Goal: Task Accomplishment & Management: Manage account settings

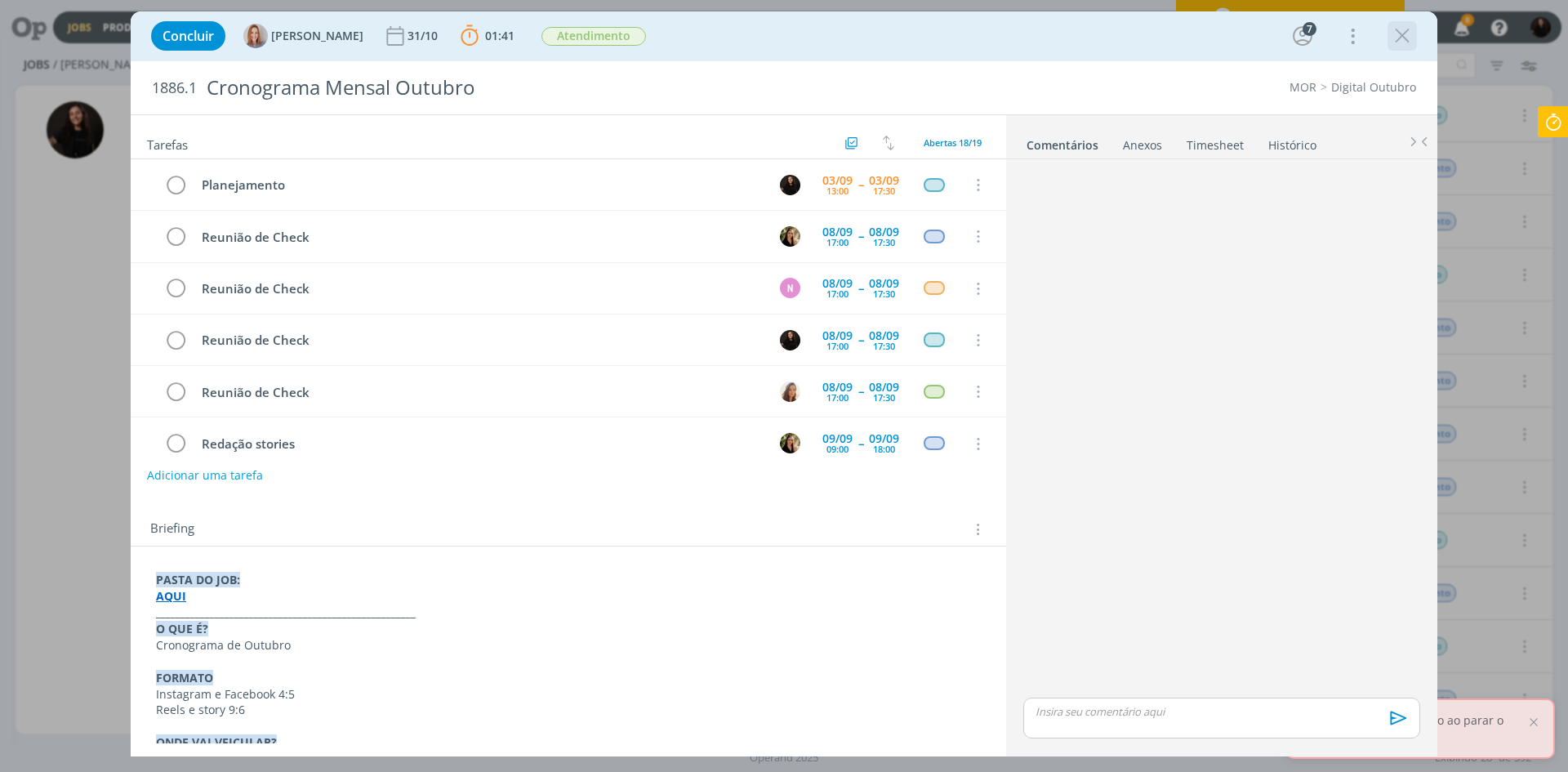
click at [1405, 38] on icon "dialog" at bounding box center [1402, 36] width 25 height 25
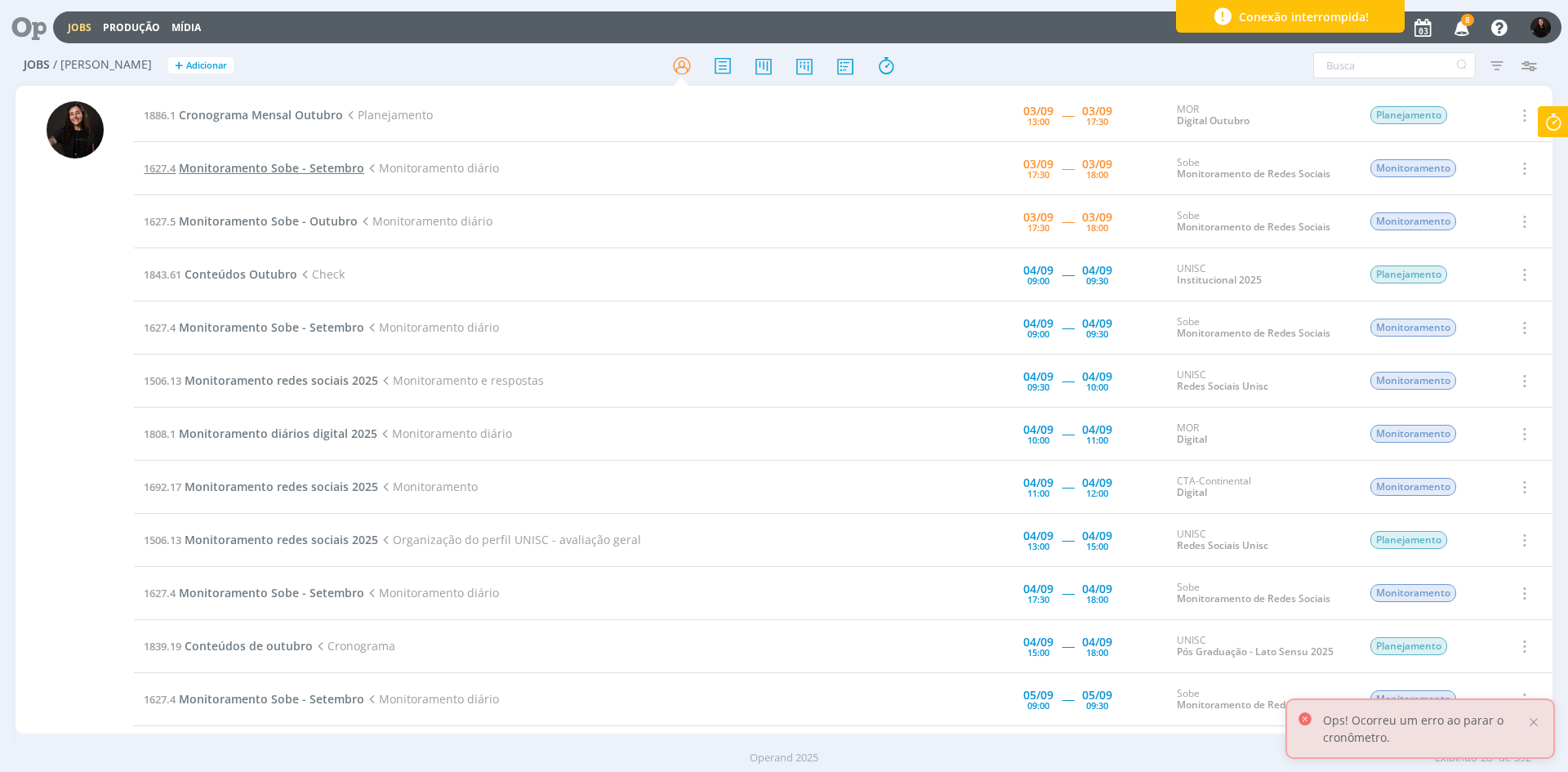
click at [321, 171] on span "Monitoramento Sobe - Setembro" at bounding box center [271, 168] width 185 height 16
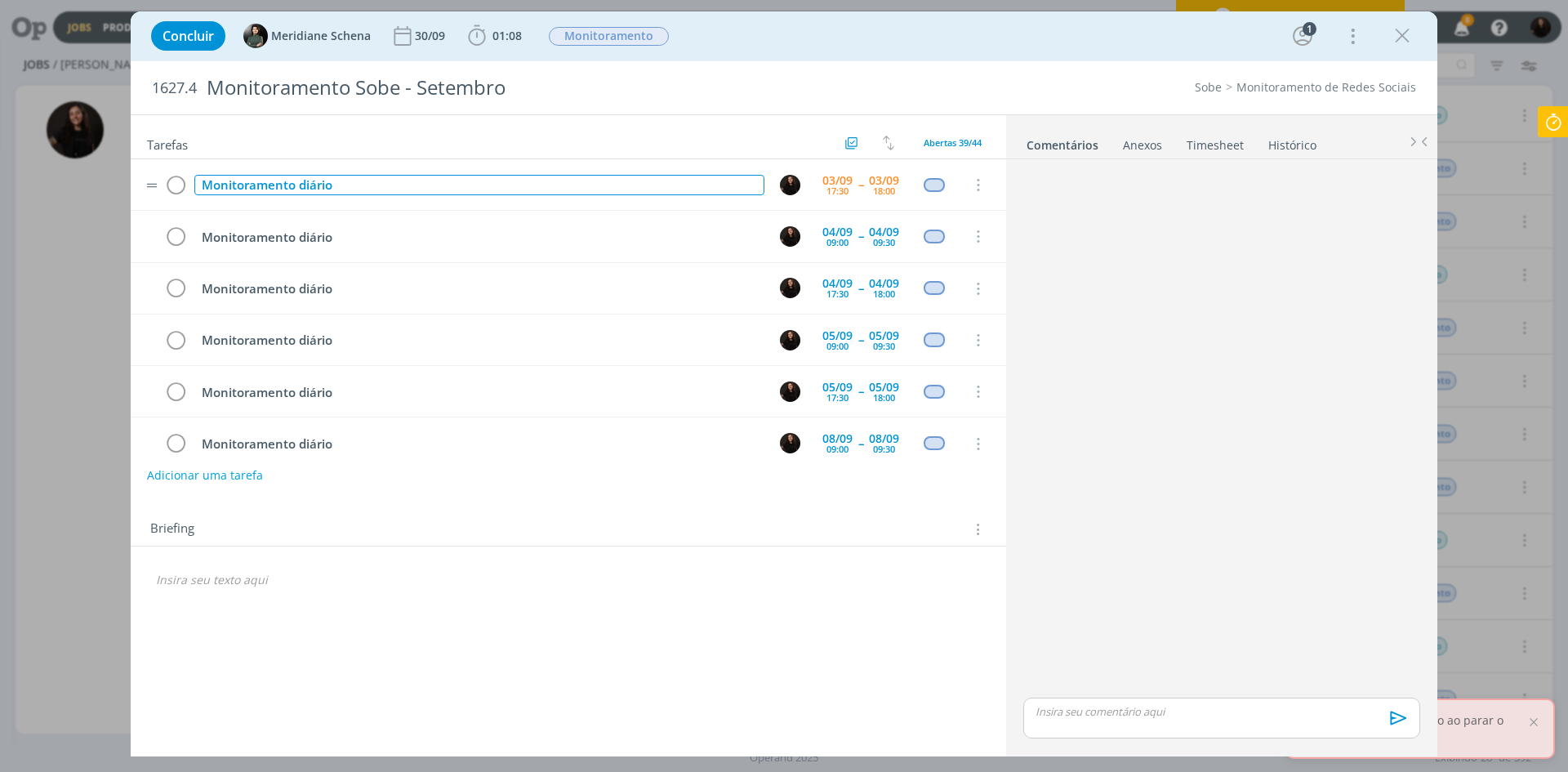
click at [507, 177] on div "Monitoramento diário" at bounding box center [478, 184] width 570 height 20
click at [1479, 250] on div "Concluir Meridiane Schena [DATE] 01:08 Iniciar Apontar Data * [DATE] Horas * 00…" at bounding box center [784, 386] width 1568 height 772
drag, startPoint x: 1398, startPoint y: 30, endPoint x: 1409, endPoint y: 43, distance: 17.0
click at [1398, 31] on icon "dialog" at bounding box center [1402, 36] width 25 height 25
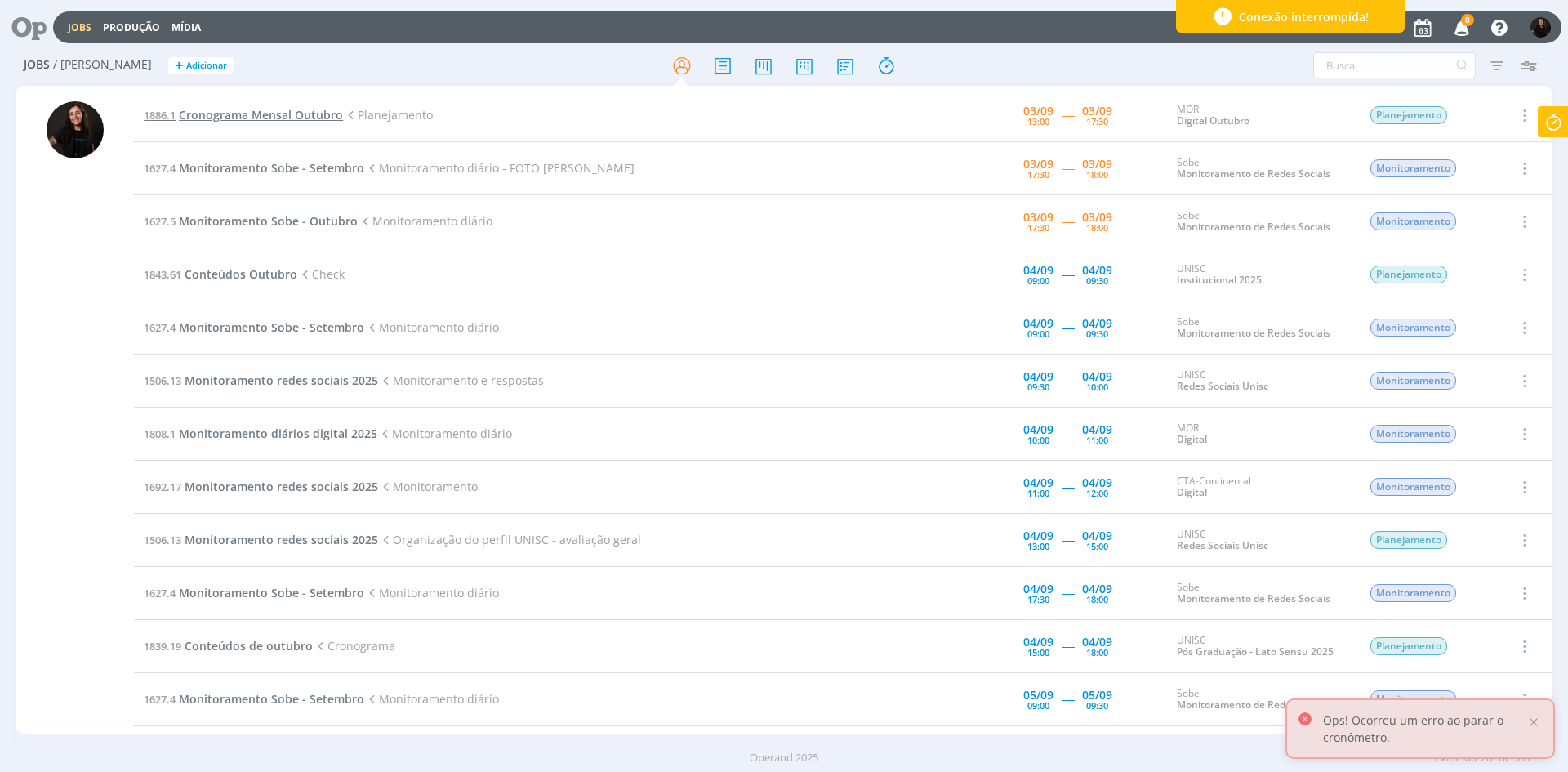
click at [299, 117] on span "Cronograma Mensal Outubro" at bounding box center [260, 115] width 164 height 16
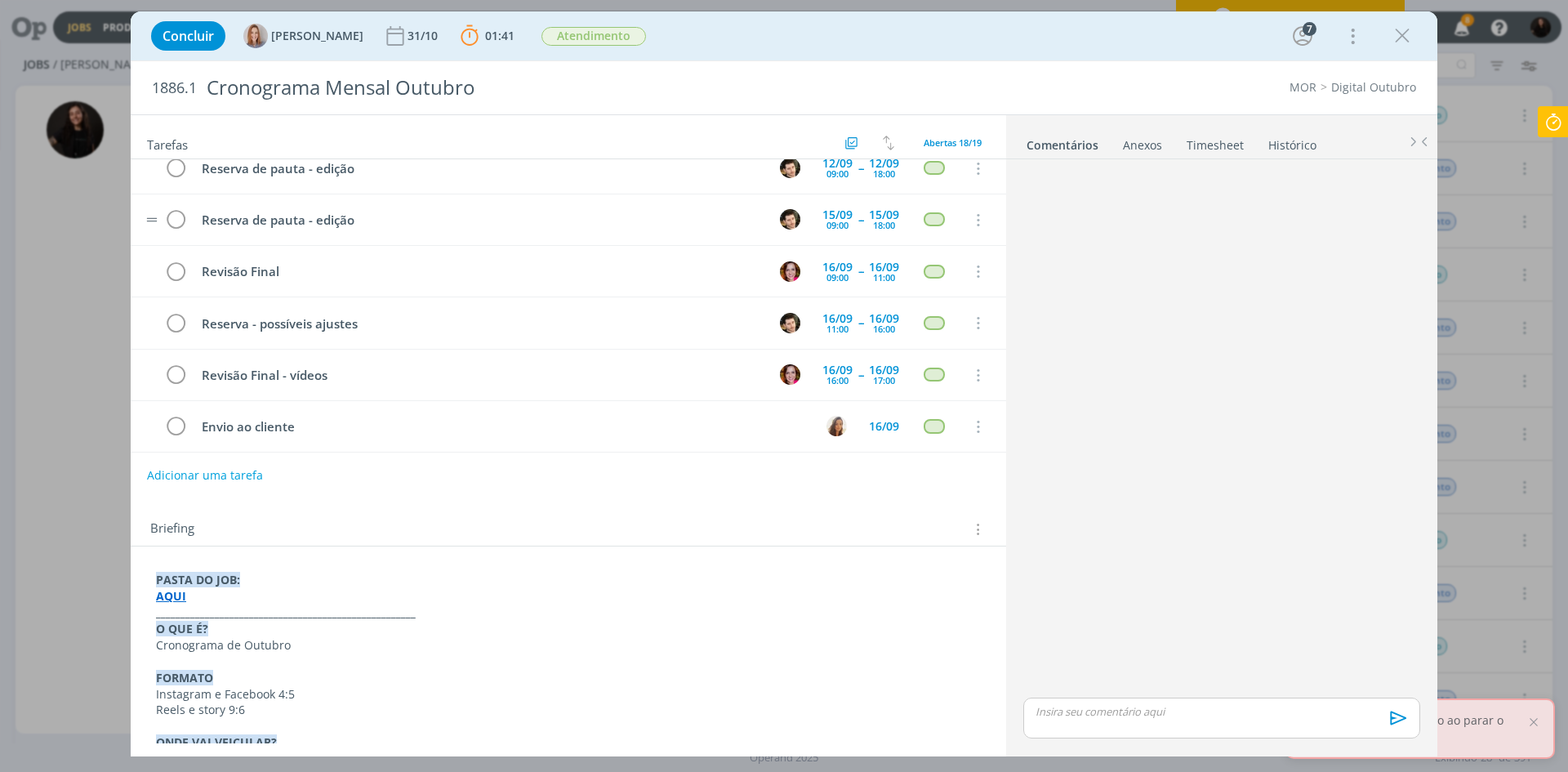
scroll to position [643, 0]
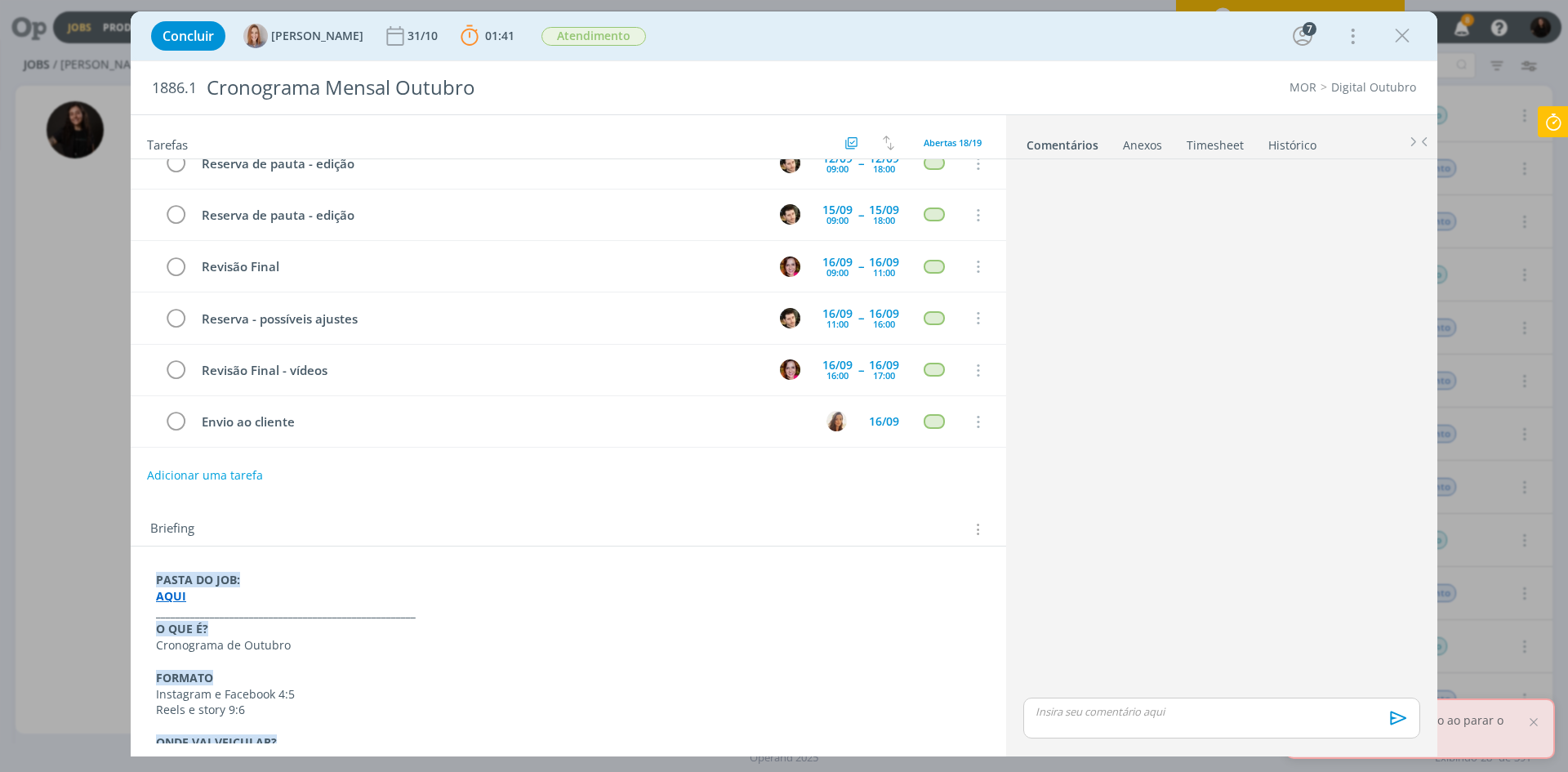
click at [1077, 721] on div "dialog" at bounding box center [1222, 718] width 397 height 41
drag, startPoint x: 1106, startPoint y: 682, endPoint x: 1092, endPoint y: 686, distance: 14.6
click at [1091, 686] on p "﻿ @ Todos ﻿ Aqui estão o foco do mês" at bounding box center [1222, 681] width 371 height 15
click at [1107, 682] on p "﻿ @ Todos ﻿ AQUI estão o foco do mês" at bounding box center [1222, 681] width 371 height 15
drag, startPoint x: 1109, startPoint y: 678, endPoint x: 1081, endPoint y: 681, distance: 28.2
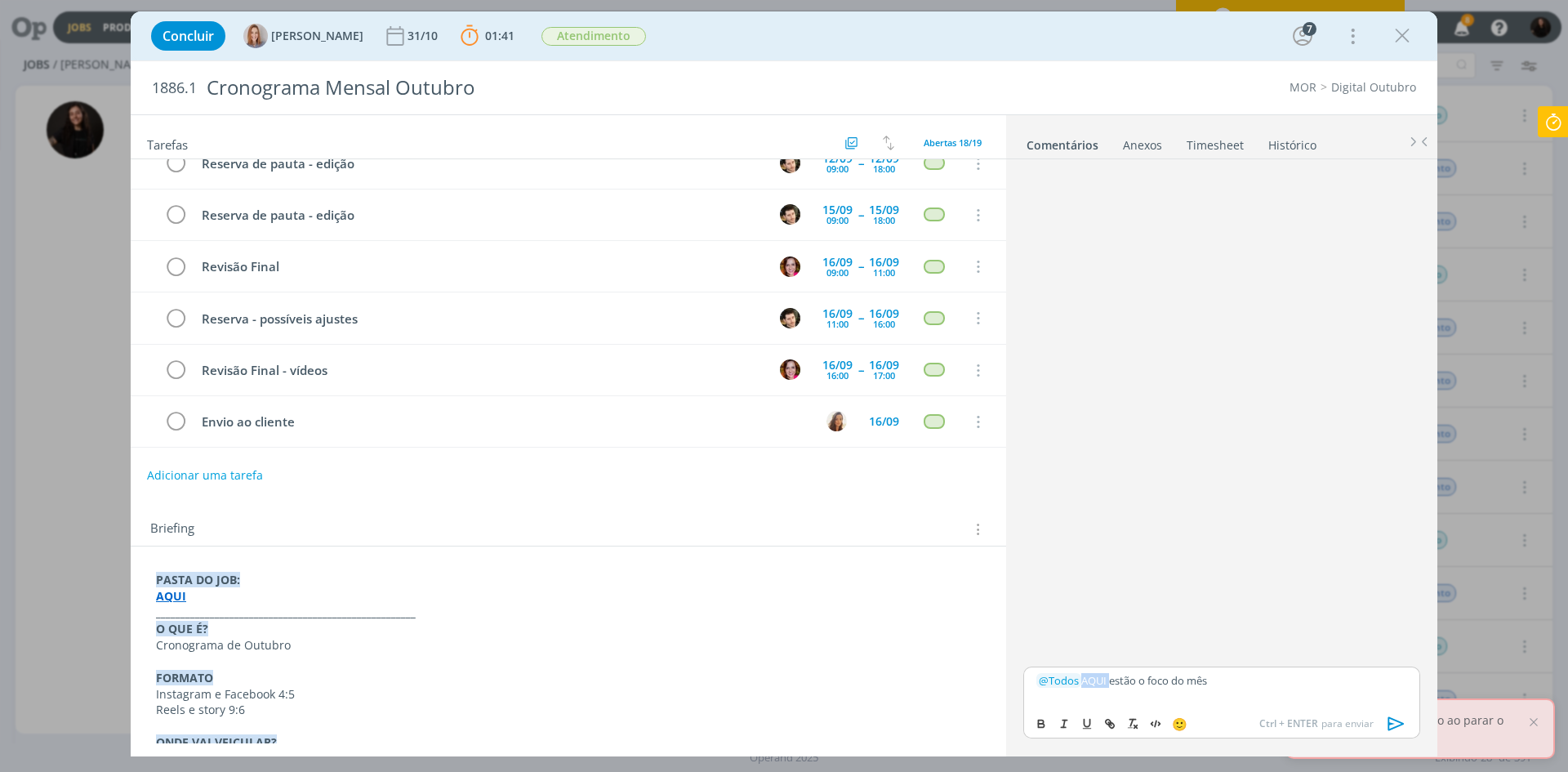
click at [1081, 681] on p "﻿ @ Todos ﻿ AQUI estão o foco do mês" at bounding box center [1222, 681] width 371 height 15
click at [1082, 681] on p "﻿ @ Todos ﻿ AQUI estão o foco do mês" at bounding box center [1222, 681] width 371 height 15
drag, startPoint x: 1085, startPoint y: 678, endPoint x: 1110, endPoint y: 679, distance: 25.0
click at [1110, 679] on p "﻿ @ Todos ﻿ AQUI estão o foco do mês" at bounding box center [1222, 681] width 371 height 15
click at [1102, 723] on button "dialog" at bounding box center [1111, 724] width 23 height 19
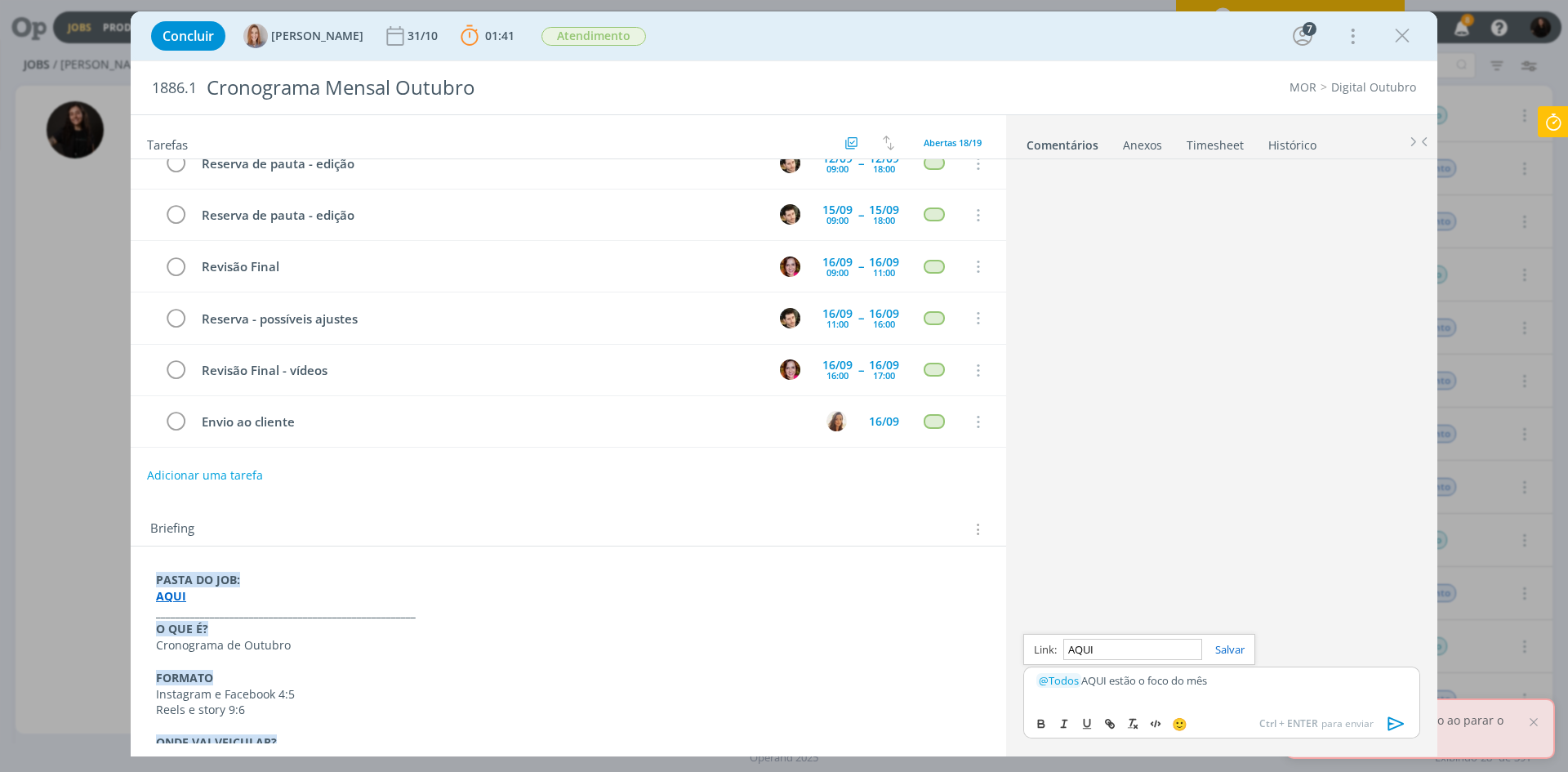
paste input "[URL][DOMAIN_NAME]"
click at [1231, 647] on link "dialog" at bounding box center [1223, 650] width 43 height 15
click at [1239, 690] on div "﻿ @ Todos ﻿ AQUI estão o foco do mês" at bounding box center [1222, 687] width 397 height 41
drag, startPoint x: 1251, startPoint y: 661, endPoint x: 1220, endPoint y: 668, distance: 31.8
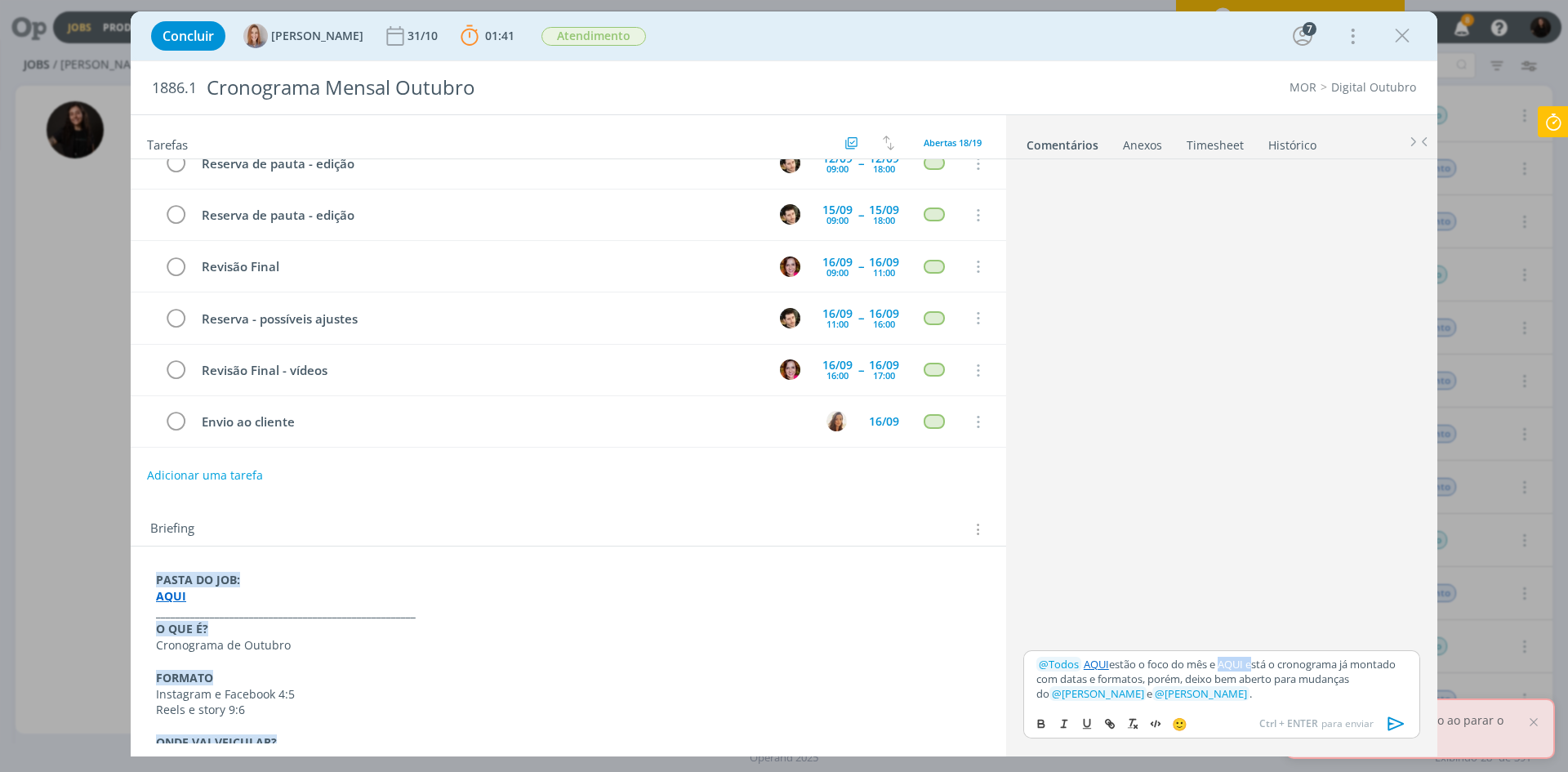
click at [1220, 668] on p "﻿ @ Todos ﻿ AQUI estão o foco do mês e AQUI está o cronograma já montado com da…" at bounding box center [1222, 679] width 371 height 45
click at [1110, 722] on icon "dialog" at bounding box center [1107, 722] width 5 height 5
paste input "[URL][DOMAIN_NAME]"
type input "[URL][DOMAIN_NAME]"
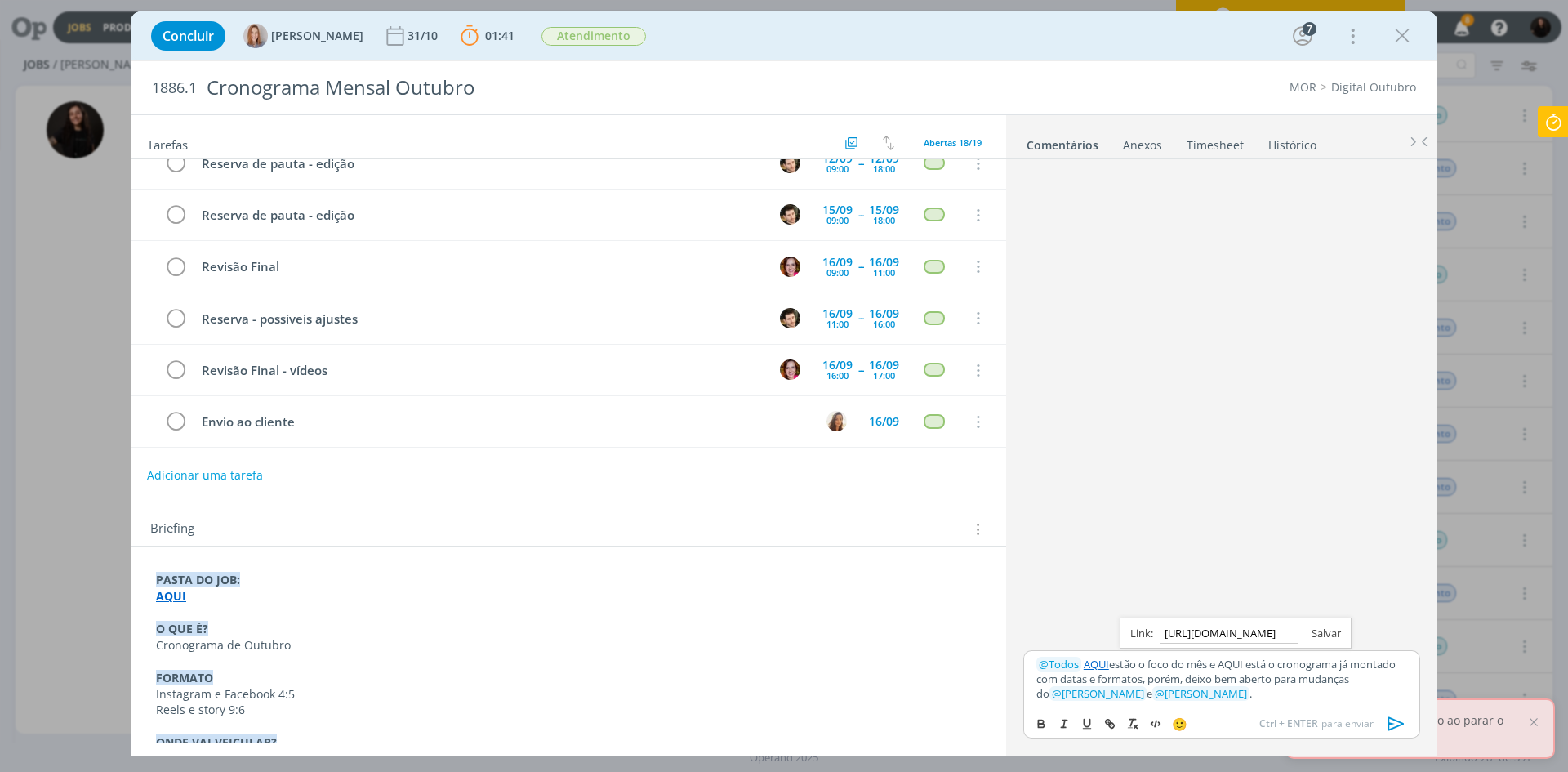
scroll to position [0, 0]
click at [1322, 632] on link "dialog" at bounding box center [1320, 633] width 43 height 15
click at [1344, 699] on p "﻿ @ Todos ﻿ AQUI estão o foco do mês e AQUI está o cronograma já montado com da…" at bounding box center [1222, 679] width 371 height 45
click at [1541, 121] on icon at bounding box center [1553, 122] width 29 height 32
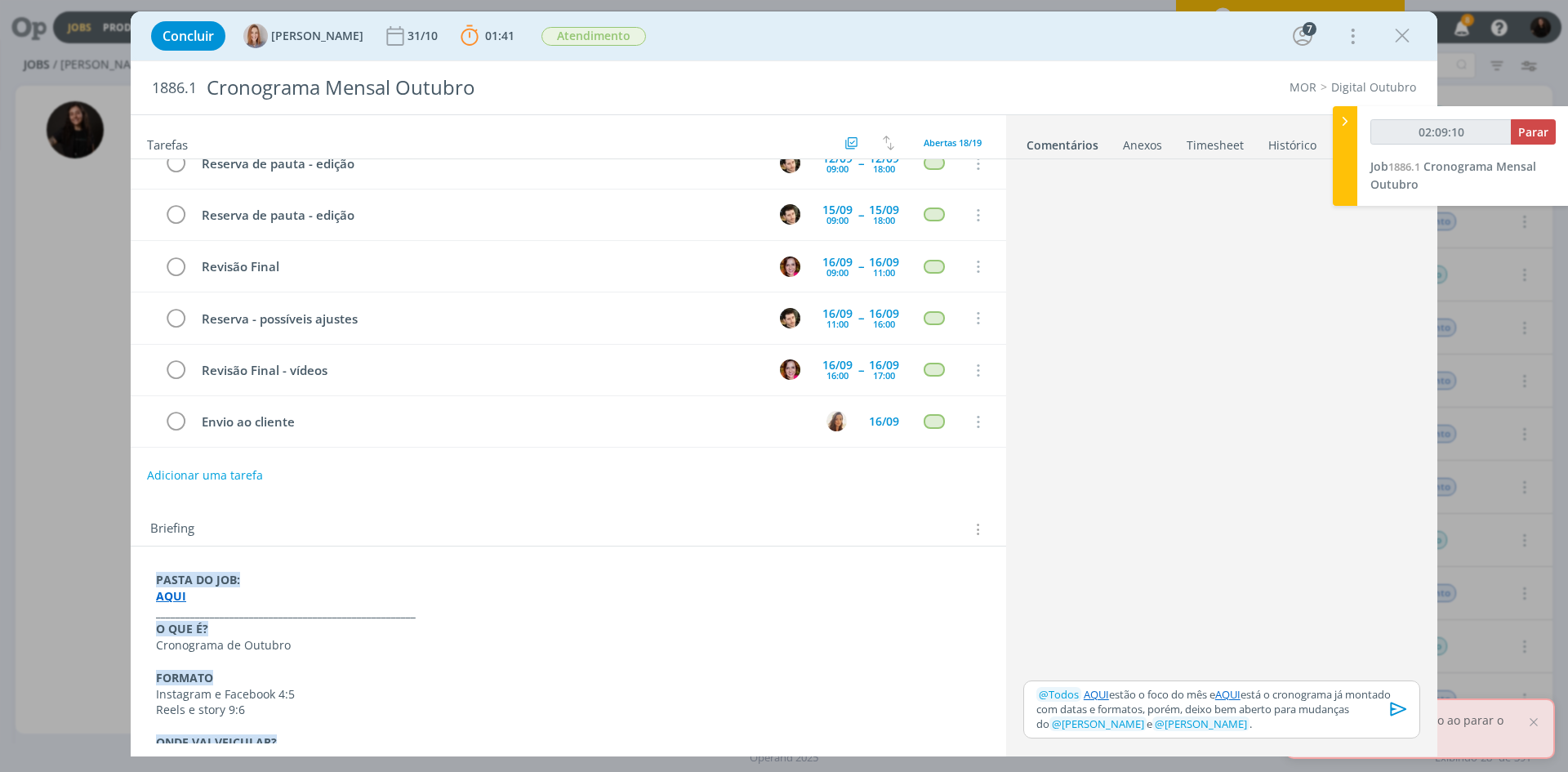
type input "02:09:11"
drag, startPoint x: 1344, startPoint y: 130, endPoint x: 1298, endPoint y: 90, distance: 61.0
click at [1345, 130] on div at bounding box center [1345, 156] width 25 height 99
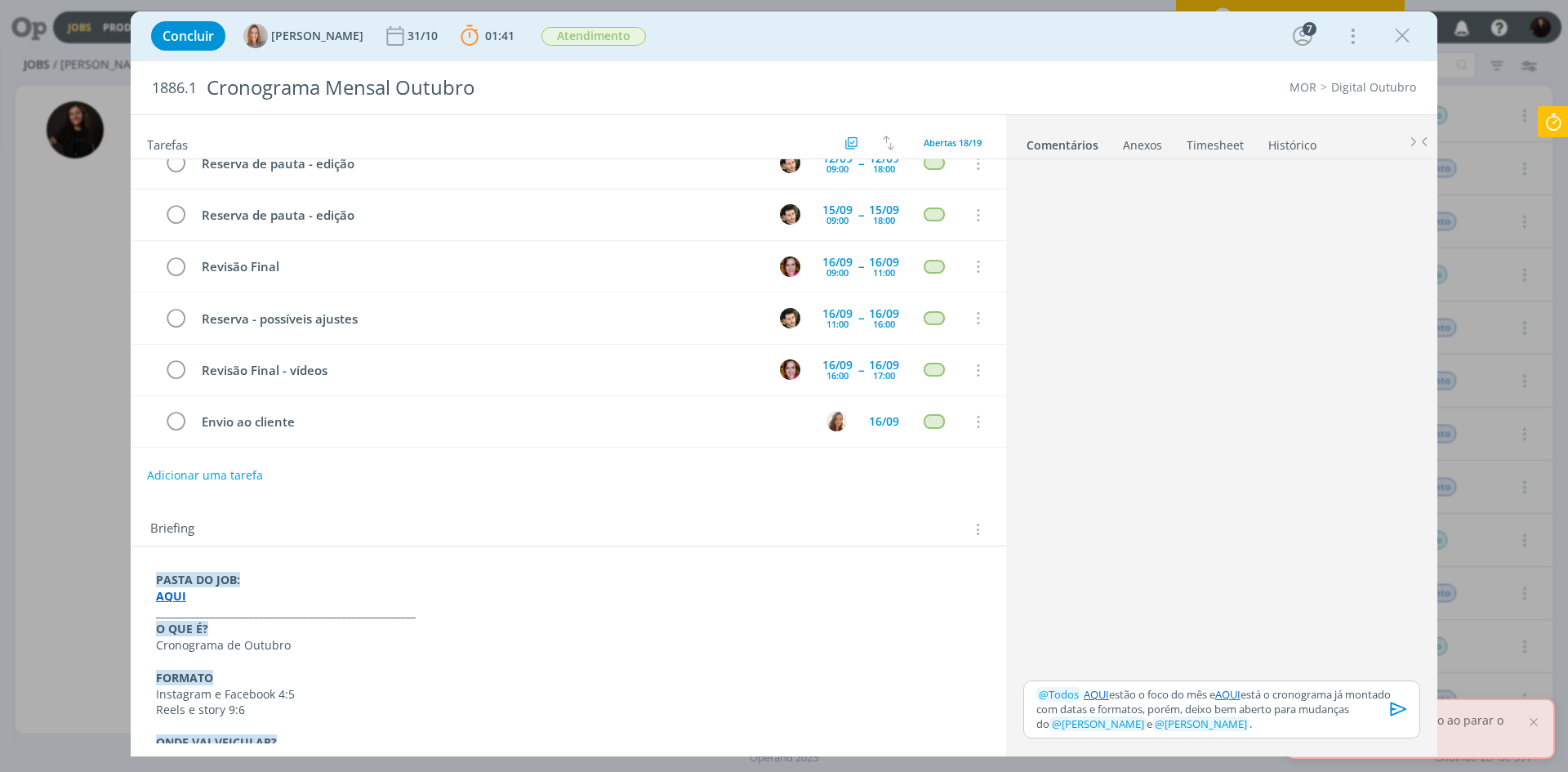
click at [1393, 709] on icon "dialog" at bounding box center [1399, 710] width 16 height 14
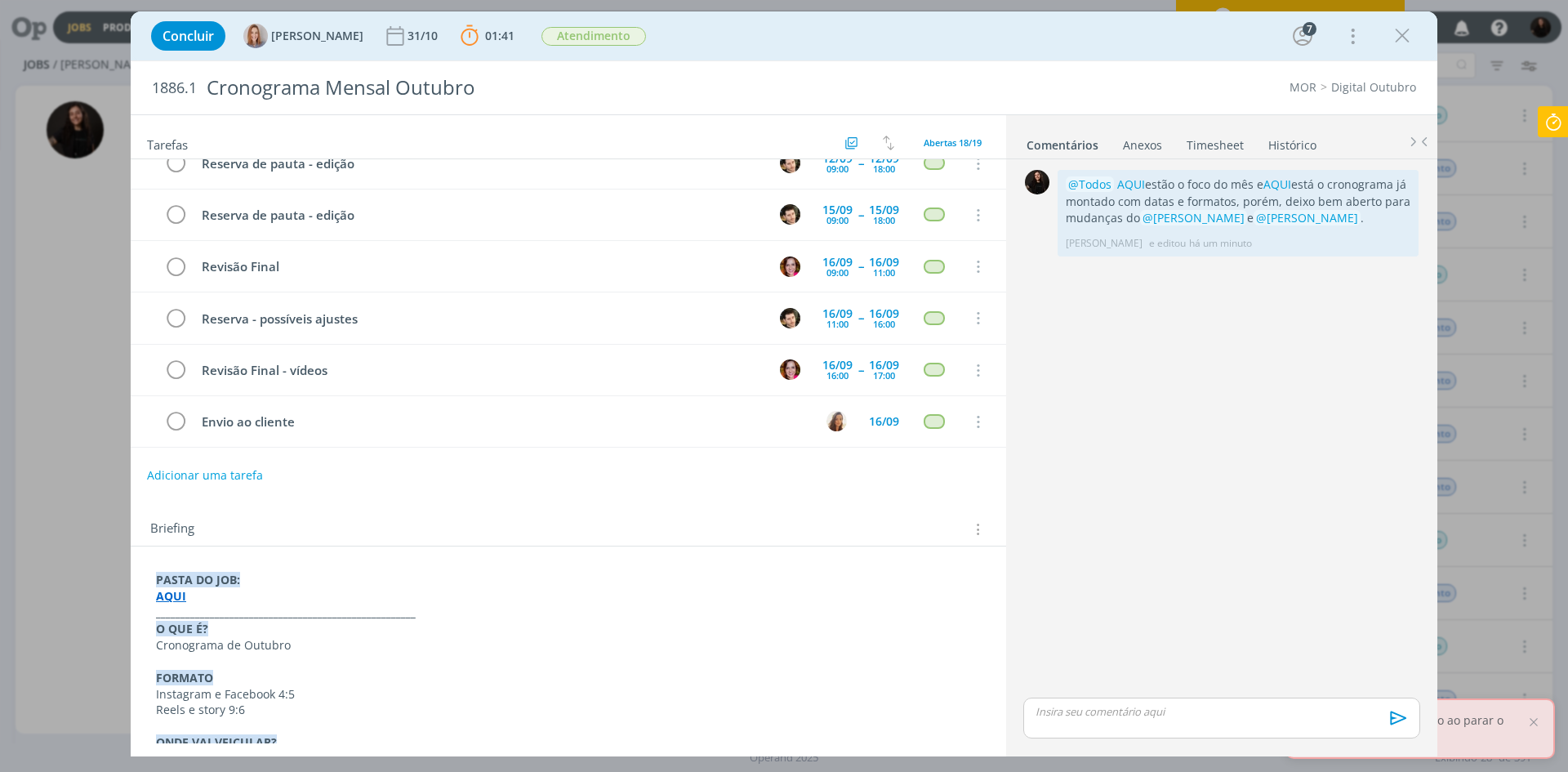
click at [1561, 122] on icon at bounding box center [1553, 122] width 29 height 32
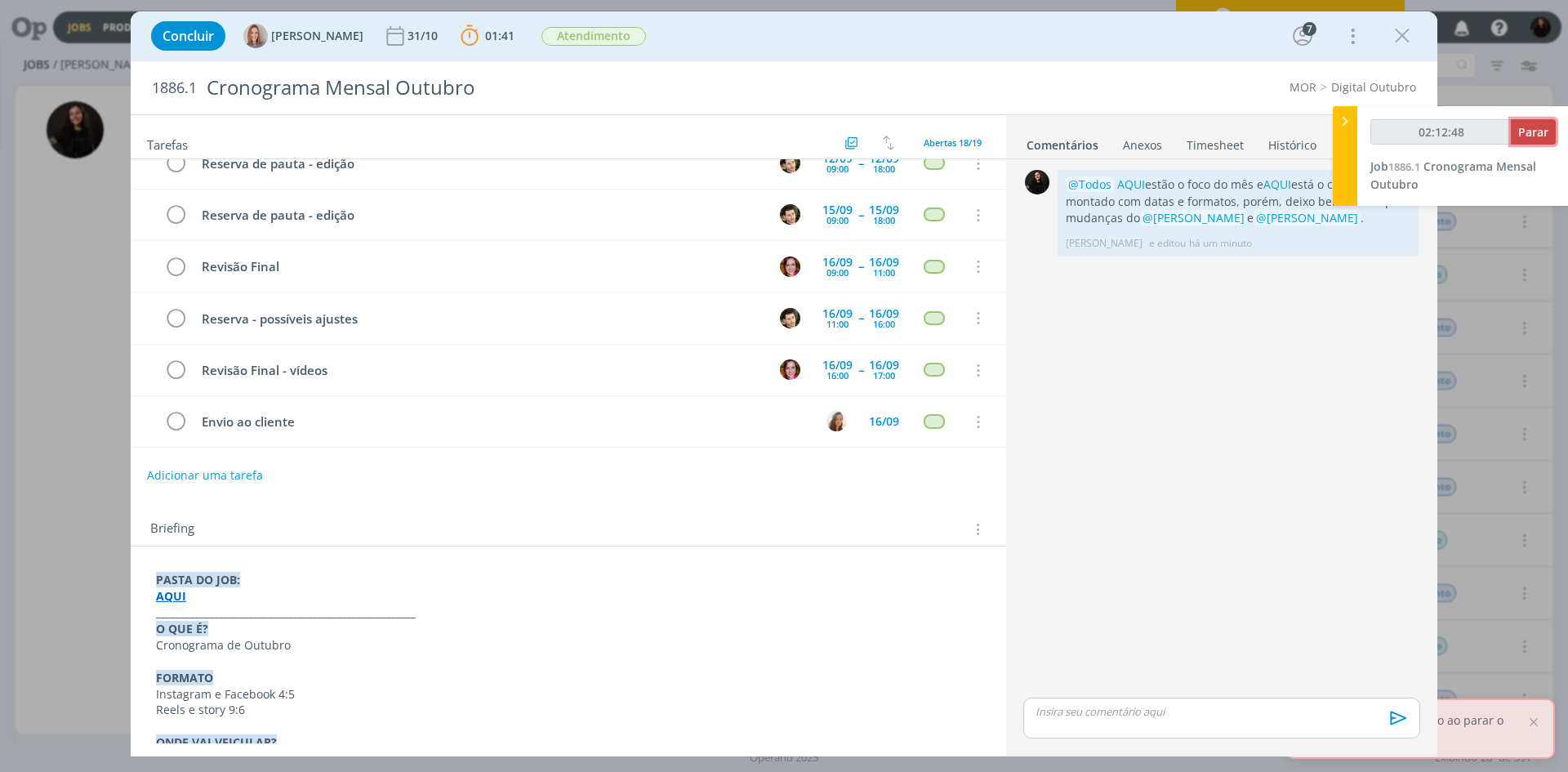
click at [1528, 129] on span "Parar" at bounding box center [1533, 132] width 30 height 16
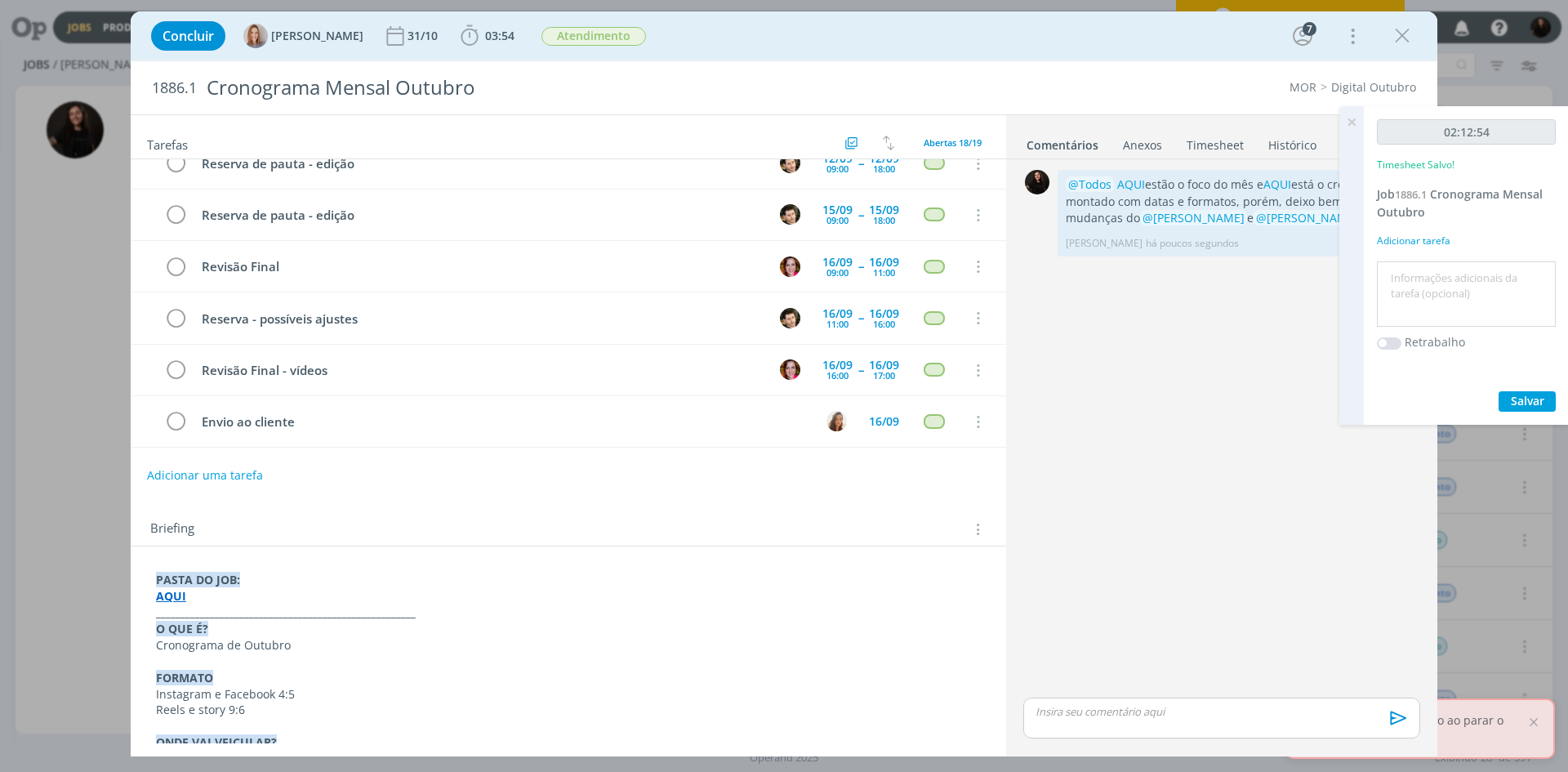
type input "02:13:00"
click at [1456, 292] on textarea at bounding box center [1466, 294] width 171 height 58
type textarea "cronograma outubro"
click at [1524, 393] on button "Salvar" at bounding box center [1527, 402] width 58 height 20
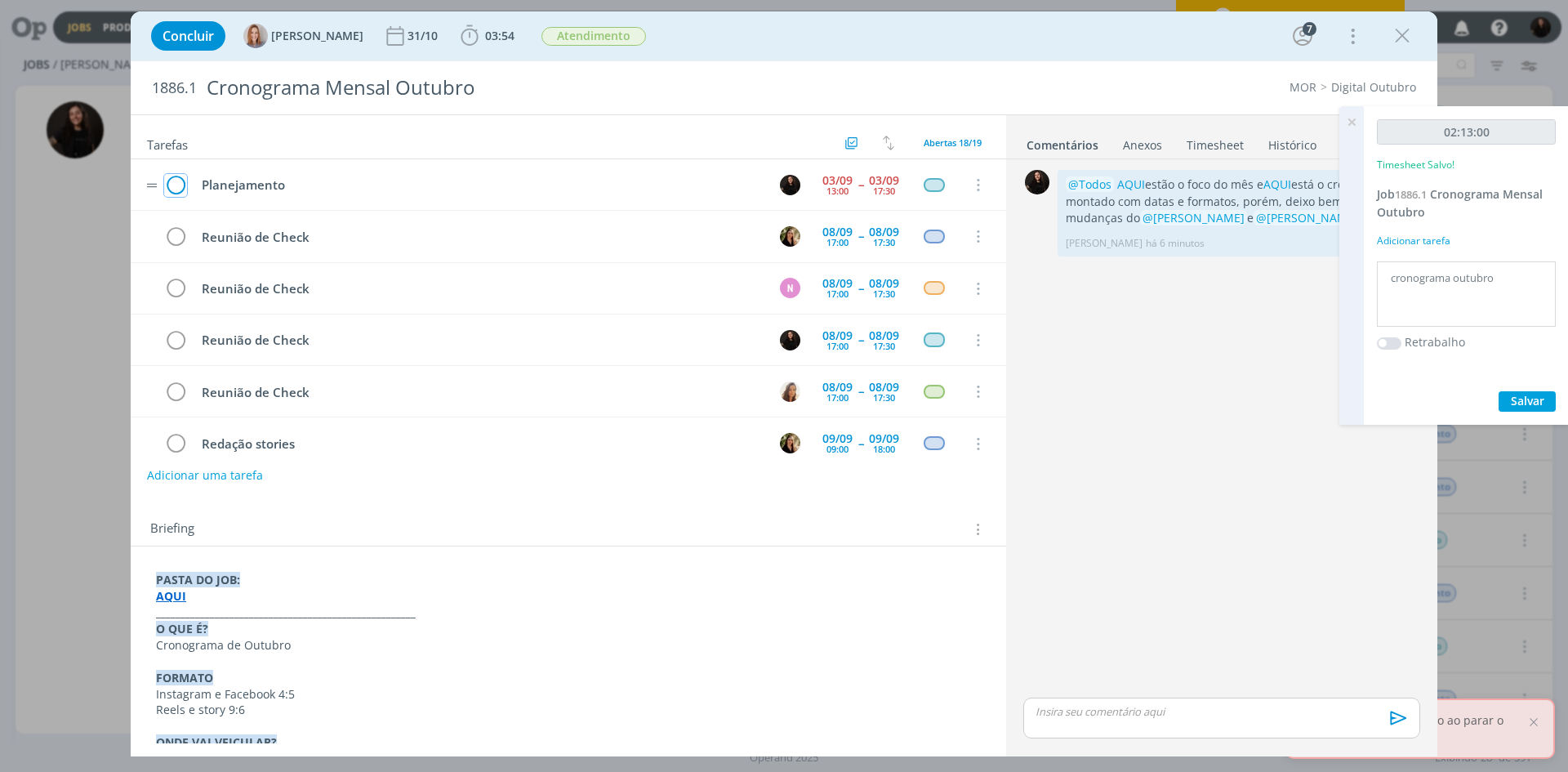
drag, startPoint x: 171, startPoint y: 180, endPoint x: 1567, endPoint y: 0, distance: 1407.6
click at [172, 180] on icon "dialog" at bounding box center [175, 185] width 23 height 25
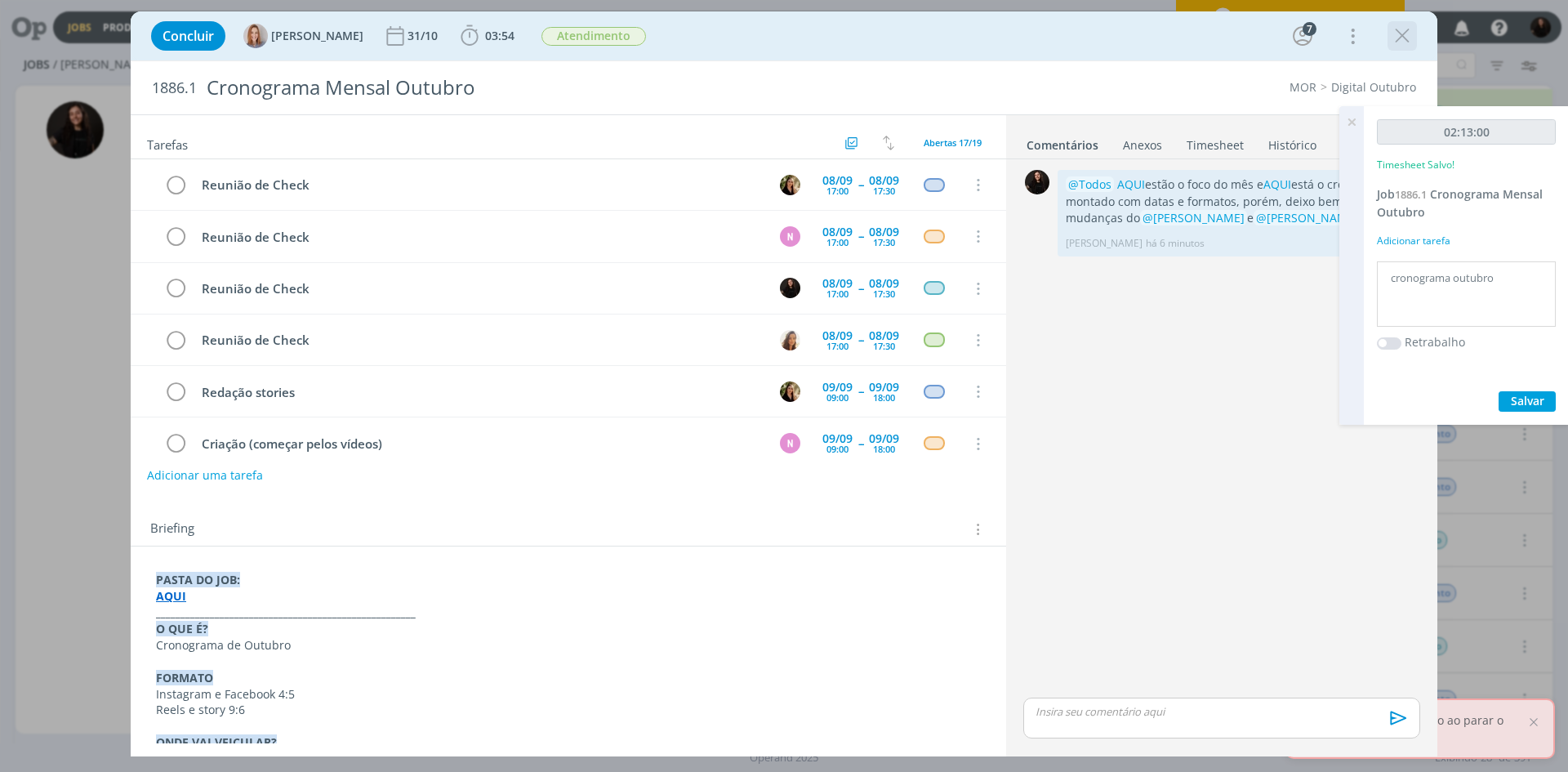
click at [1409, 39] on icon "dialog" at bounding box center [1402, 36] width 25 height 25
click at [1350, 121] on div at bounding box center [784, 386] width 1568 height 772
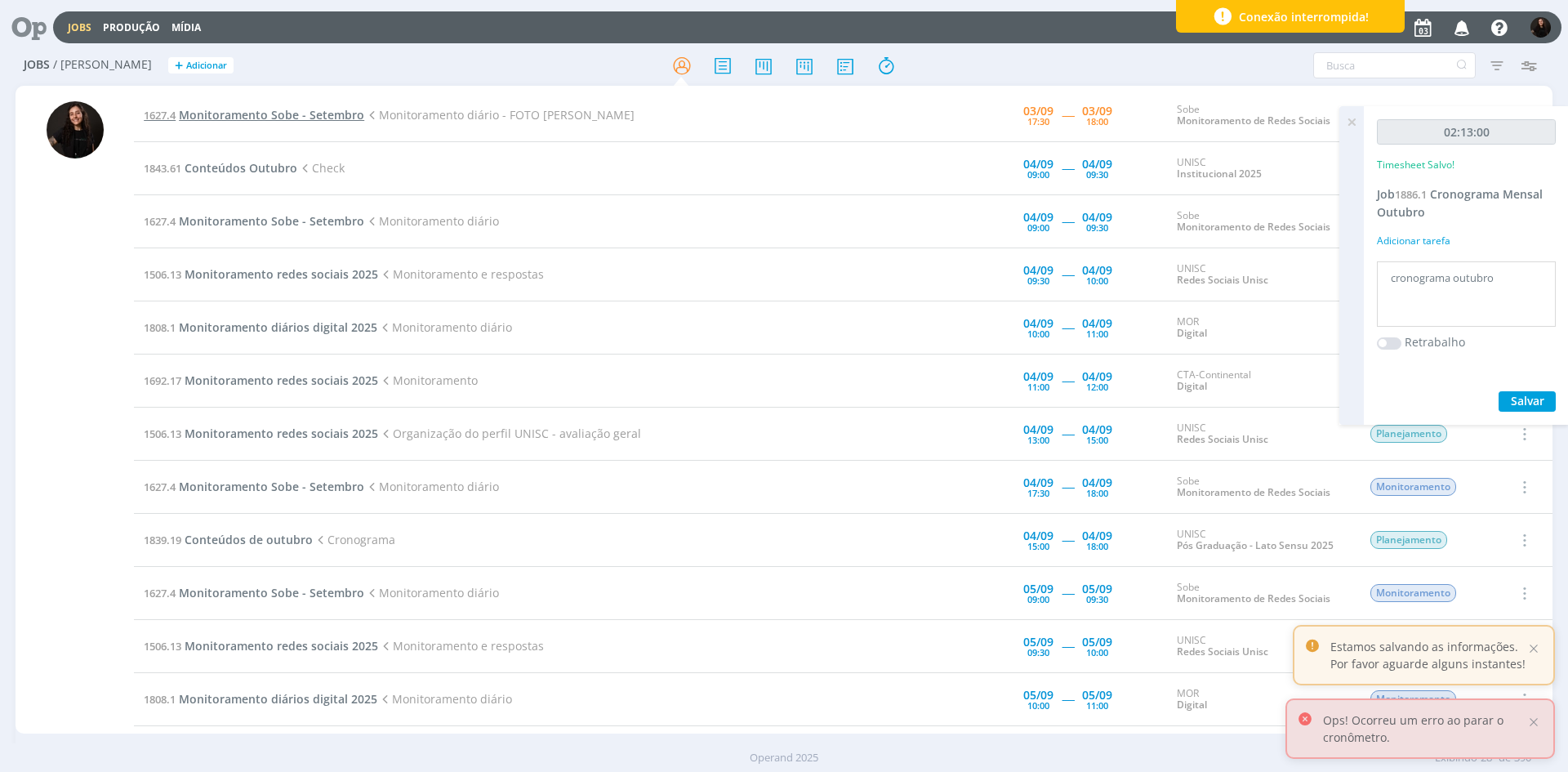
click at [336, 108] on span "Monitoramento Sobe - Setembro" at bounding box center [271, 115] width 185 height 16
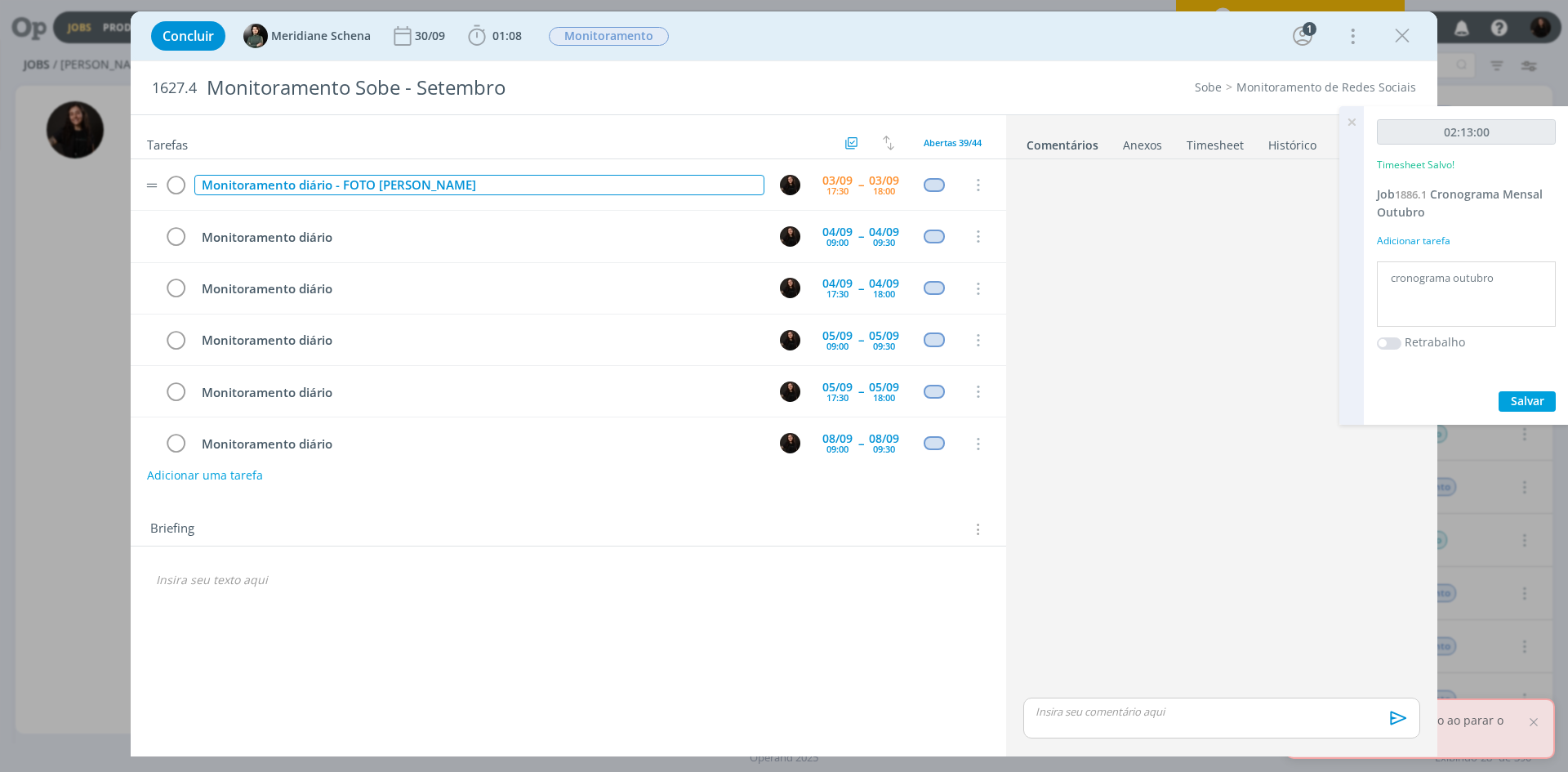
click at [524, 183] on div "Monitoramento diário - FOTO [PERSON_NAME]" at bounding box center [478, 184] width 570 height 20
click at [474, 30] on icon "dialog" at bounding box center [476, 35] width 17 height 20
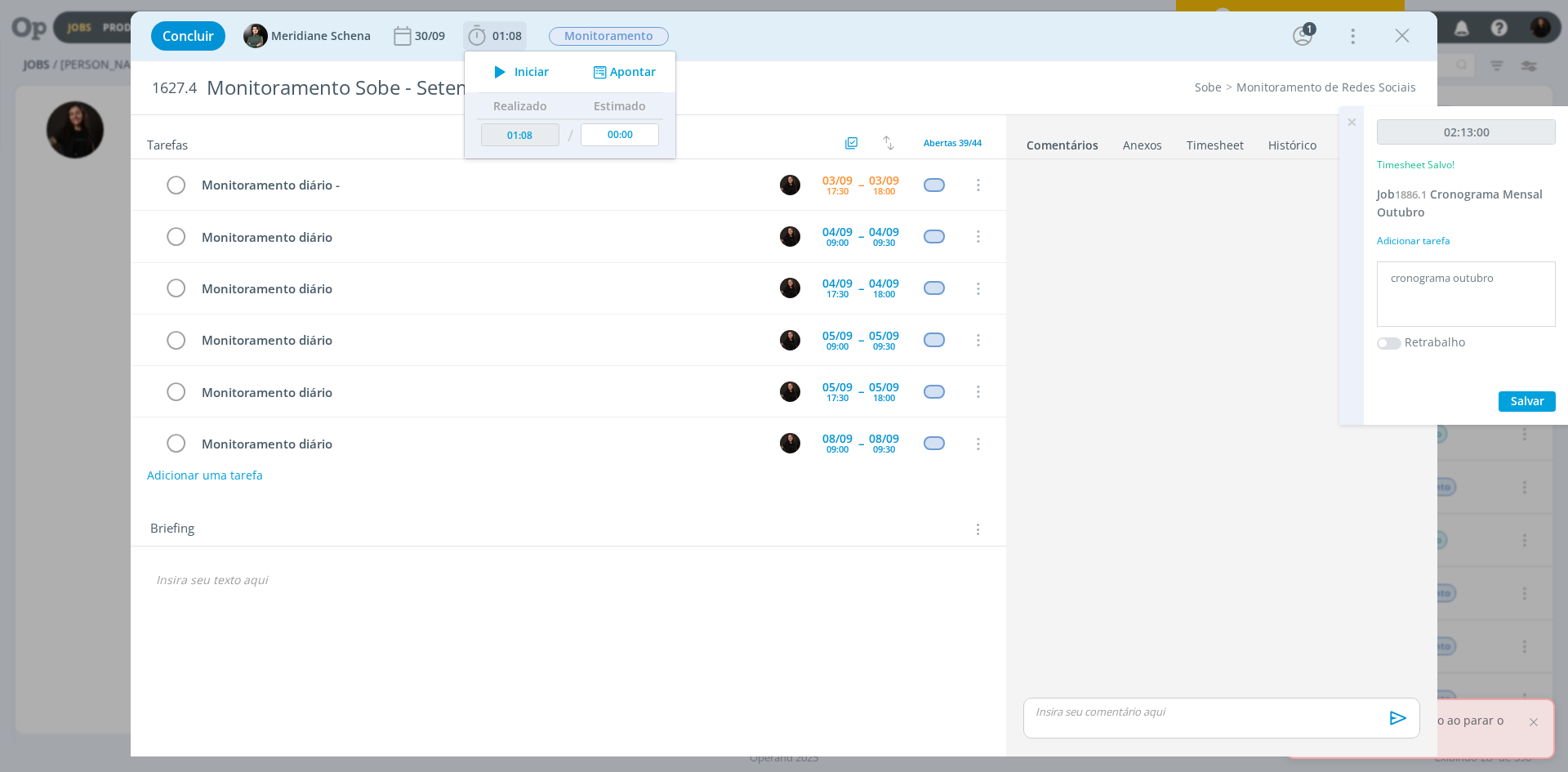
click at [617, 73] on button "Apontar" at bounding box center [623, 72] width 68 height 17
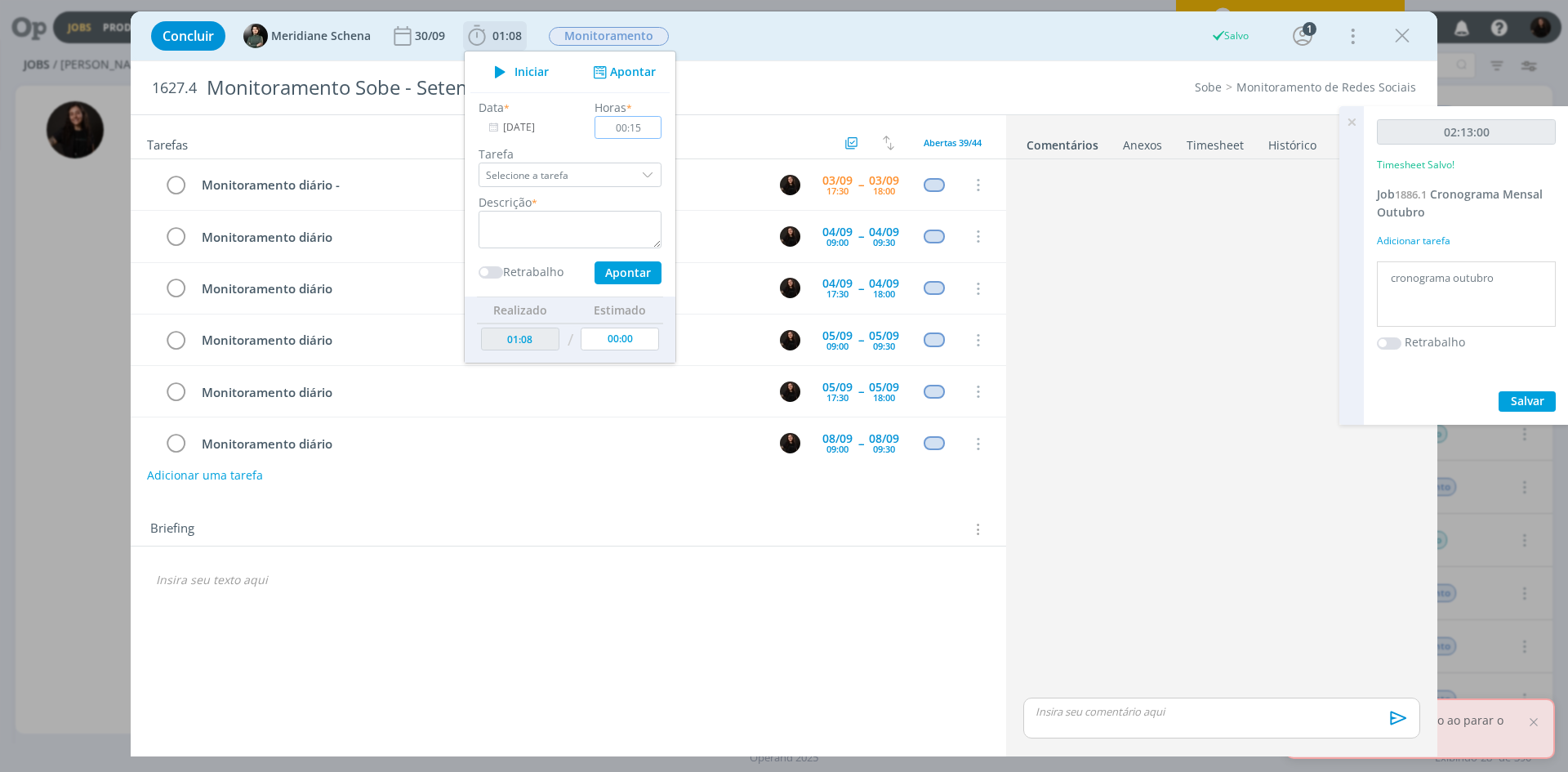
type input "00:15"
click at [618, 224] on textarea "dialog" at bounding box center [570, 230] width 182 height 37
type textarea "monitoramento diário"
click at [653, 287] on div "Data * [DATE] Horas * 00:15 Tarefa Selecione a tarefa Descrição * monitoramento…" at bounding box center [570, 194] width 199 height 204
click at [642, 273] on button "Apontar" at bounding box center [628, 273] width 67 height 23
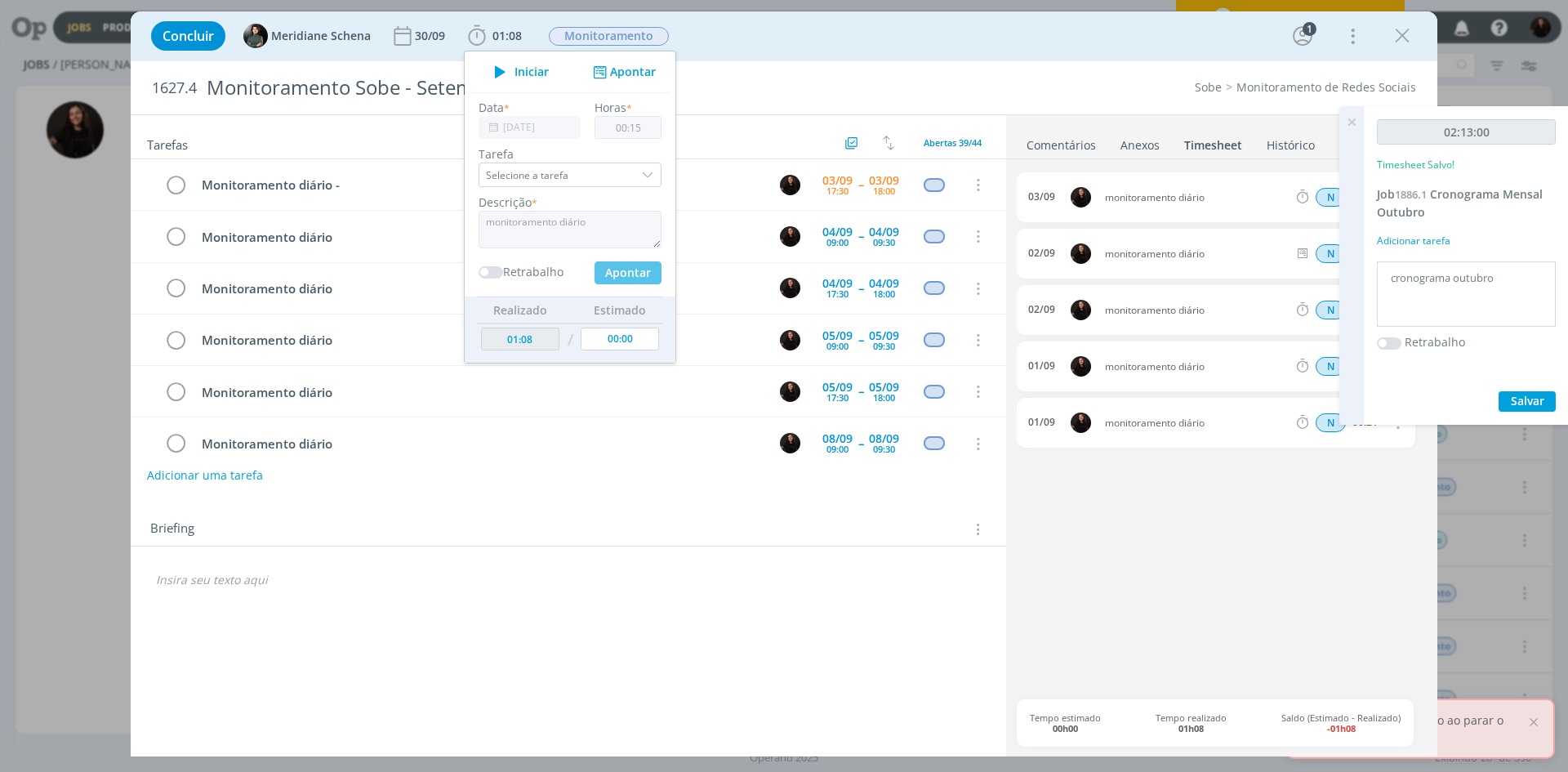
drag, startPoint x: 1061, startPoint y: 50, endPoint x: 691, endPoint y: 0, distance: 373.4
click at [1061, 49] on div "Concluir Meridiane Schena [DATE] 01:08 Iniciar Apontar Data * [DATE] Horas * 00…" at bounding box center [783, 35] width 1282 height 39
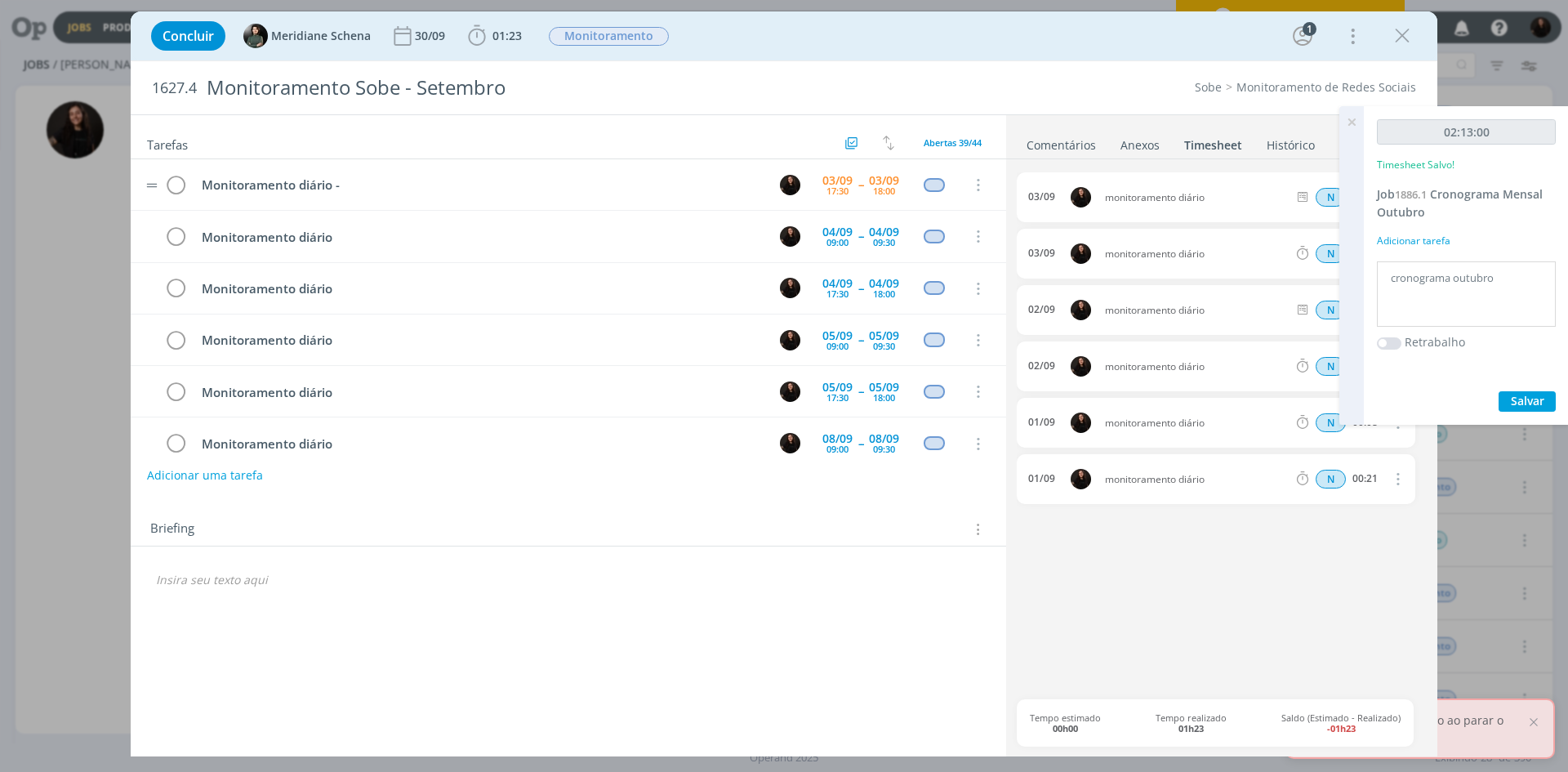
click at [354, 170] on tr "Monitoramento diário - [DATE] 17:30 -- [DATE] 18:00 Cancelar" at bounding box center [568, 185] width 875 height 51
click at [353, 174] on td "Monitoramento diário -" at bounding box center [476, 185] width 570 height 28
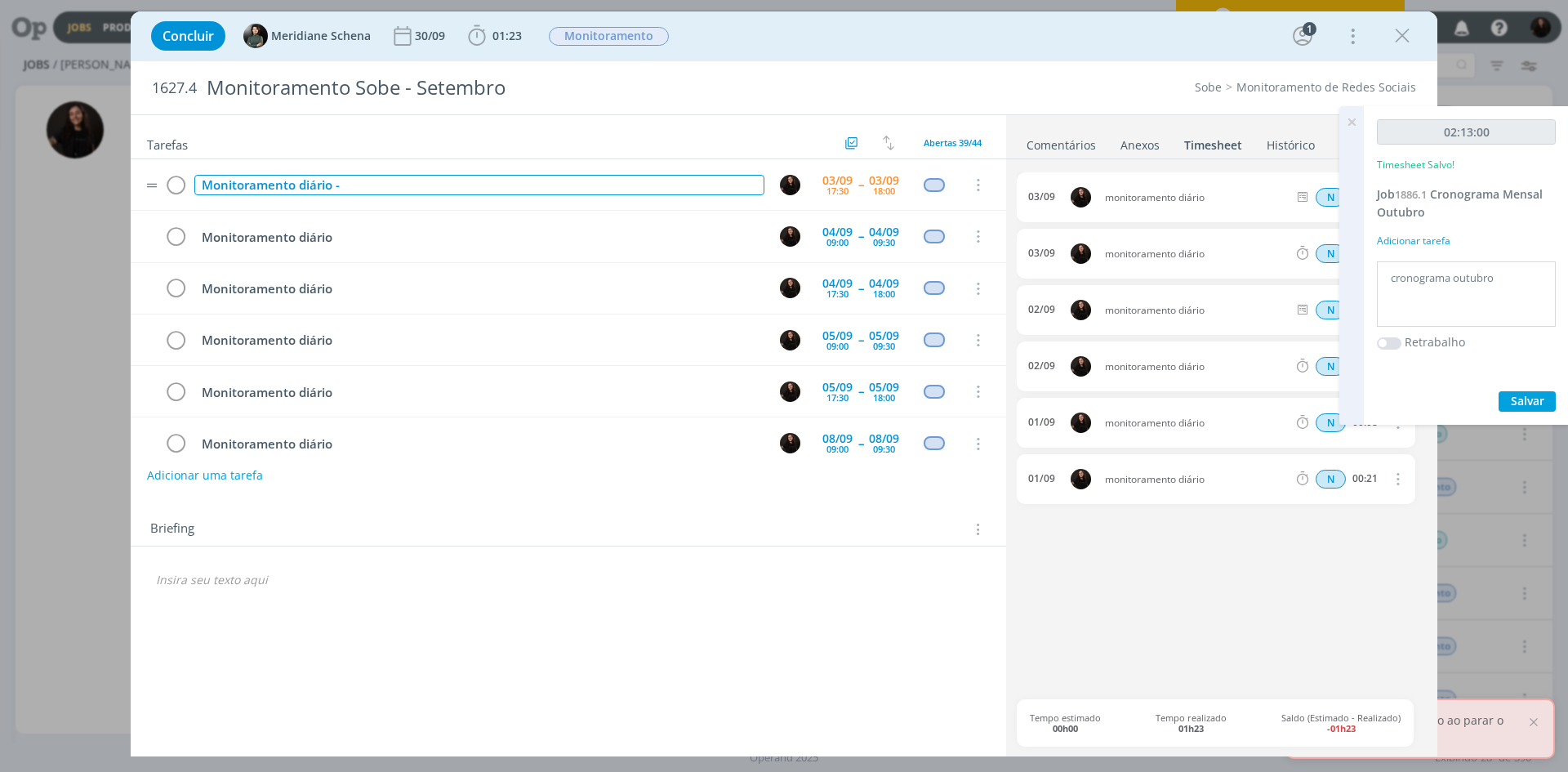
click at [353, 176] on div "Monitoramento diário -" at bounding box center [478, 184] width 570 height 20
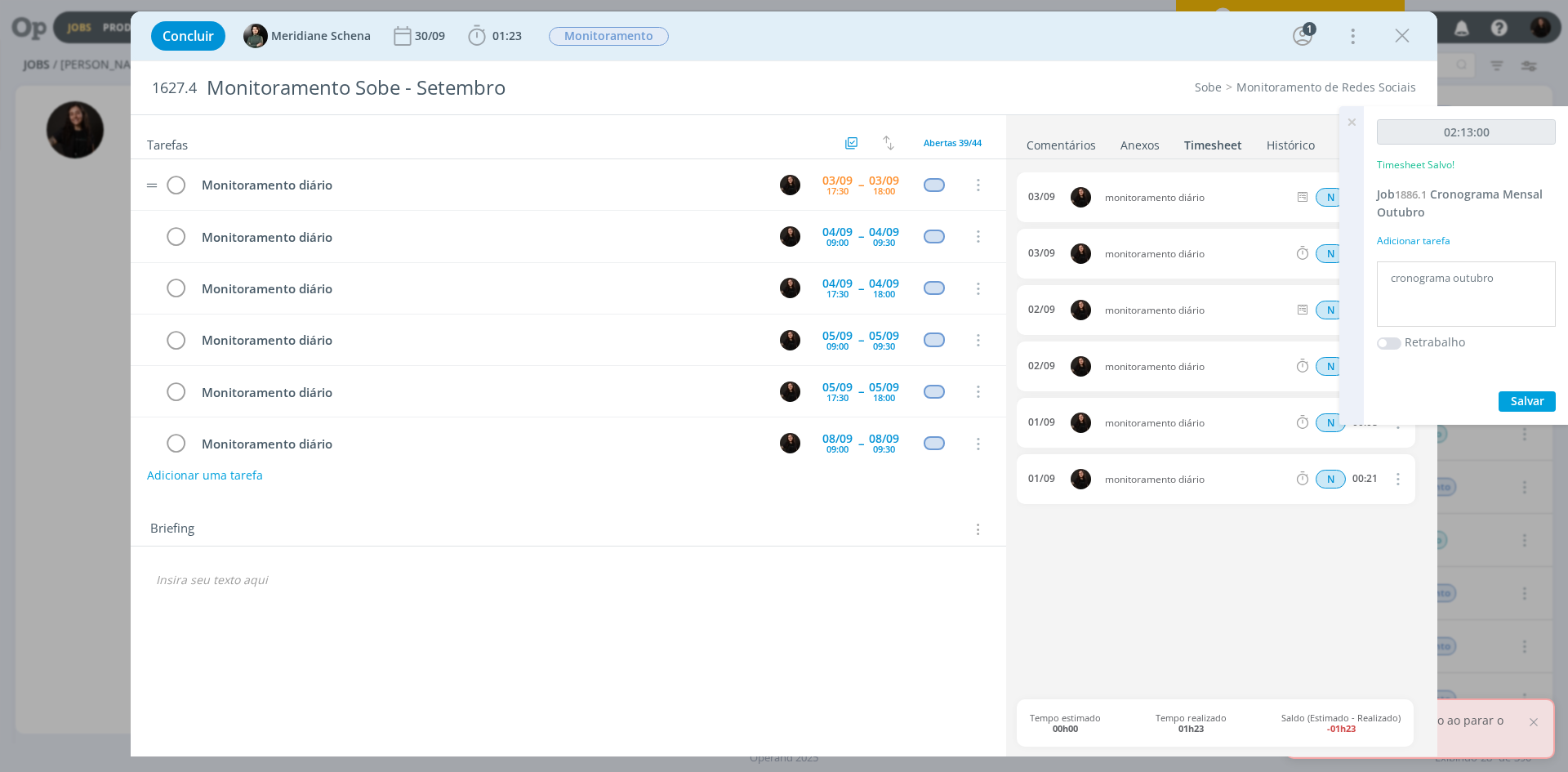
drag, startPoint x: 1352, startPoint y: 126, endPoint x: 597, endPoint y: 168, distance: 756.2
click at [1353, 126] on icon at bounding box center [1351, 122] width 29 height 32
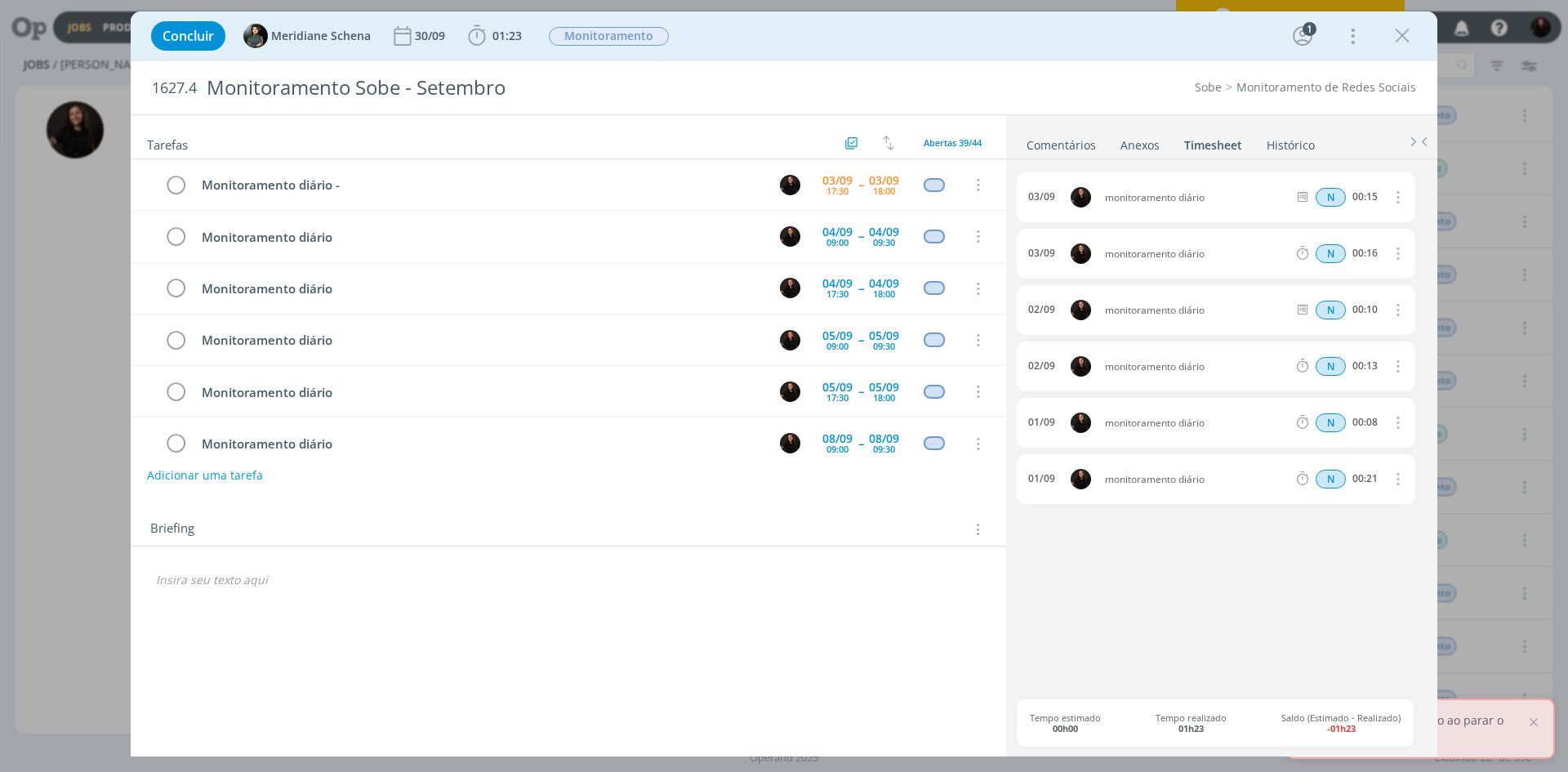
click at [596, 133] on h2 "Tarefas" at bounding box center [493, 143] width 694 height 21
click at [176, 191] on icon "dialog" at bounding box center [175, 185] width 23 height 25
click at [1405, 38] on icon "dialog" at bounding box center [1402, 36] width 25 height 25
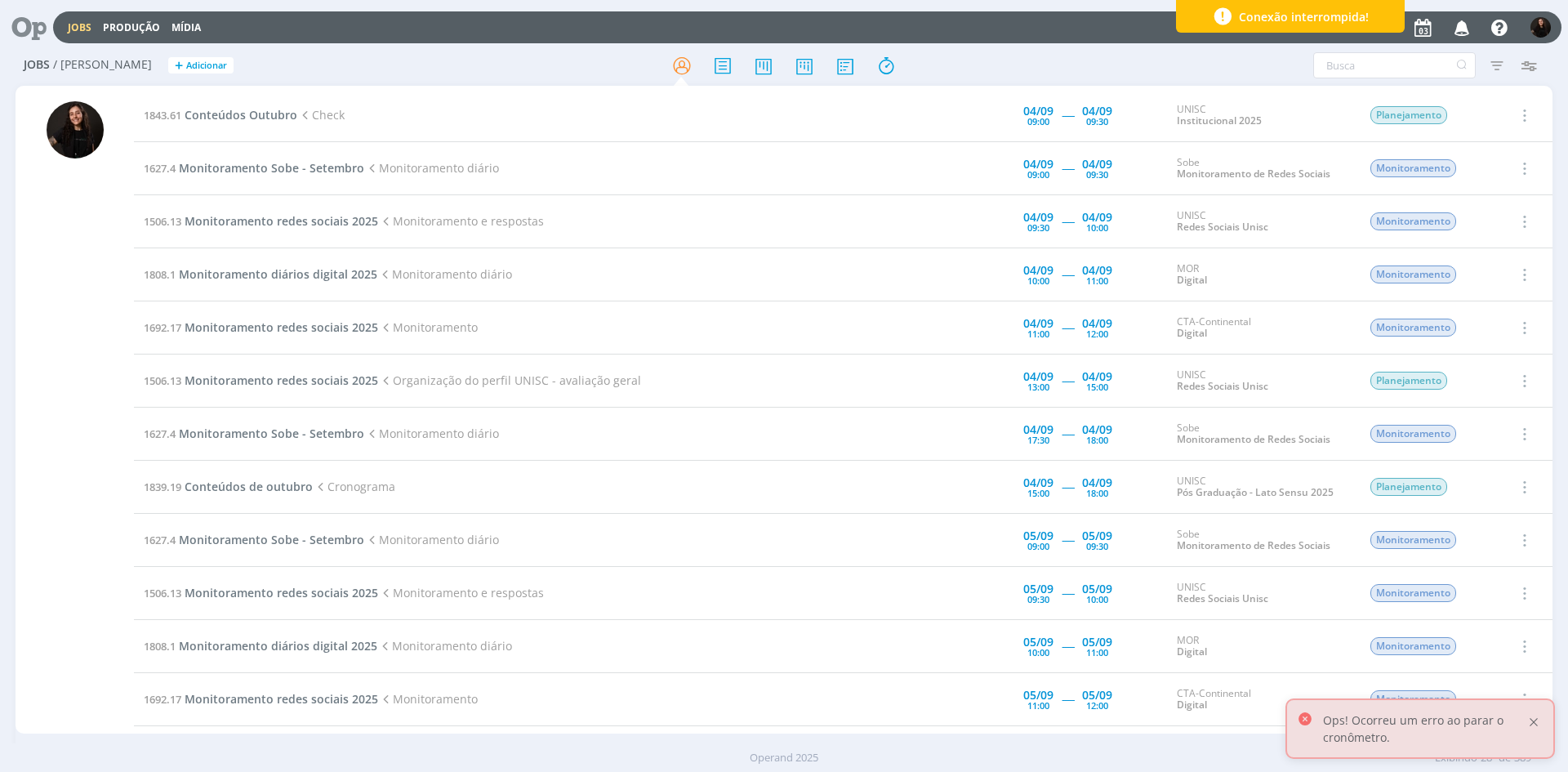
click at [1529, 719] on div at bounding box center [1533, 722] width 15 height 15
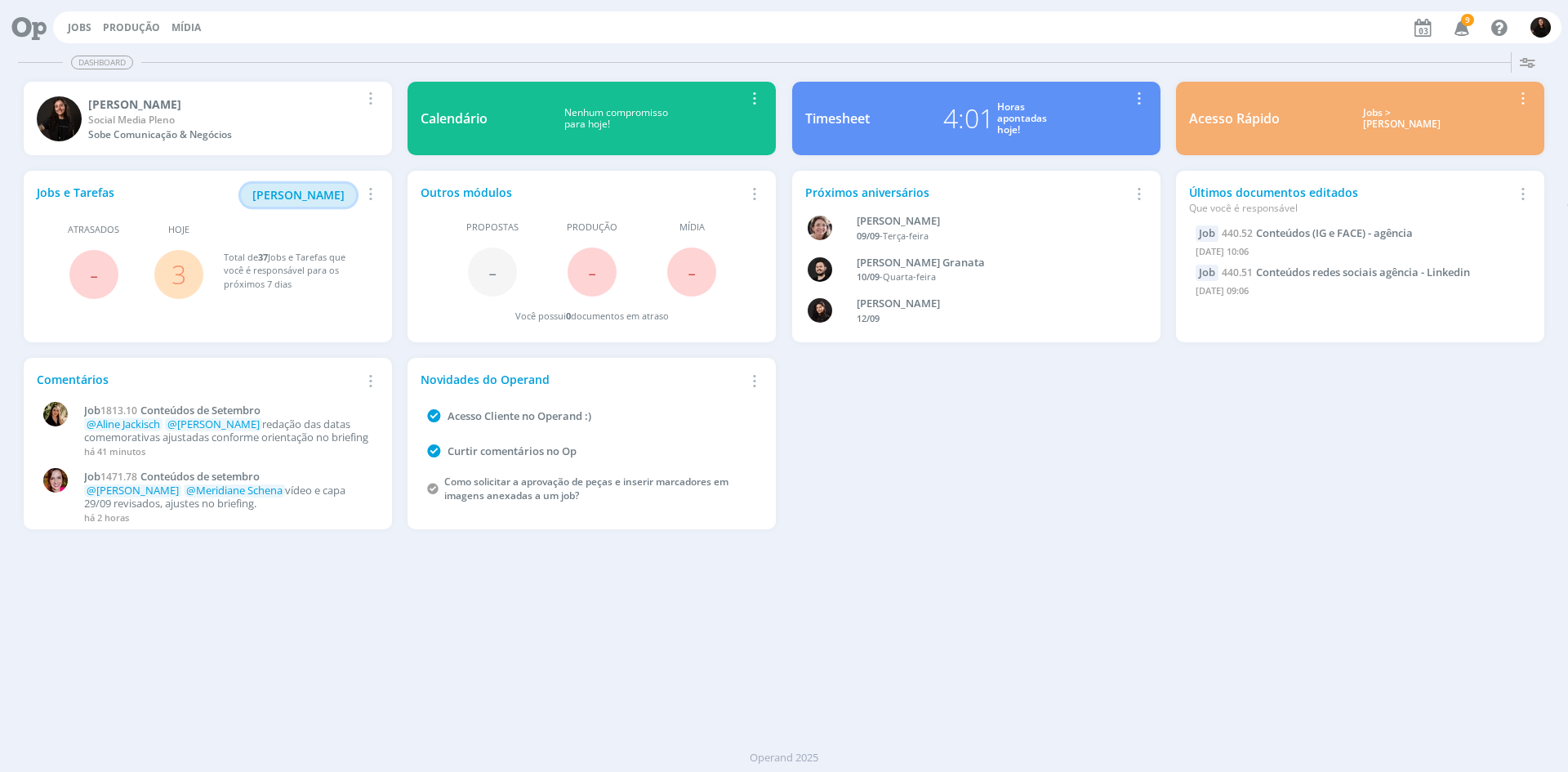
click at [300, 193] on span "[PERSON_NAME]" at bounding box center [299, 195] width 92 height 16
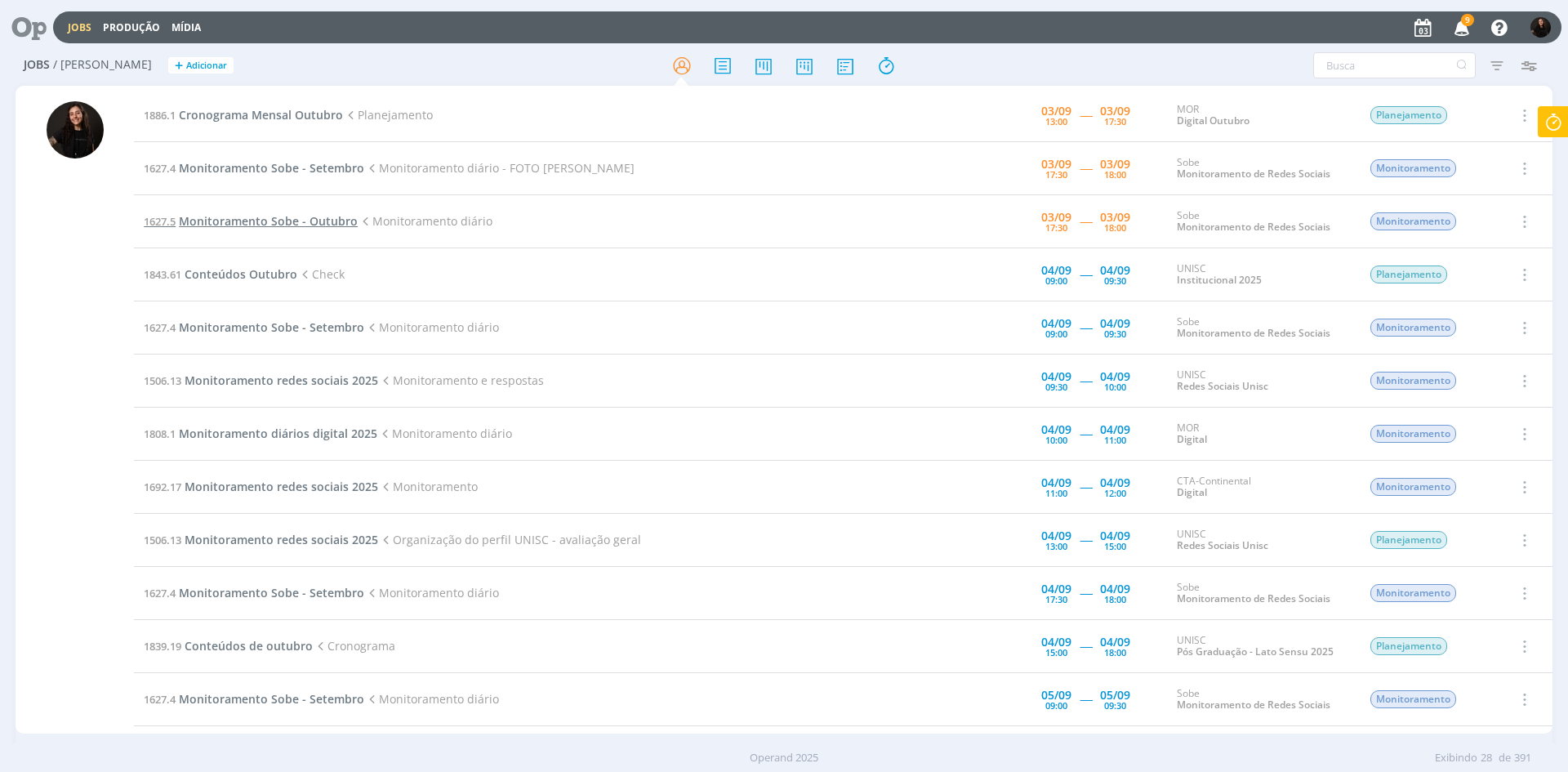
click at [314, 216] on span "Monitoramento Sobe - Outubro" at bounding box center [268, 222] width 179 height 16
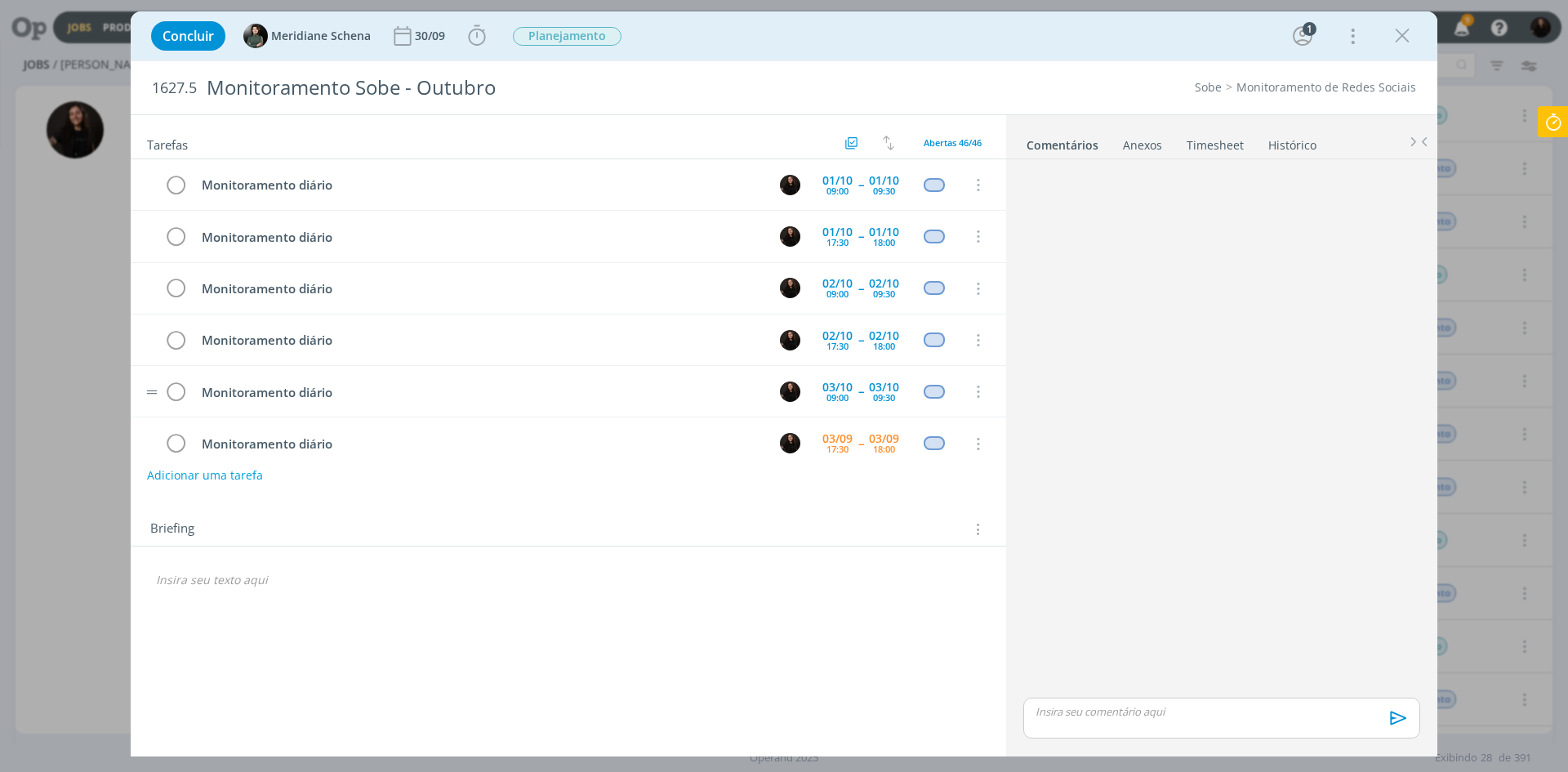
scroll to position [207, 0]
click at [891, 234] on div "03/09" at bounding box center [884, 231] width 30 height 12
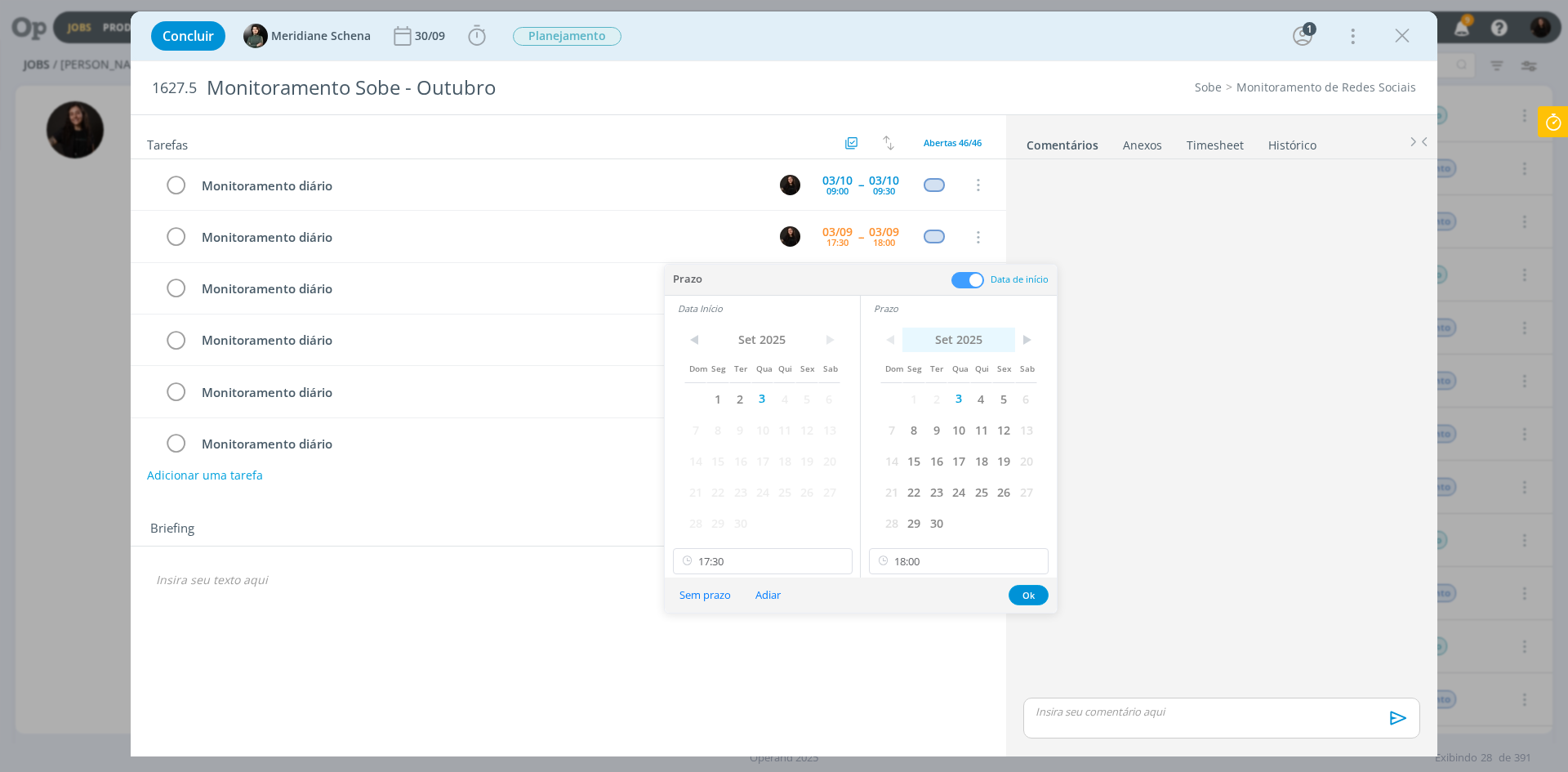
click at [961, 329] on span "Set 2025" at bounding box center [959, 340] width 112 height 25
click at [901, 460] on span "Outubro" at bounding box center [906, 460] width 52 height 31
click at [771, 335] on span "Set 2025" at bounding box center [761, 340] width 111 height 25
click at [713, 466] on span "Outubro" at bounding box center [710, 460] width 52 height 31
click at [712, 458] on span "Outubro" at bounding box center [710, 460] width 52 height 31
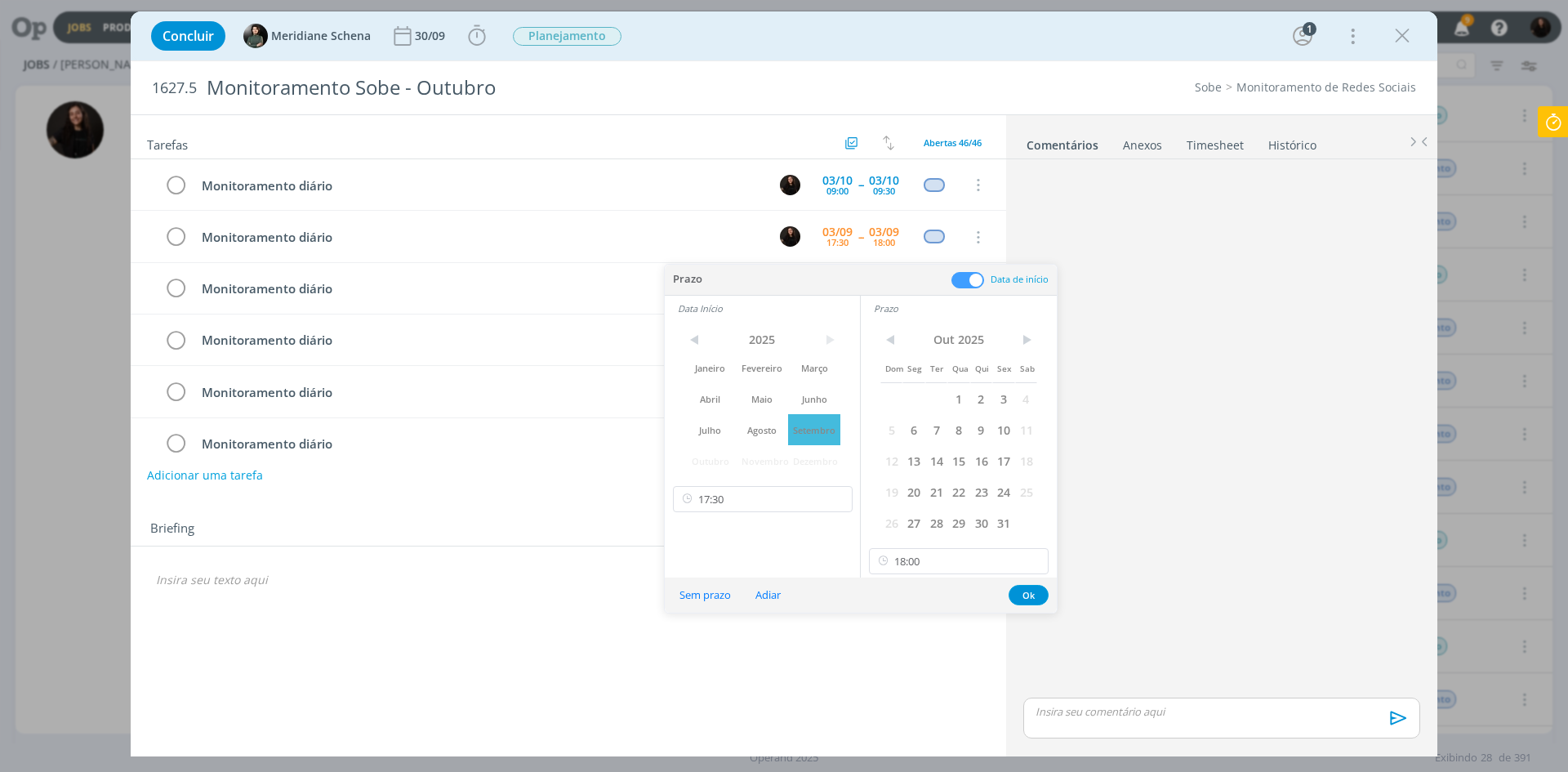
click at [712, 458] on span "Outubro" at bounding box center [710, 460] width 52 height 31
click at [714, 458] on span "Outubro" at bounding box center [710, 460] width 52 height 31
click at [713, 458] on span "Outubro" at bounding box center [710, 460] width 52 height 31
click at [712, 458] on span "Outubro" at bounding box center [710, 460] width 52 height 31
click at [714, 458] on span "Outubro" at bounding box center [710, 460] width 52 height 31
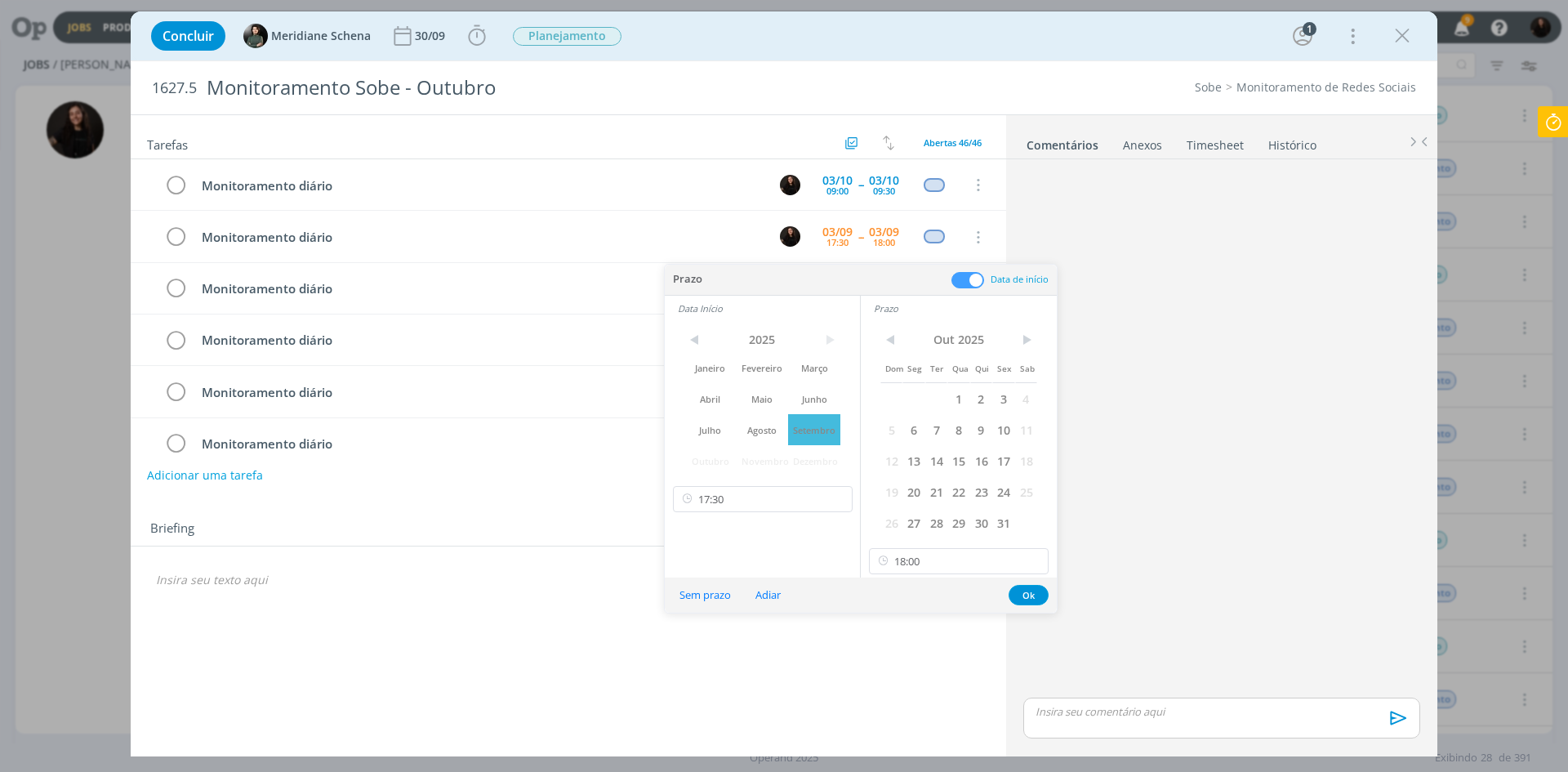
click at [695, 466] on span "Outubro" at bounding box center [710, 460] width 52 height 31
click at [698, 464] on span "Outubro" at bounding box center [710, 460] width 52 height 31
click at [767, 431] on span "Agosto" at bounding box center [762, 429] width 52 height 31
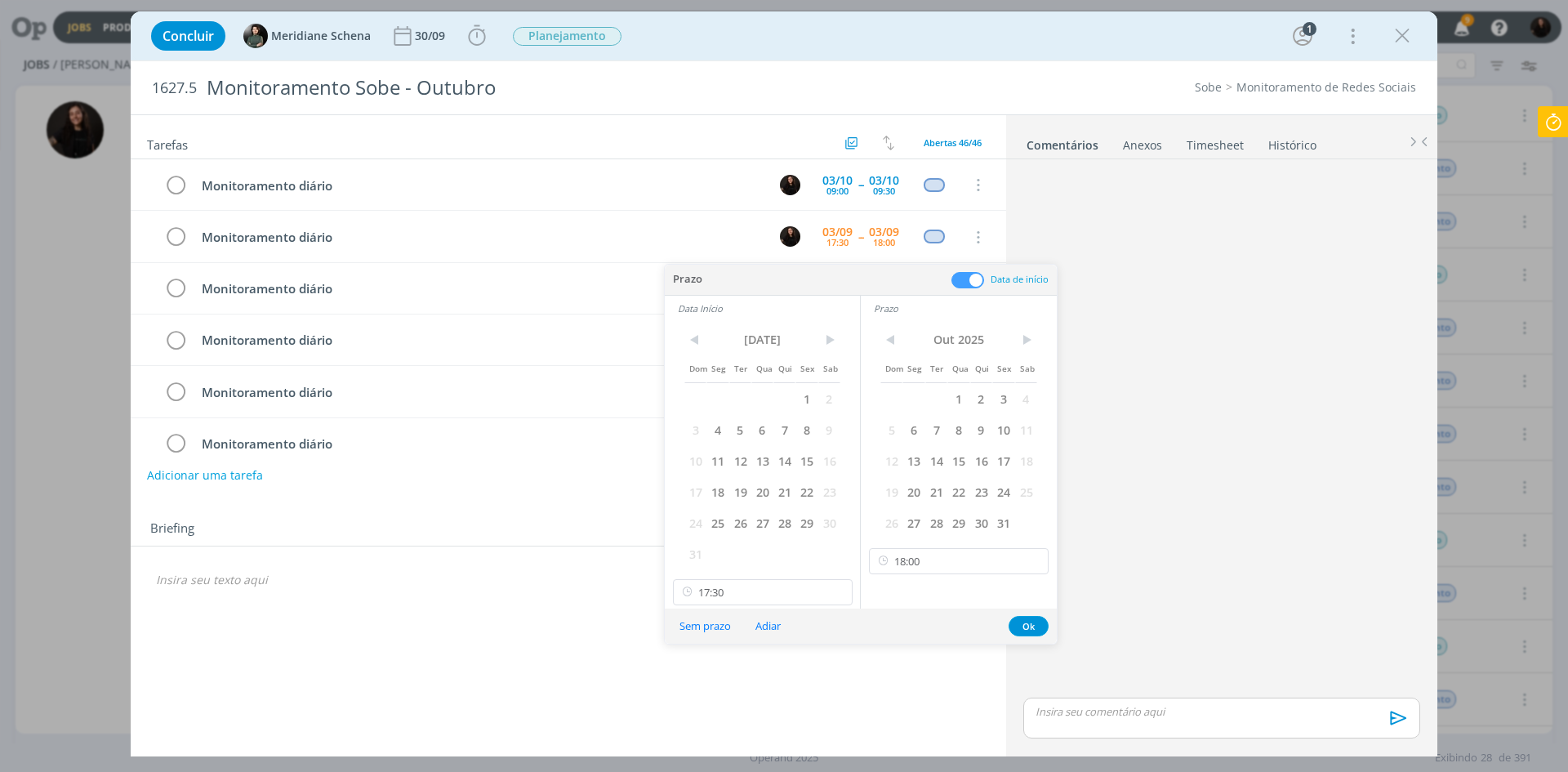
click at [845, 435] on div "< Ago 2025 > Dom Seg Ter Qua Qui Sex Sab 1 2 3 4 5 6 7 8 9 10 11 12 13 14 15 16…" at bounding box center [762, 447] width 195 height 252
click at [834, 336] on span ">" at bounding box center [829, 340] width 22 height 25
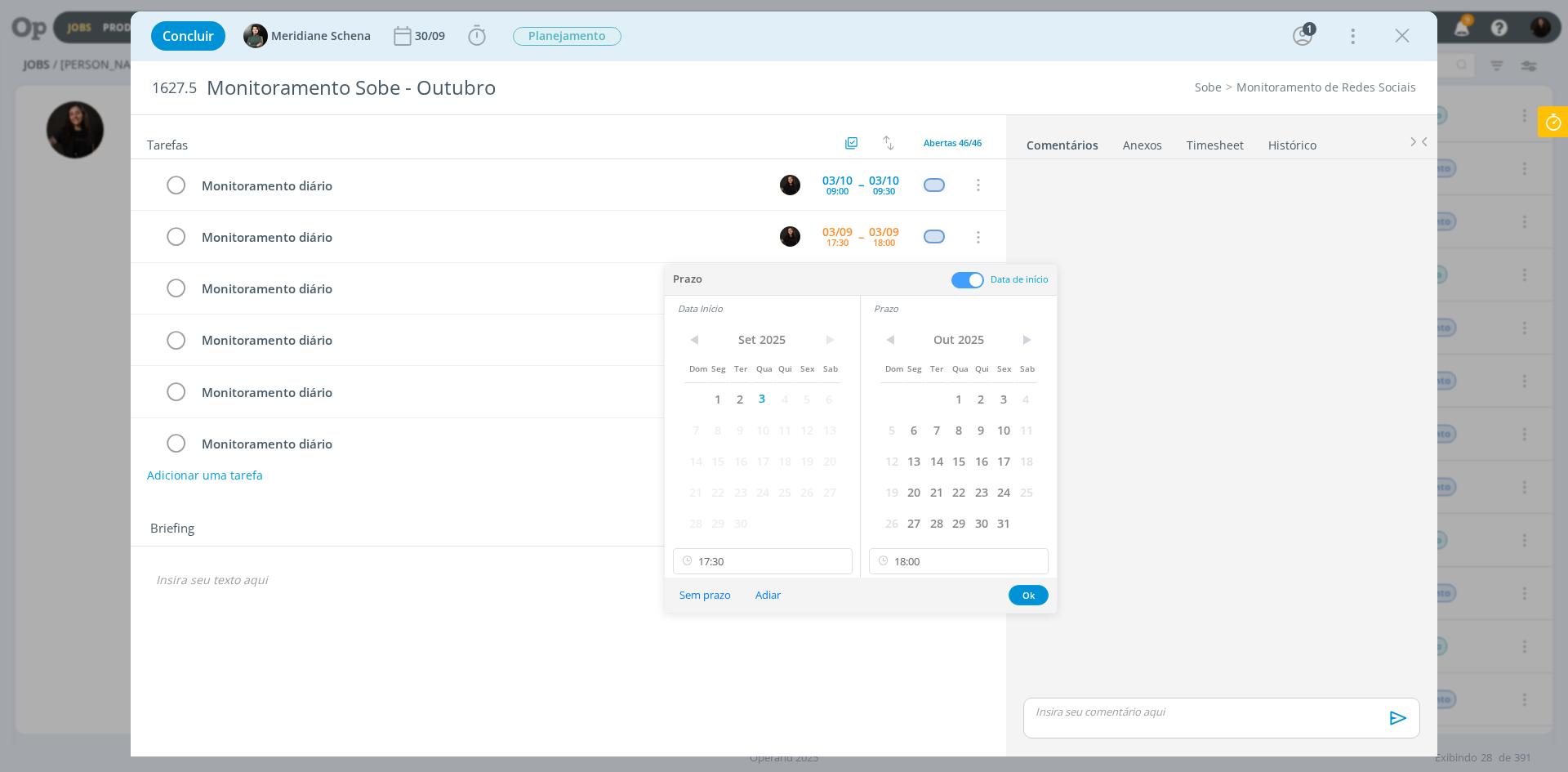
click at [834, 336] on span ">" at bounding box center [829, 340] width 22 height 25
click at [835, 336] on span ">" at bounding box center [829, 340] width 22 height 25
click at [761, 393] on span "3" at bounding box center [762, 398] width 22 height 31
click at [742, 399] on span "2" at bounding box center [740, 398] width 22 height 31
click at [764, 399] on span "3" at bounding box center [762, 398] width 22 height 31
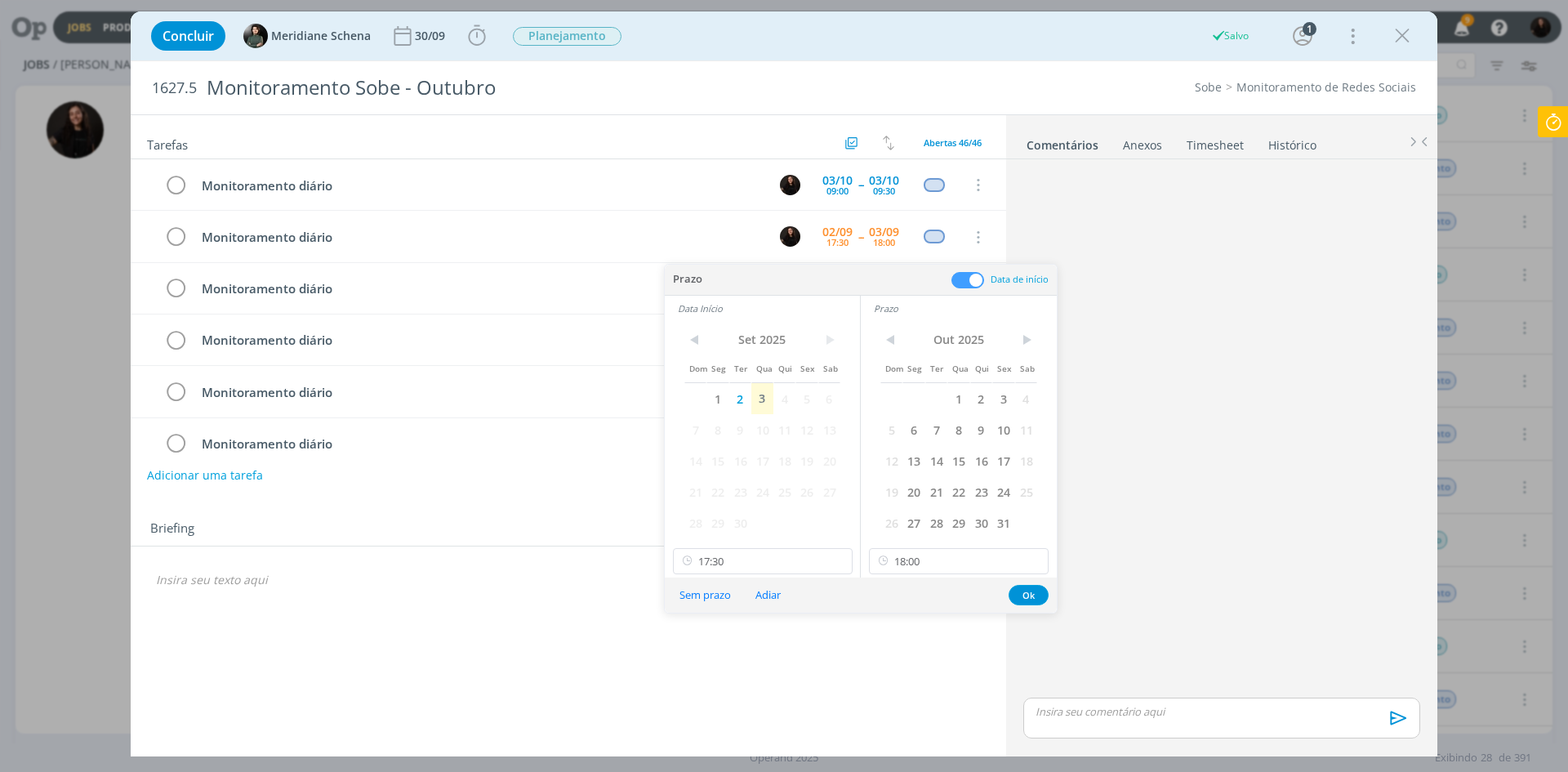
click at [1302, 417] on div "dialog" at bounding box center [1222, 430] width 410 height 528
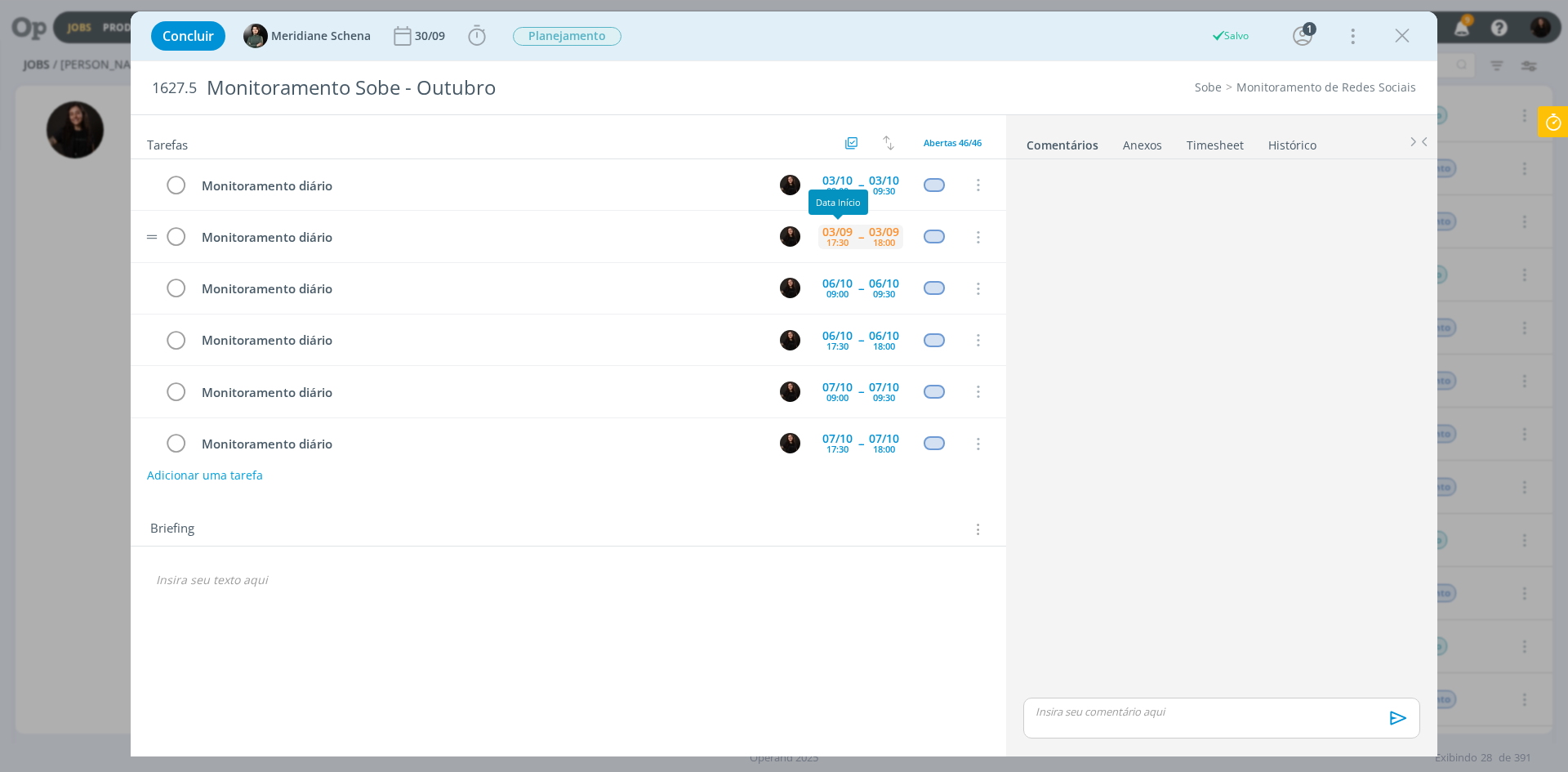
click at [828, 227] on div "03/09" at bounding box center [837, 231] width 30 height 12
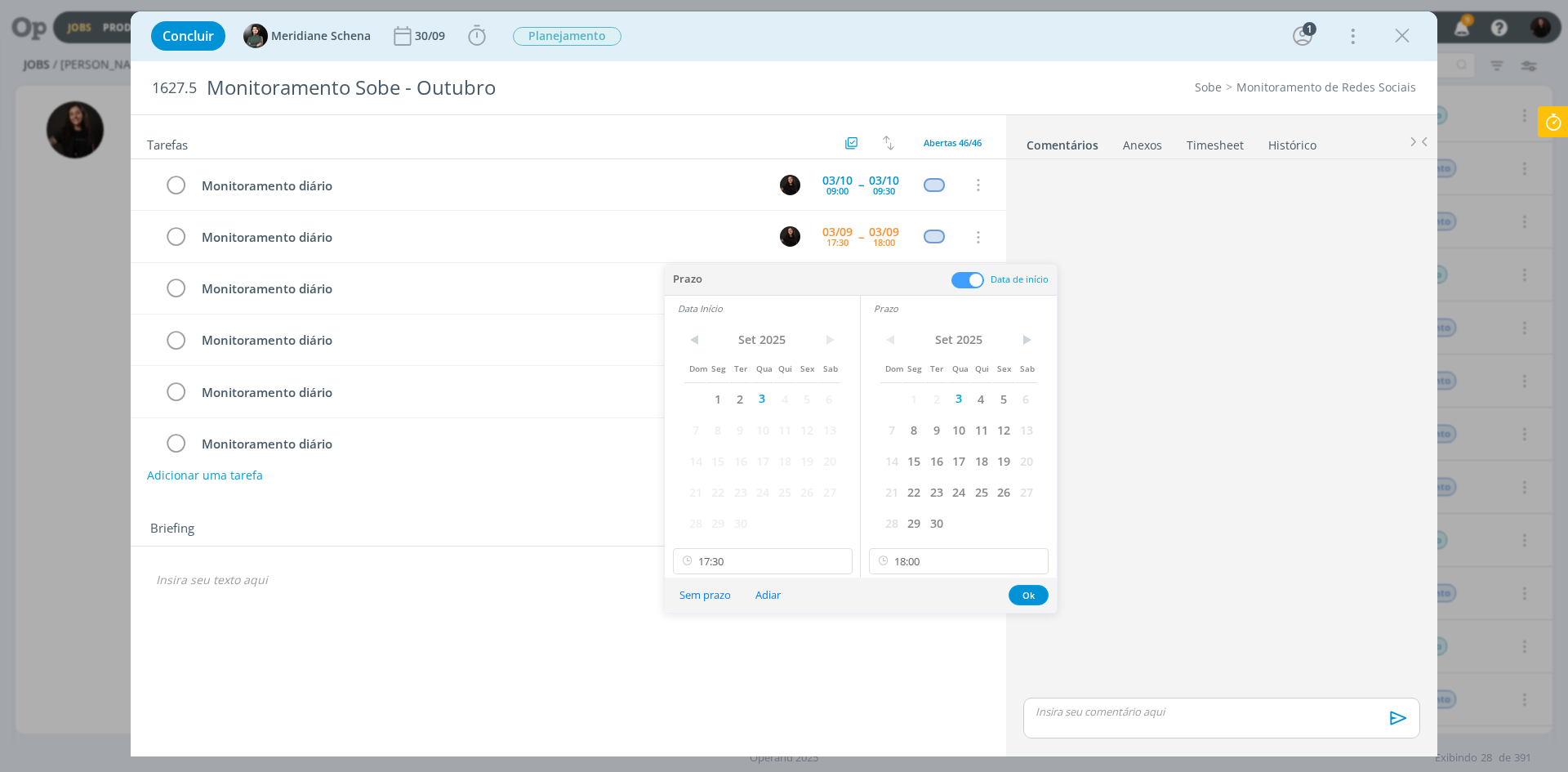
click at [821, 336] on span ">" at bounding box center [829, 340] width 22 height 25
click at [828, 341] on span ">" at bounding box center [829, 340] width 22 height 25
click at [1162, 260] on div "dialog" at bounding box center [1222, 430] width 410 height 528
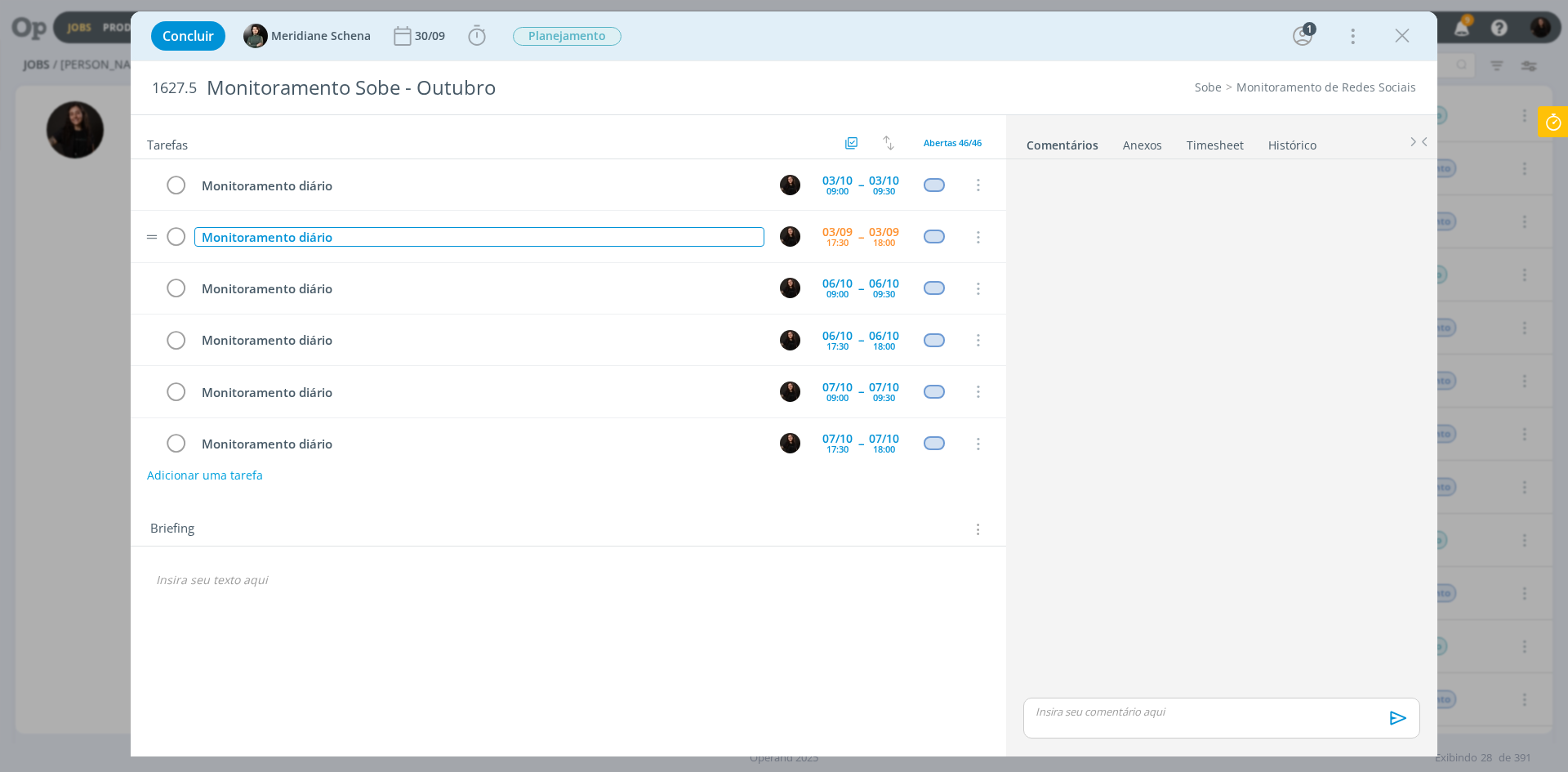
click at [497, 229] on div "Monitoramento diário" at bounding box center [478, 237] width 570 height 20
copy div "Monitoramento diário"
click at [985, 235] on icon "dialog" at bounding box center [976, 238] width 18 height 15
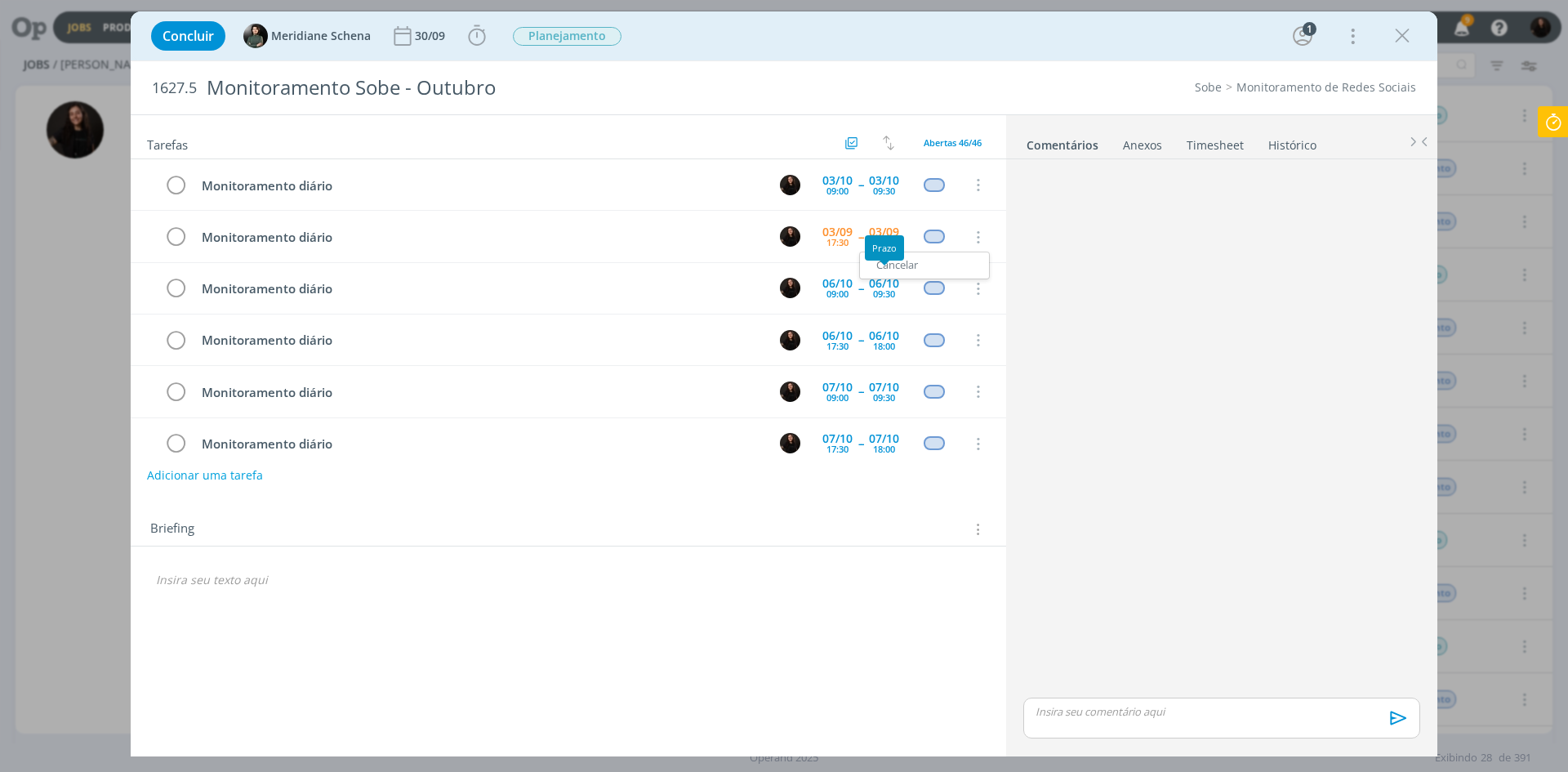
click at [884, 265] on div at bounding box center [884, 263] width 10 height 5
click at [215, 475] on button "Adicionar uma tarefa" at bounding box center [204, 474] width 116 height 27
paste input "Monitoramento diário"
click at [980, 233] on icon "dialog" at bounding box center [976, 238] width 18 height 15
type input "Monitoramento diário"
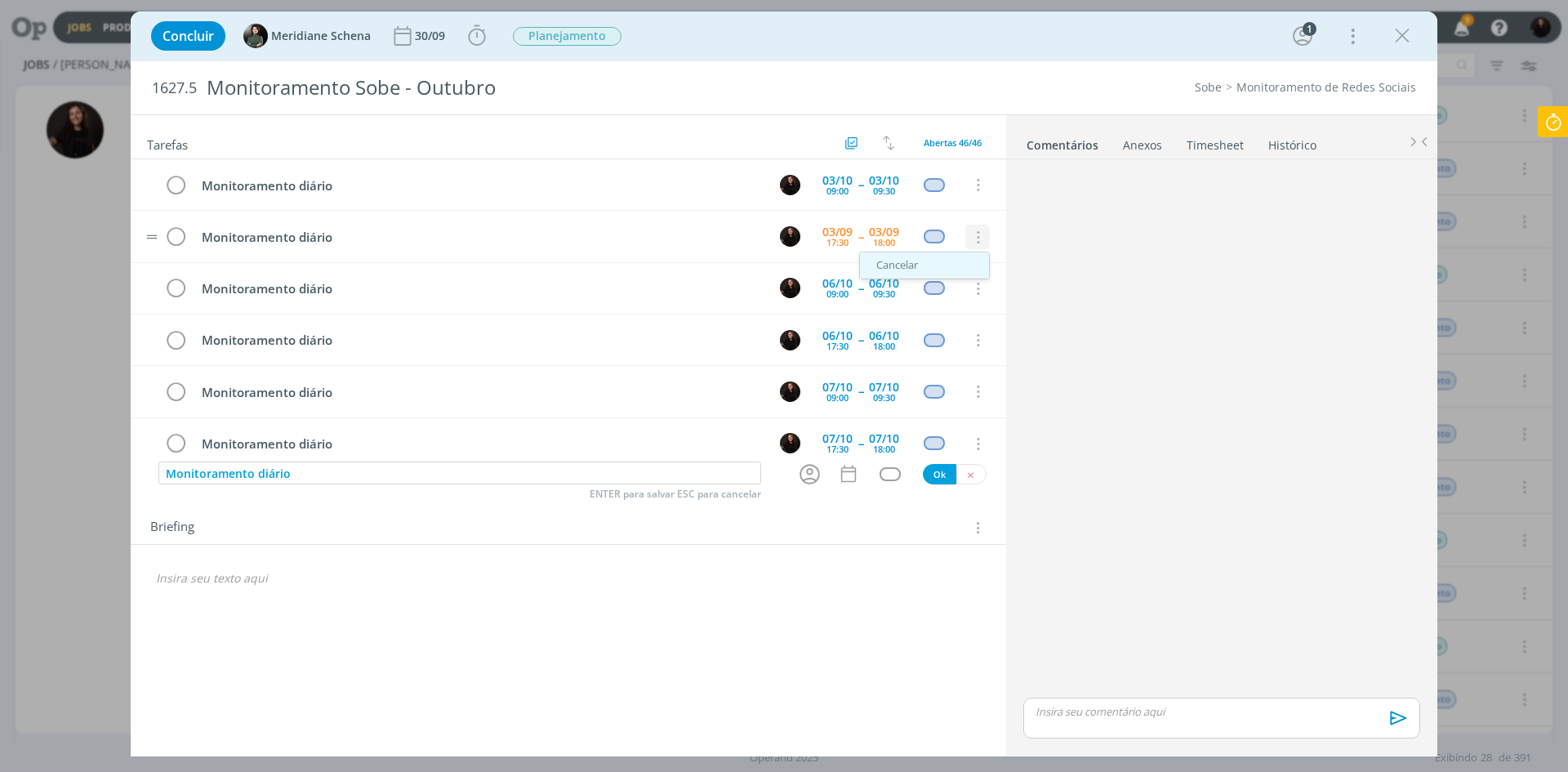
click at [945, 267] on link "Cancelar" at bounding box center [925, 265] width 129 height 26
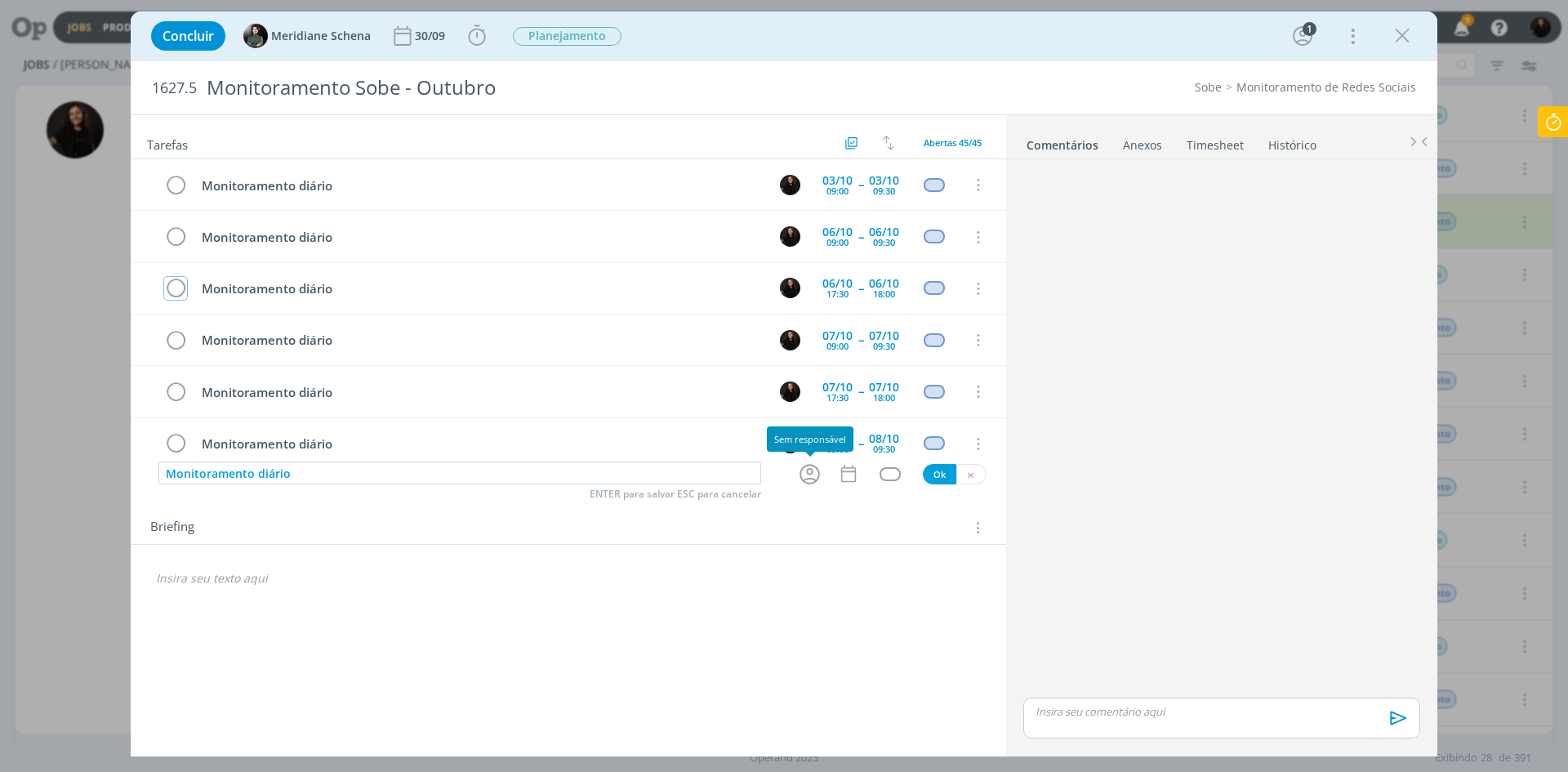
click at [811, 469] on icon "dialog" at bounding box center [810, 474] width 26 height 26
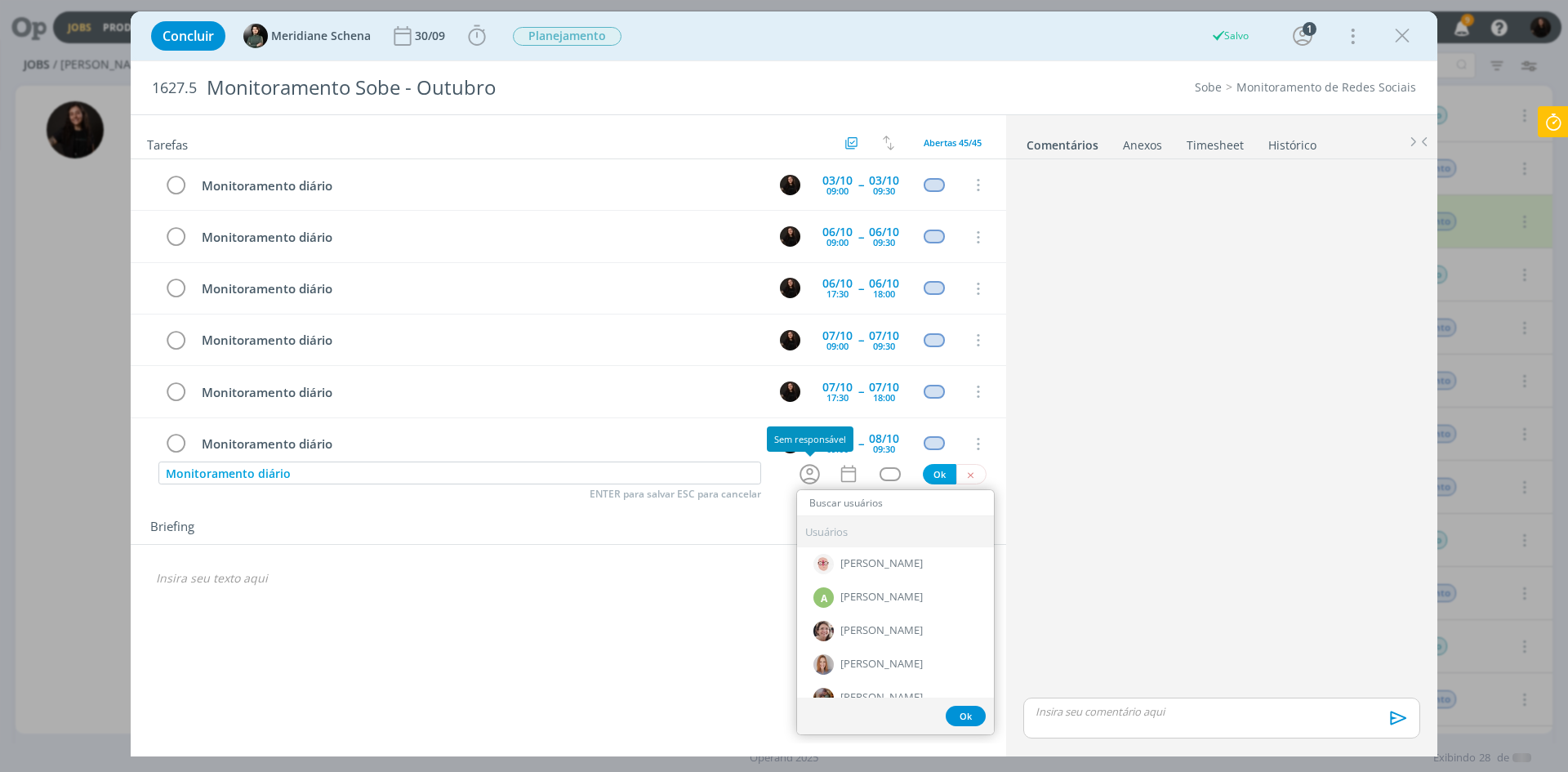
click at [833, 502] on input "dialog" at bounding box center [896, 503] width 197 height 23
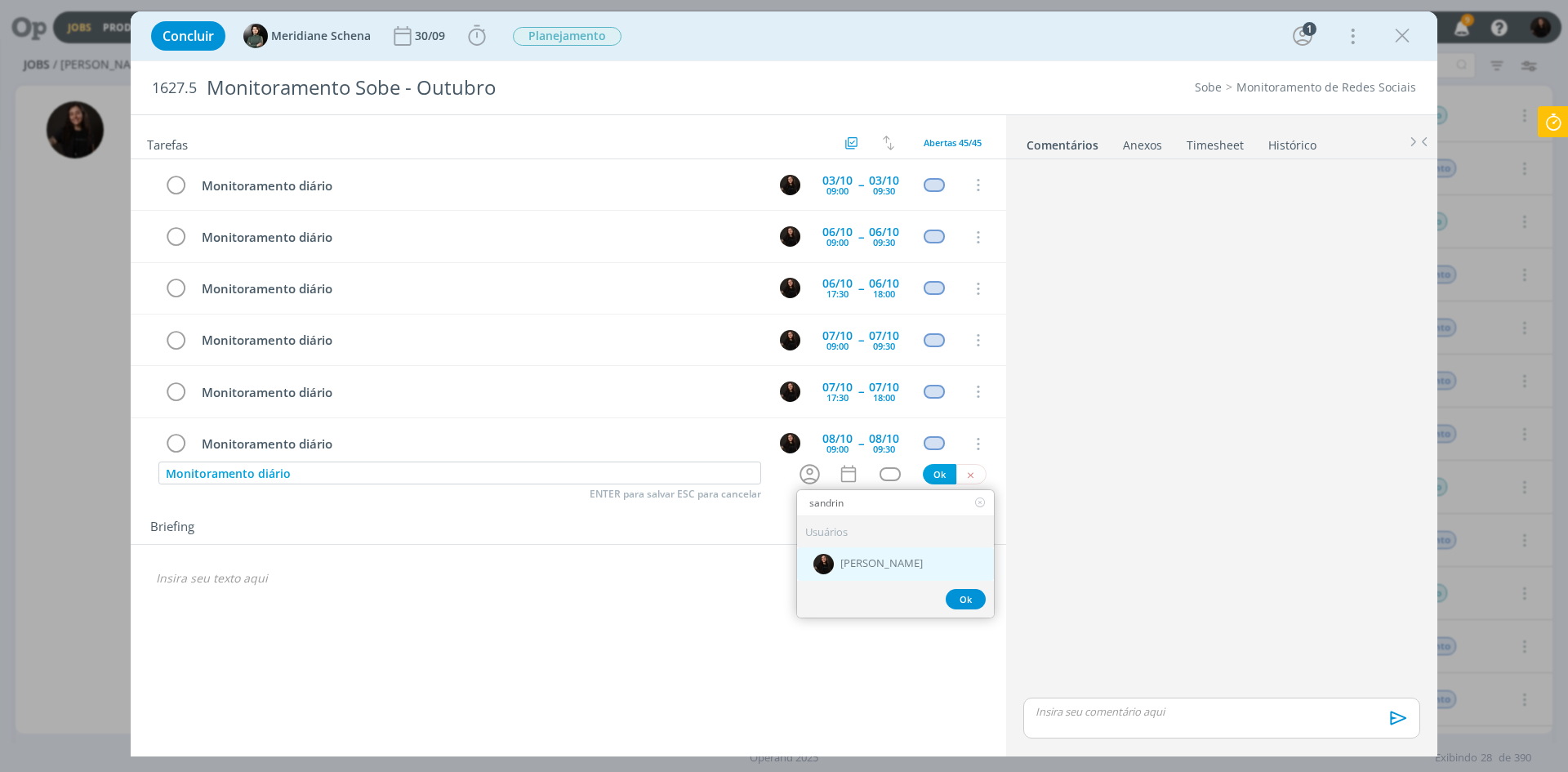
type input "sandrin"
click at [874, 553] on div "[PERSON_NAME]" at bounding box center [896, 564] width 197 height 34
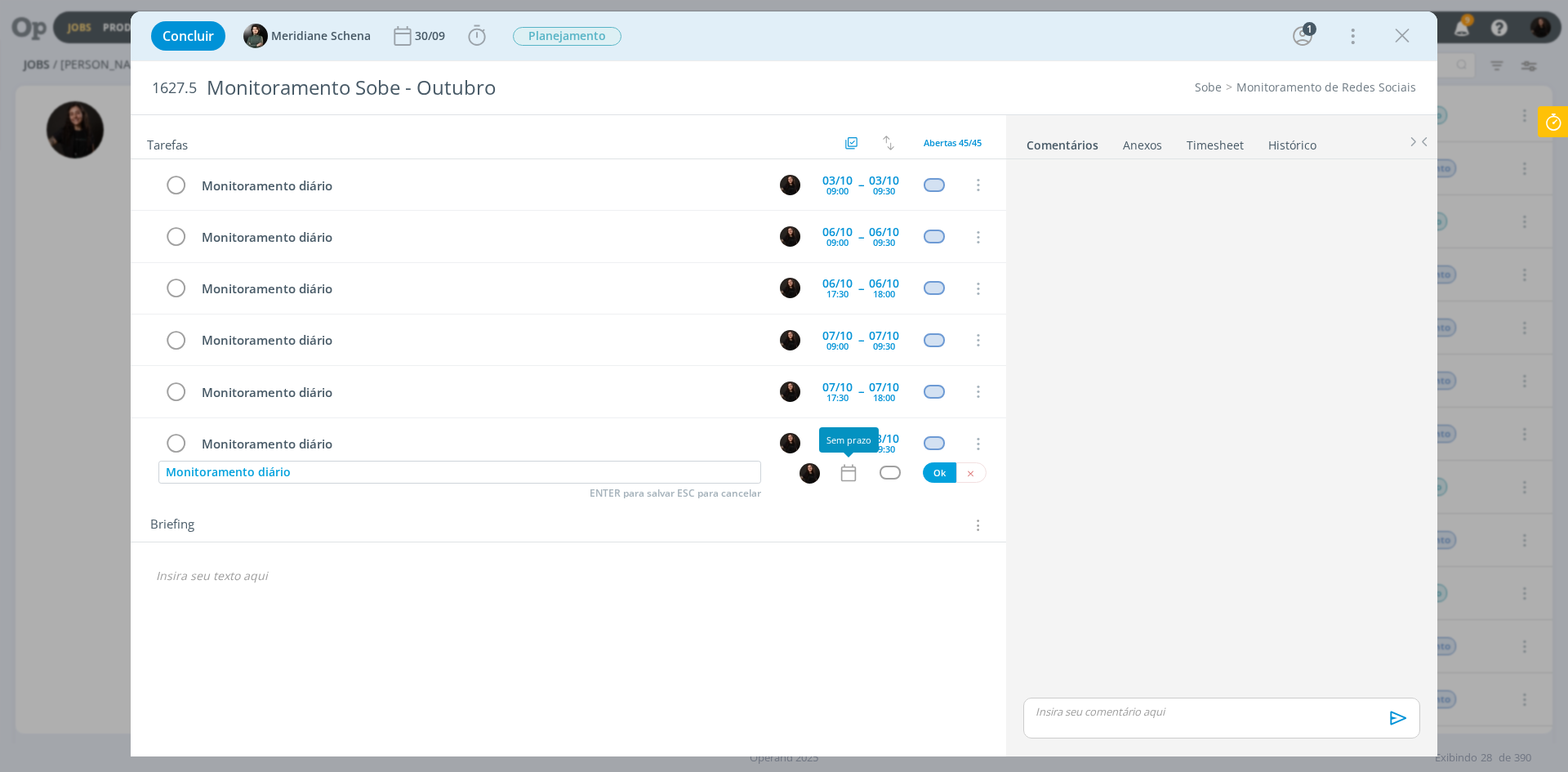
drag, startPoint x: 843, startPoint y: 475, endPoint x: 831, endPoint y: 475, distance: 12.0
click at [843, 474] on icon "dialog" at bounding box center [849, 473] width 21 height 21
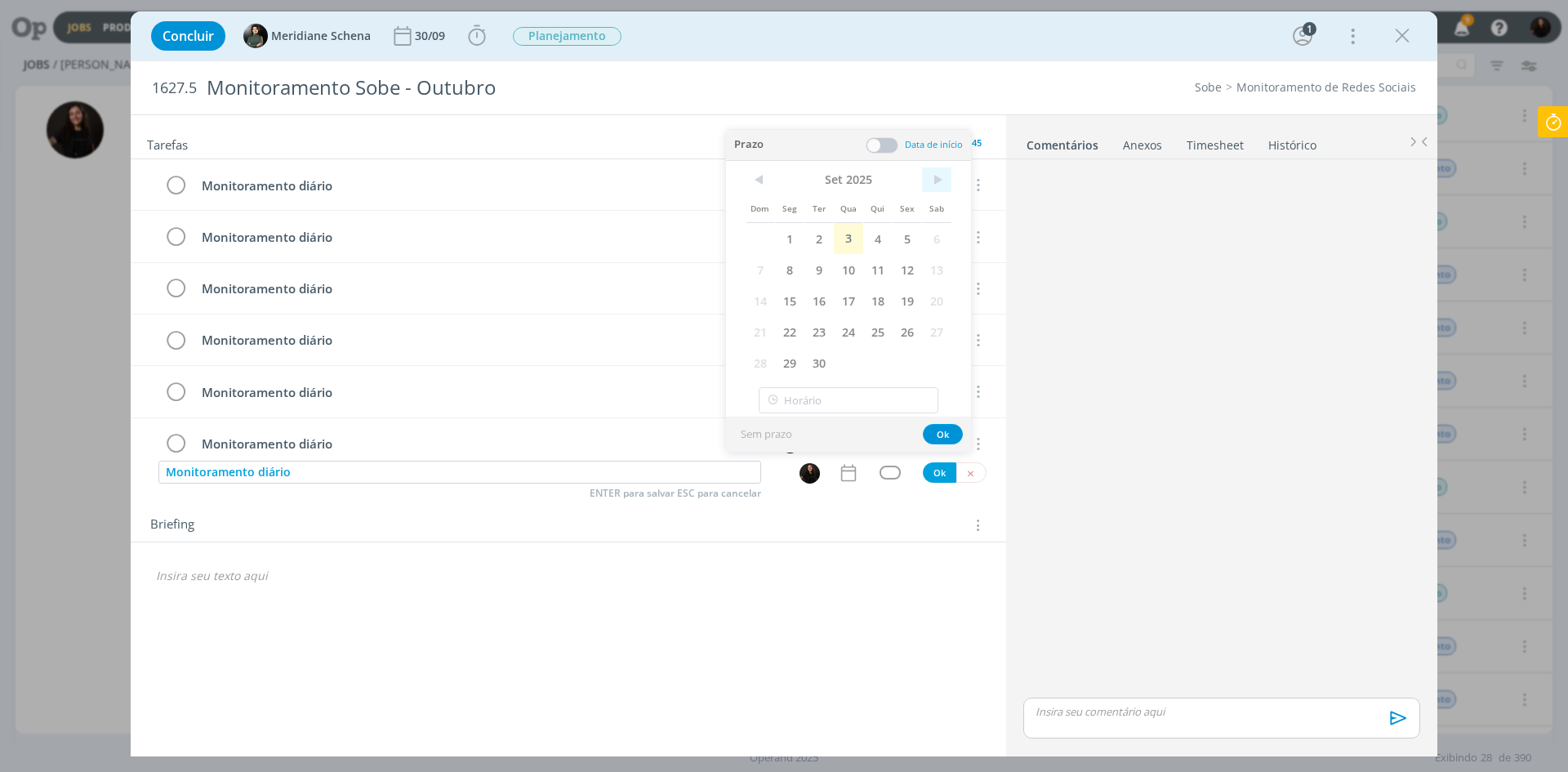
drag, startPoint x: 858, startPoint y: 237, endPoint x: 932, endPoint y: 175, distance: 96.5
click at [921, 175] on div "< Set 2025 > Dom Seg Ter Qua Qui Sex Sab 1 2 3 4 5 6 7 8 9 10 11 12 13 14 15 16…" at bounding box center [849, 273] width 206 height 211
click at [932, 175] on span ">" at bounding box center [936, 180] width 29 height 25
click at [904, 237] on span "3" at bounding box center [907, 238] width 29 height 31
click at [887, 141] on span at bounding box center [881, 145] width 33 height 16
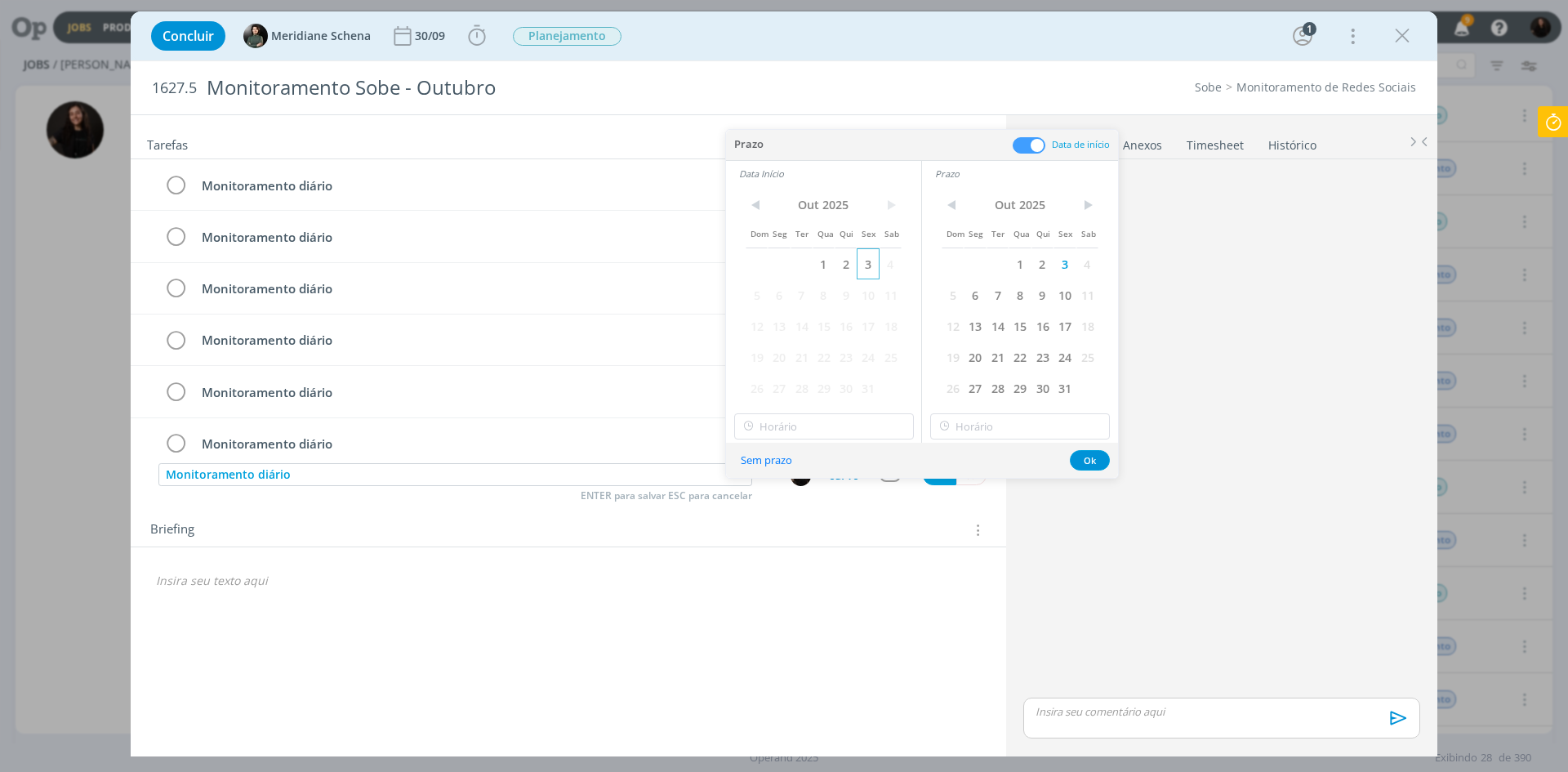
click at [862, 271] on span "3" at bounding box center [867, 263] width 22 height 31
click at [840, 430] on input "18:00" at bounding box center [824, 425] width 180 height 26
click at [787, 511] on div "09:00" at bounding box center [827, 511] width 182 height 29
type input "09:00"
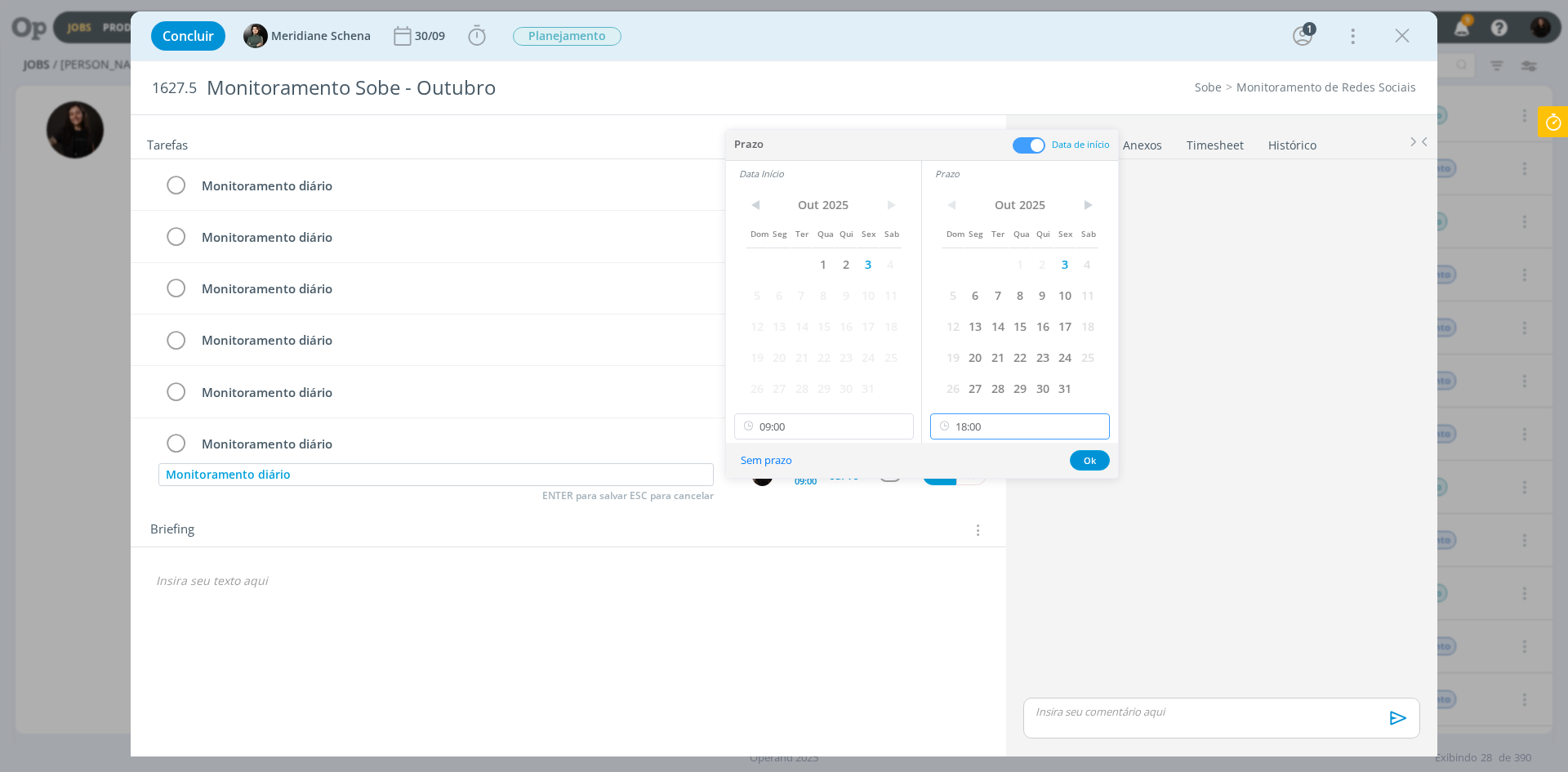
click at [1016, 431] on input "18:00" at bounding box center [1020, 425] width 180 height 26
drag, startPoint x: 997, startPoint y: 563, endPoint x: 1001, endPoint y: 540, distance: 23.3
click at [997, 563] on div "09:30" at bounding box center [1022, 569] width 182 height 29
type input "09:30"
click at [1078, 464] on button "Ok" at bounding box center [1090, 460] width 40 height 20
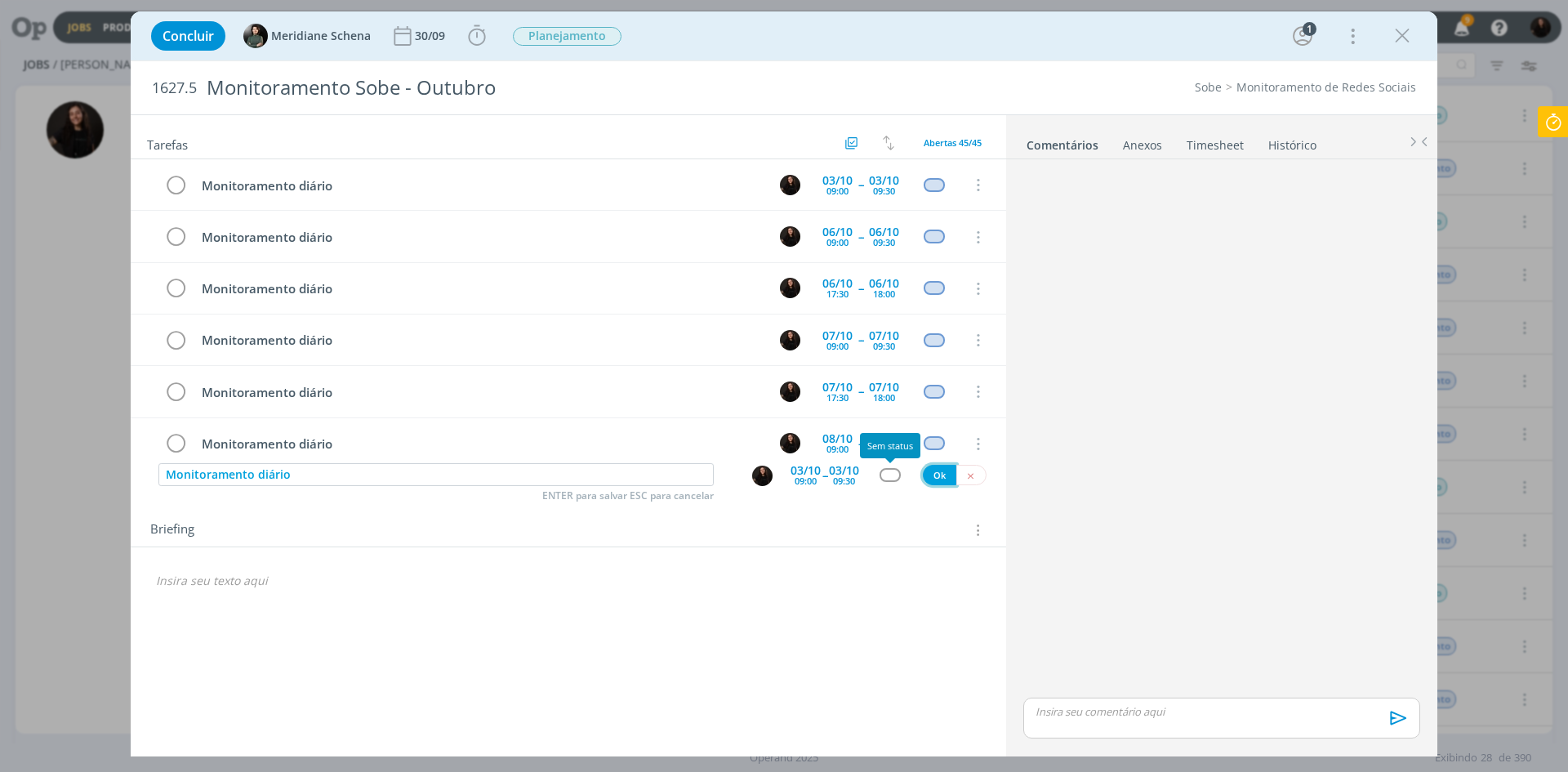
drag, startPoint x: 938, startPoint y: 479, endPoint x: 842, endPoint y: 481, distance: 96.0
click at [880, 478] on div "Monitoramento diário ENTER para salvar ESC para cancelar 03/10 09:00 -- 03/10 0…" at bounding box center [568, 475] width 875 height 29
click at [850, 492] on div "Tarefas Usar Job de template Ordenar por: Prazo crescente Prazo decrescente Ord…" at bounding box center [568, 429] width 875 height 628
click at [849, 479] on div "09:30" at bounding box center [843, 480] width 22 height 9
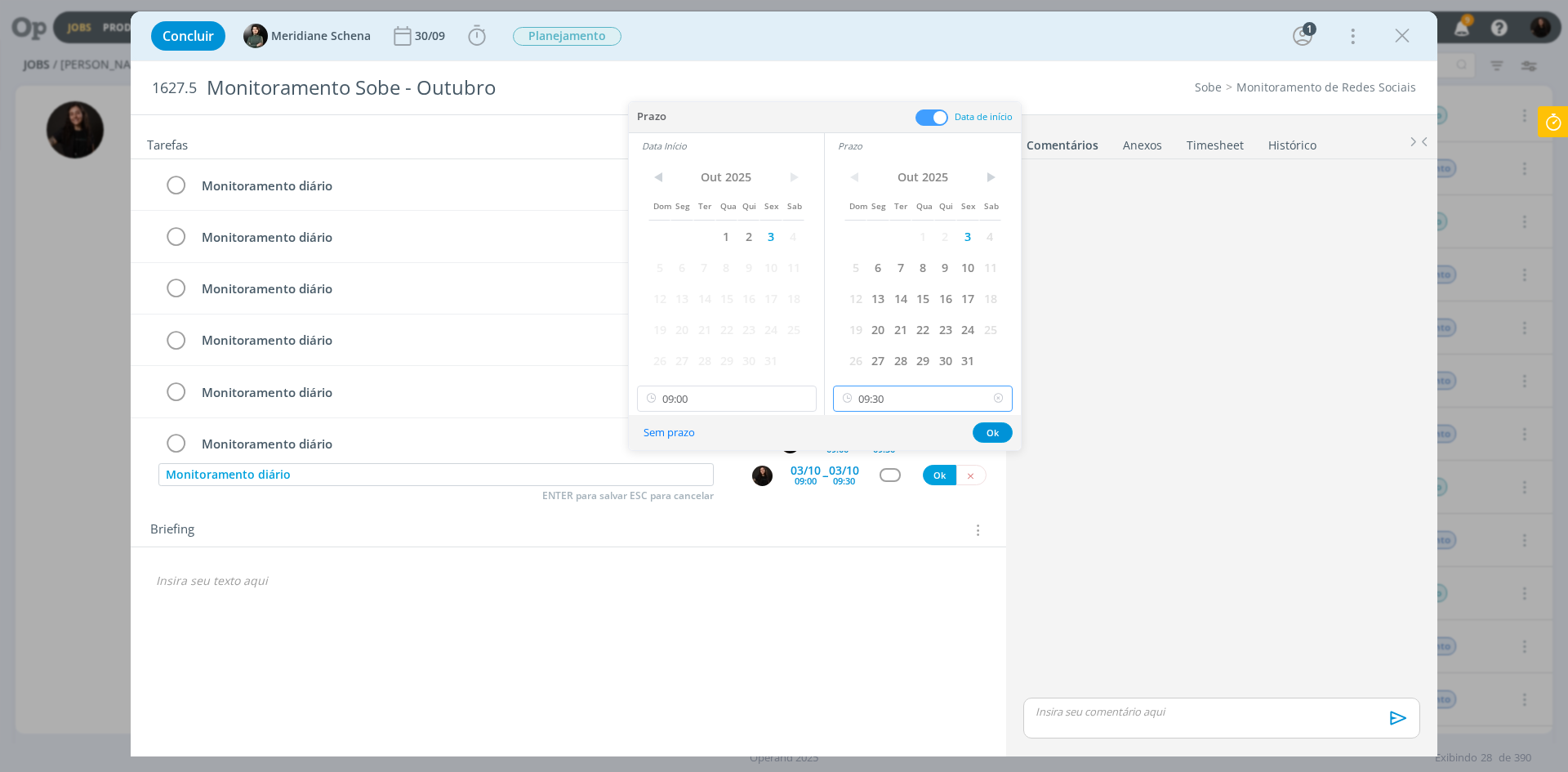
click at [893, 394] on input "09:30" at bounding box center [922, 398] width 180 height 26
drag, startPoint x: 869, startPoint y: 506, endPoint x: 864, endPoint y: 484, distance: 22.6
click at [870, 506] on div "18:00" at bounding box center [925, 499] width 182 height 29
type input "18:00"
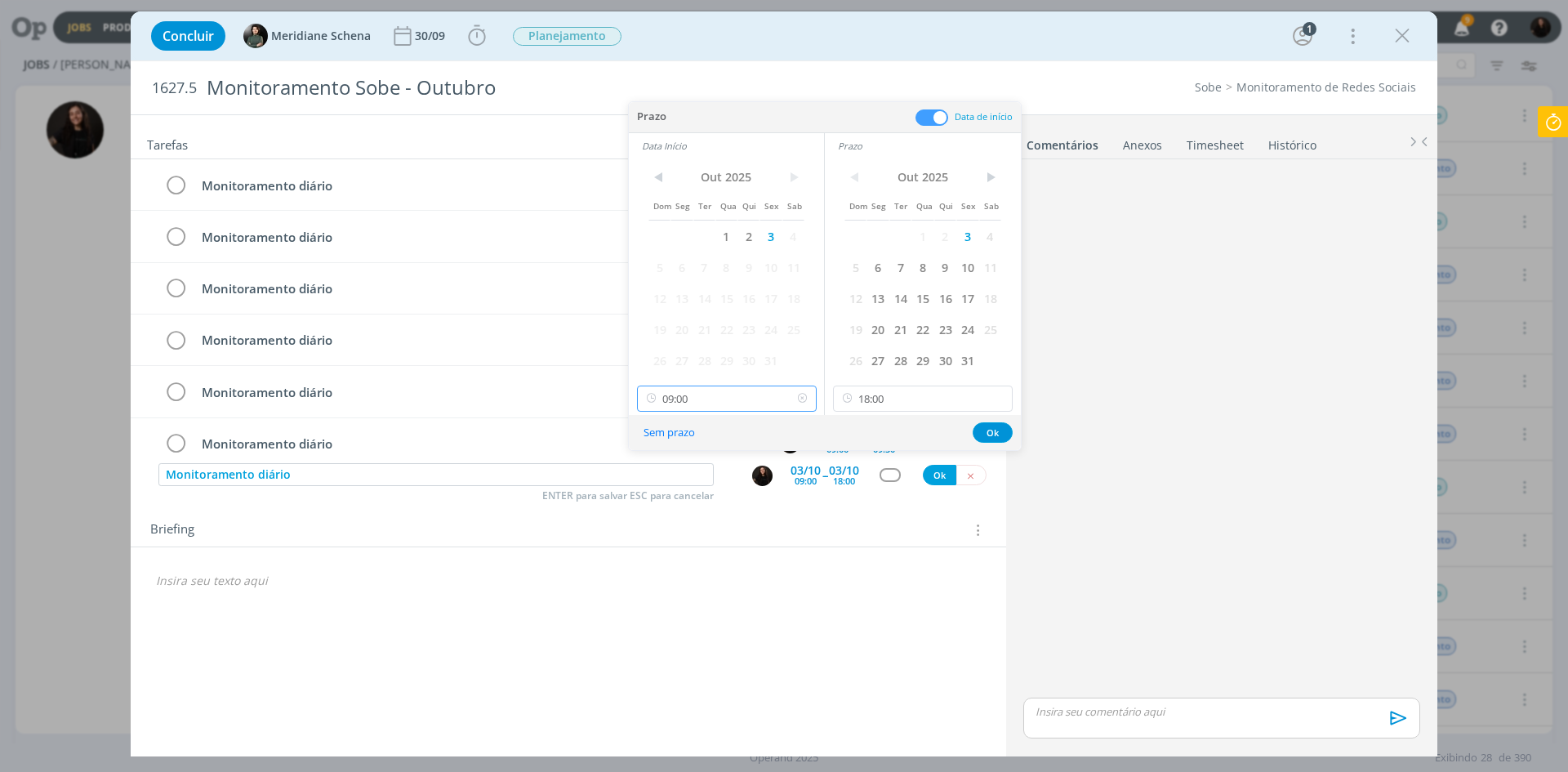
click at [733, 397] on input "09:00" at bounding box center [726, 398] width 180 height 26
click at [701, 496] on div "17:30" at bounding box center [729, 499] width 182 height 29
type input "17:30"
drag, startPoint x: 997, startPoint y: 429, endPoint x: 919, endPoint y: 453, distance: 81.6
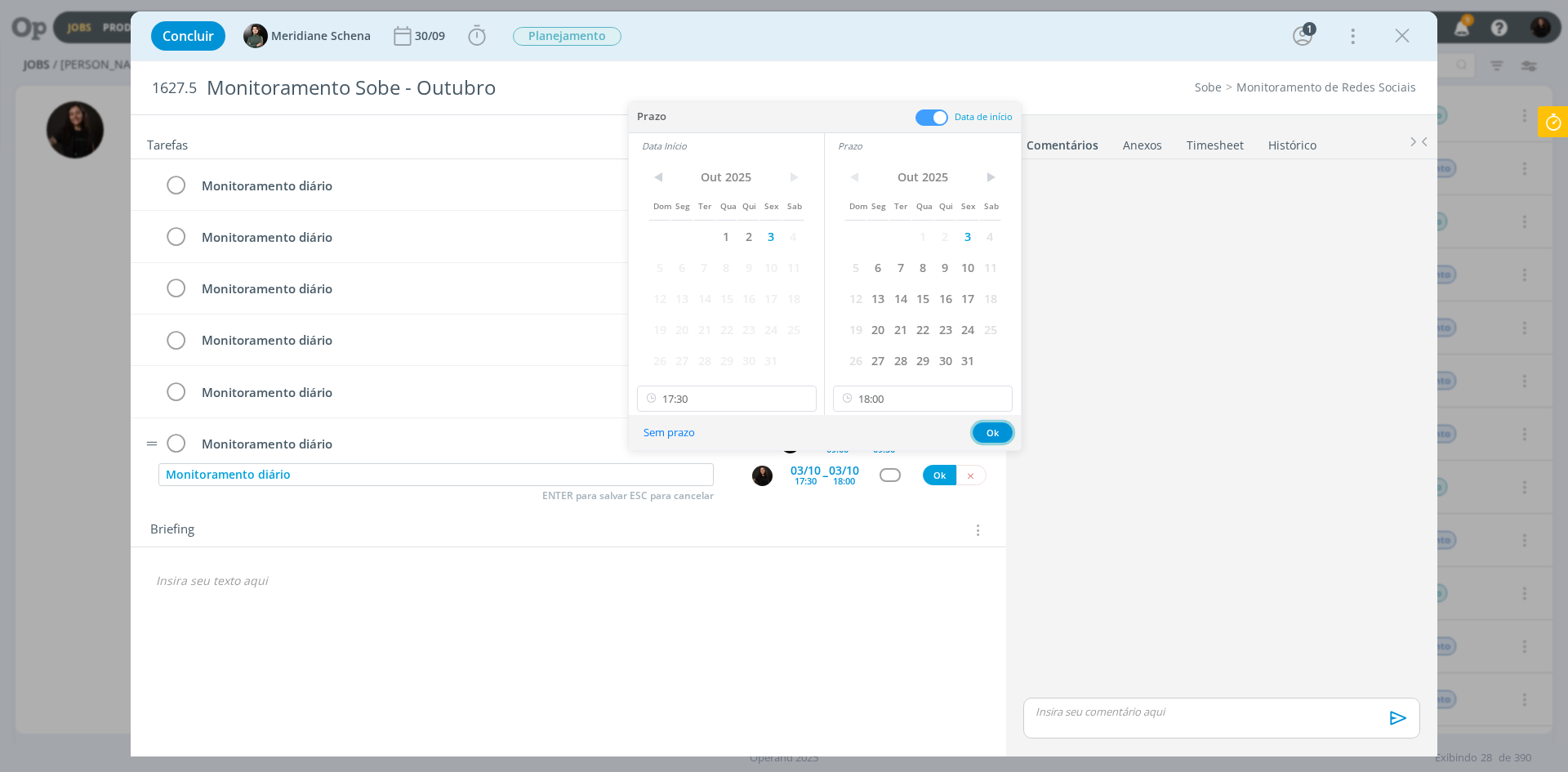
click at [997, 429] on button "Ok" at bounding box center [992, 433] width 40 height 20
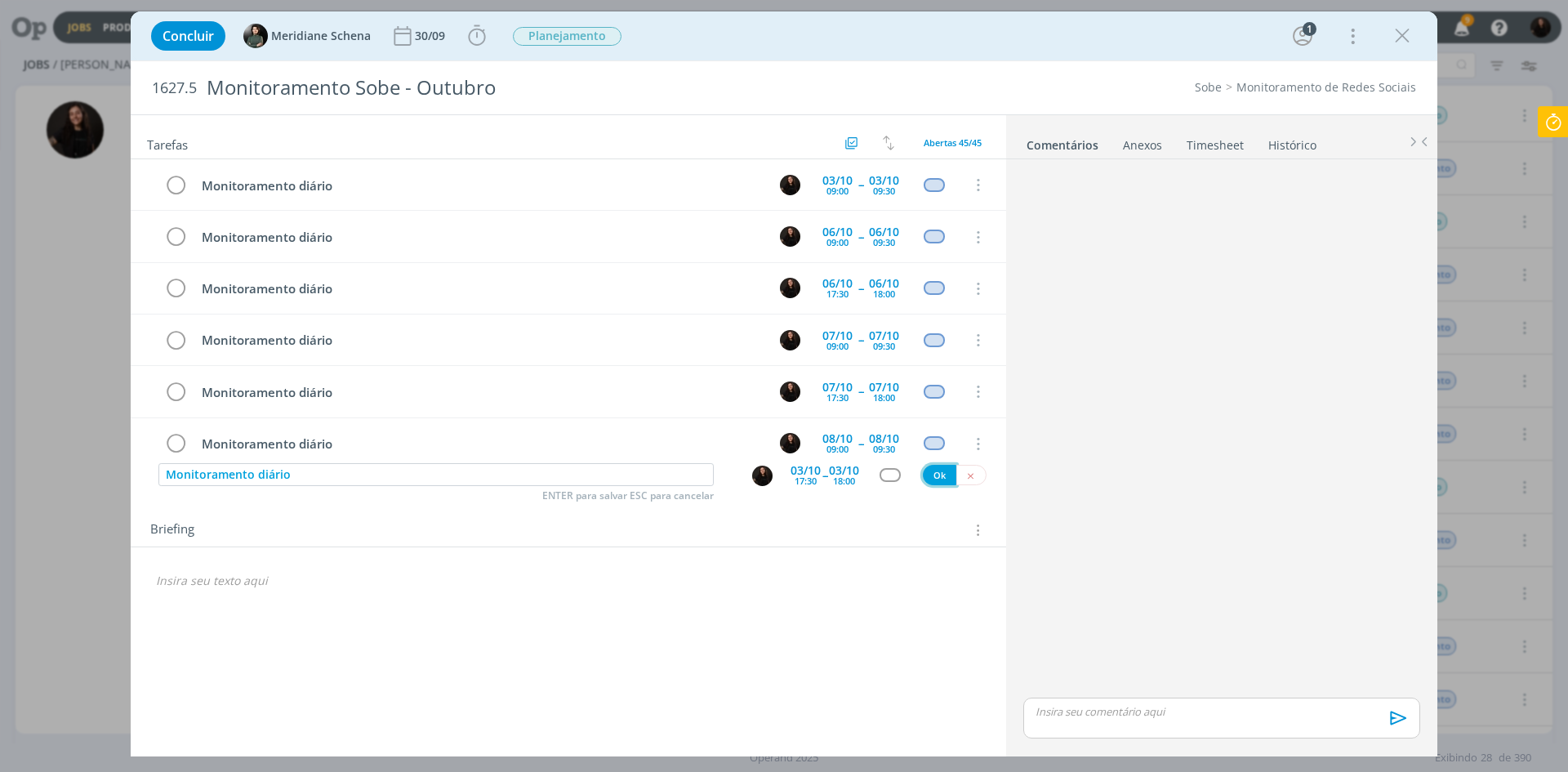
click at [932, 480] on button "Ok" at bounding box center [940, 475] width 34 height 20
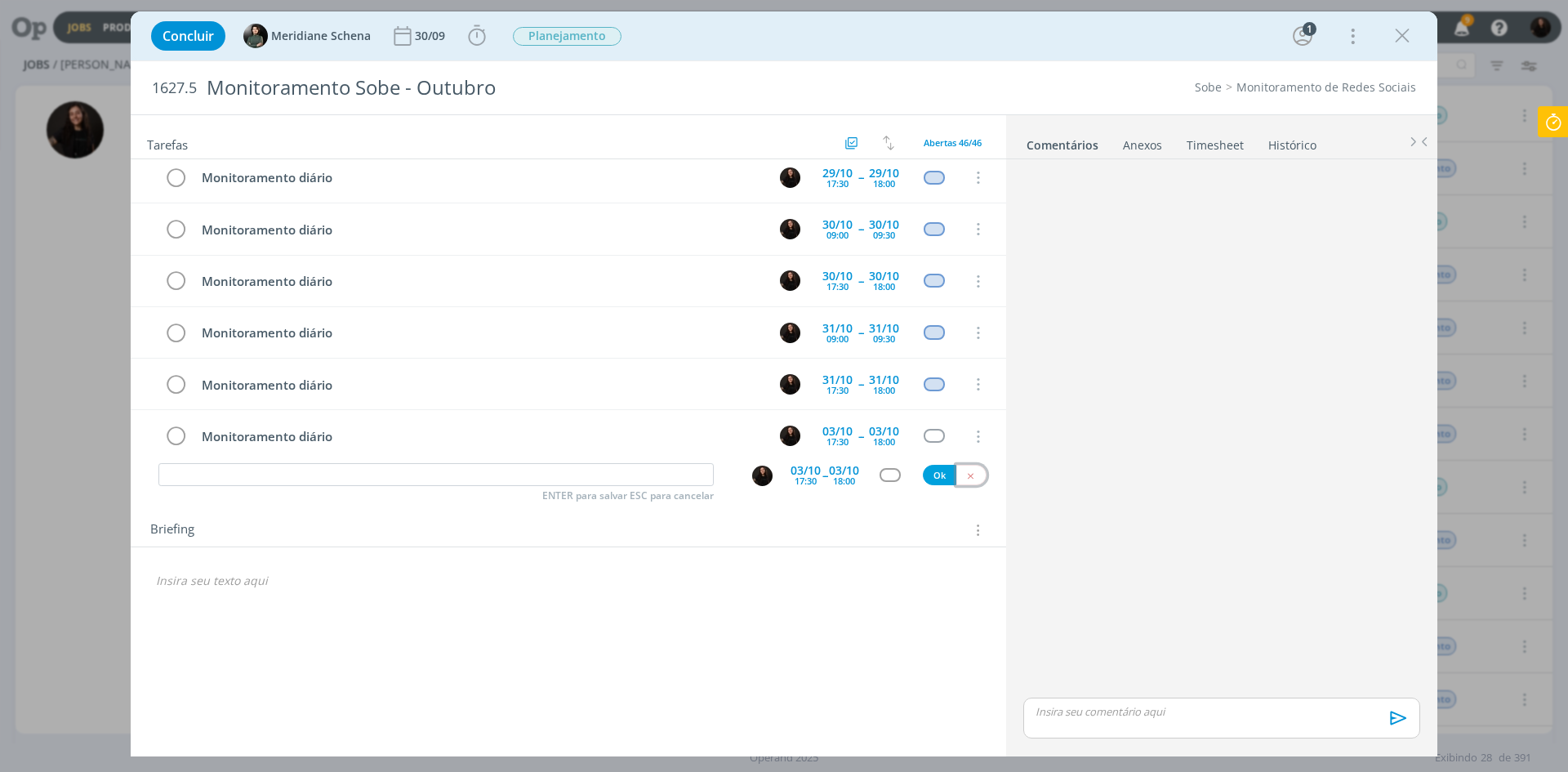
click at [962, 477] on button "dialog" at bounding box center [971, 475] width 30 height 20
click at [1403, 37] on icon "dialog" at bounding box center [1402, 36] width 25 height 25
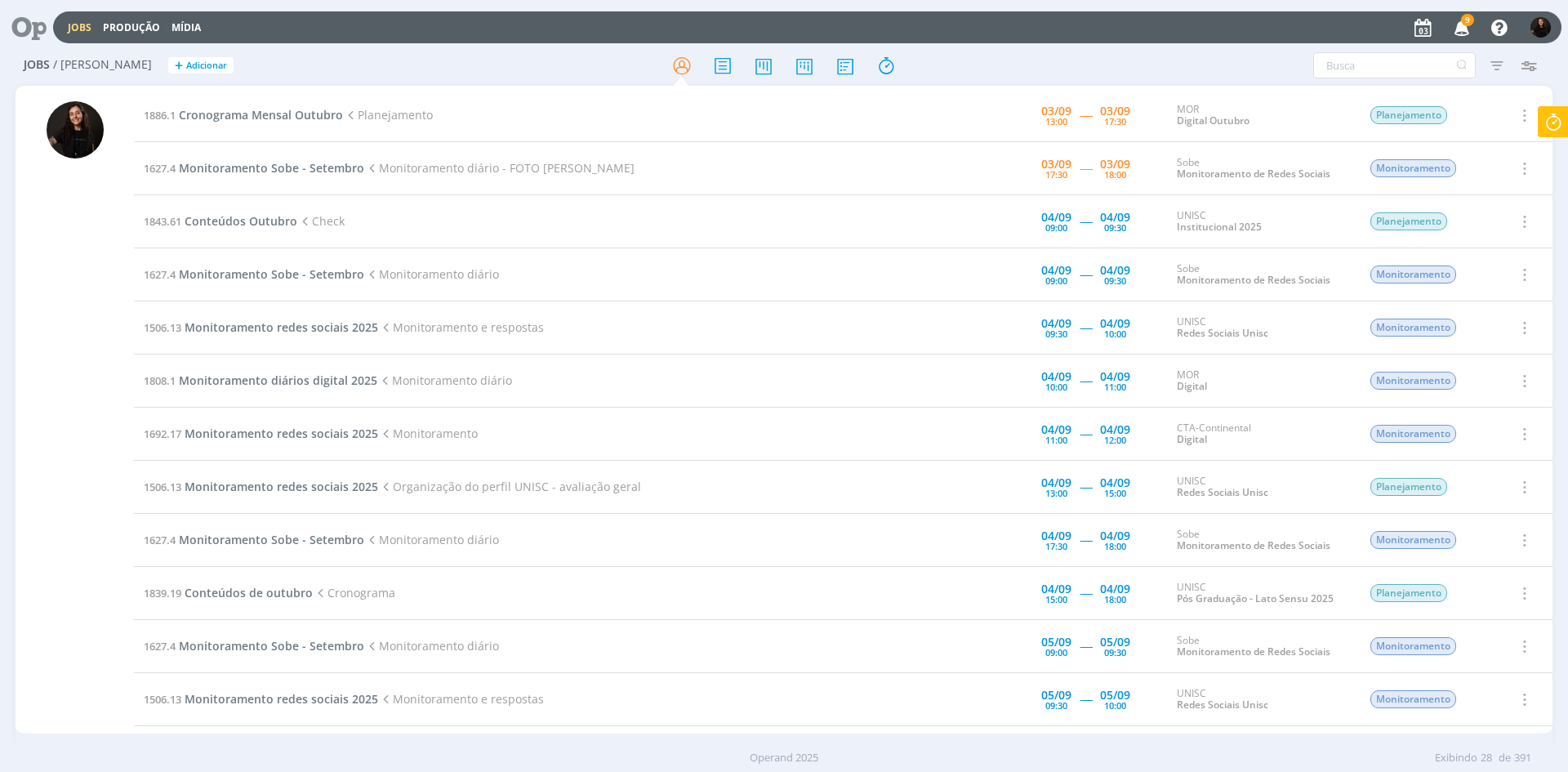
click at [1460, 29] on icon "button" at bounding box center [1462, 27] width 28 height 27
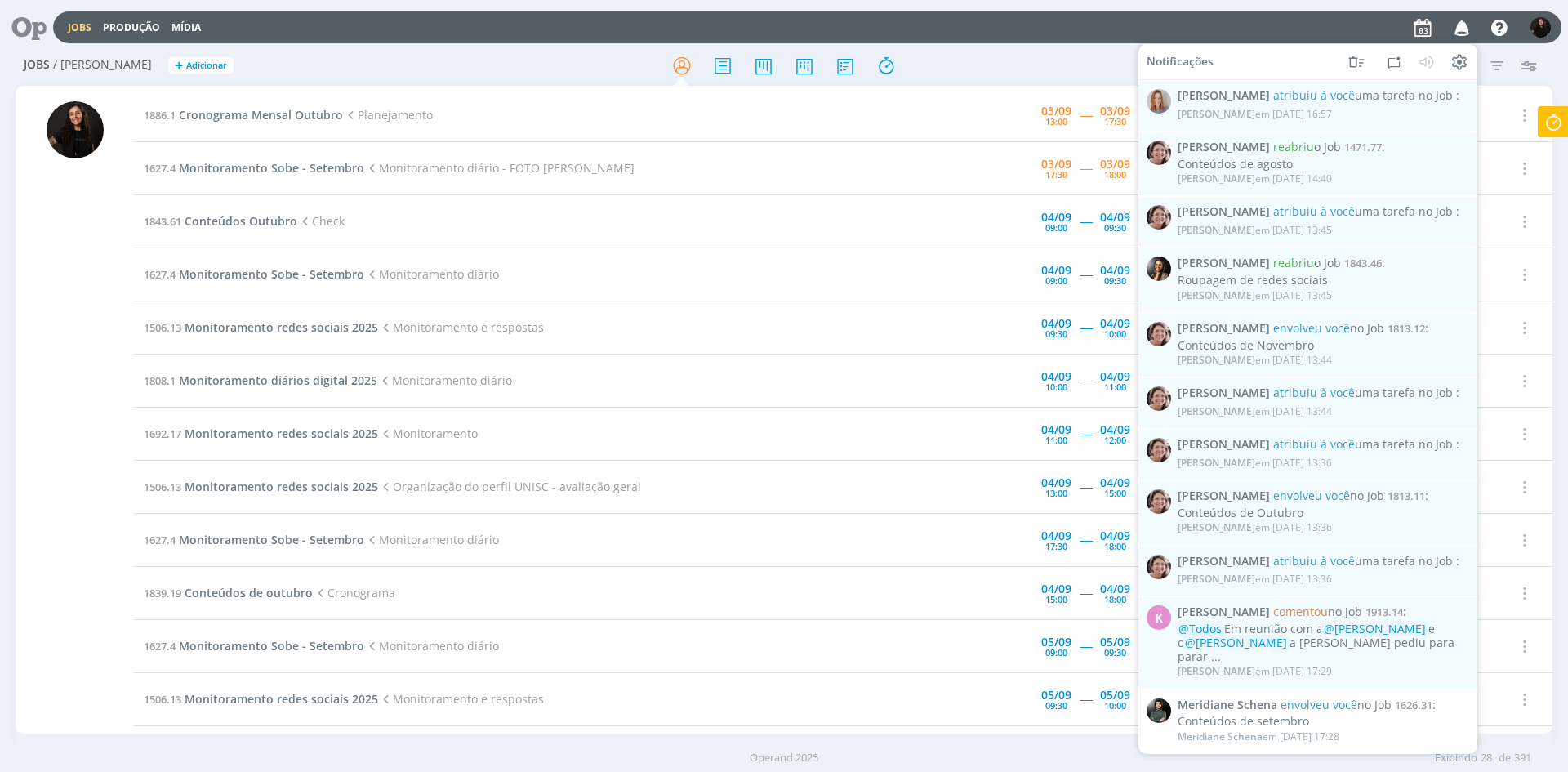
click at [1467, 25] on icon "button" at bounding box center [1462, 27] width 28 height 27
